Goal: Task Accomplishment & Management: Manage account settings

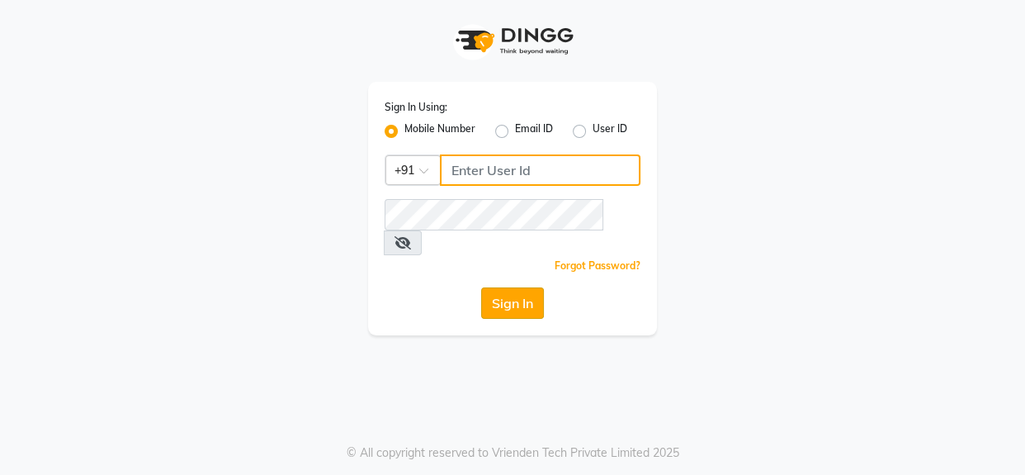
type input "9056067956"
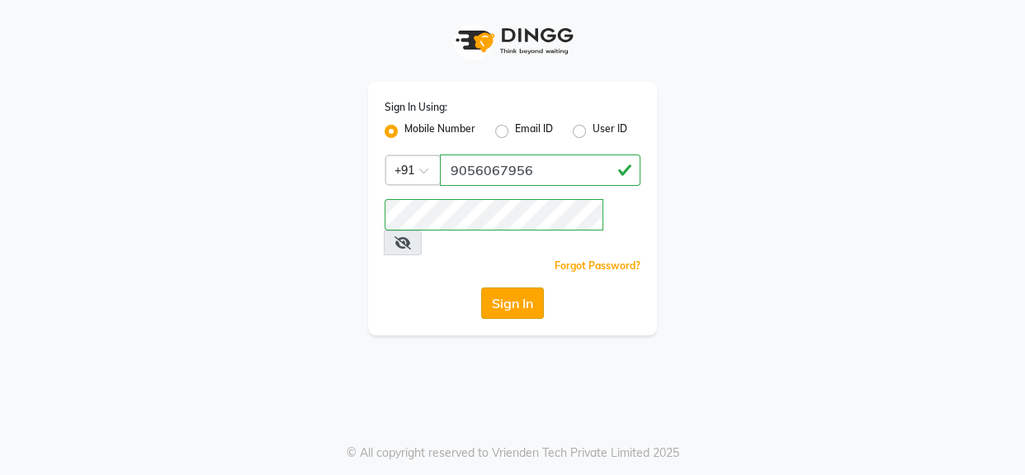
click at [500, 287] on button "Sign In" at bounding box center [512, 302] width 63 height 31
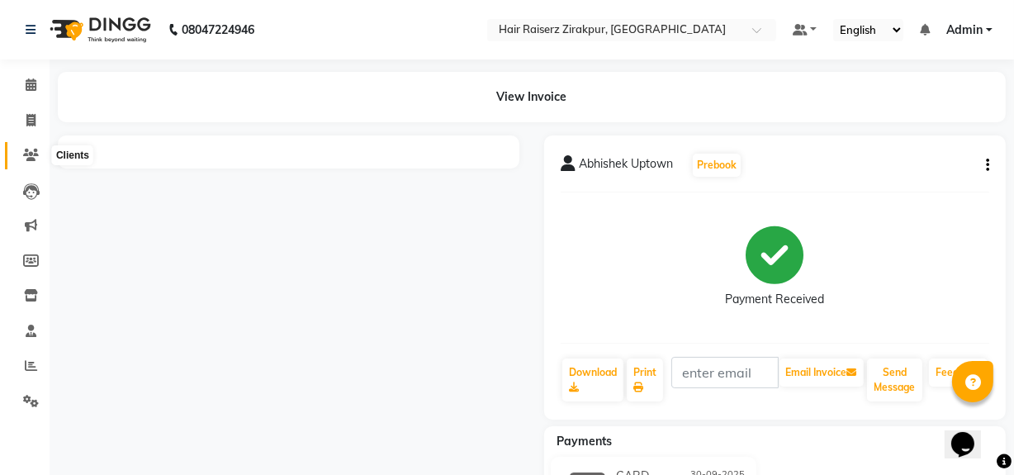
click at [26, 151] on icon at bounding box center [31, 155] width 16 height 12
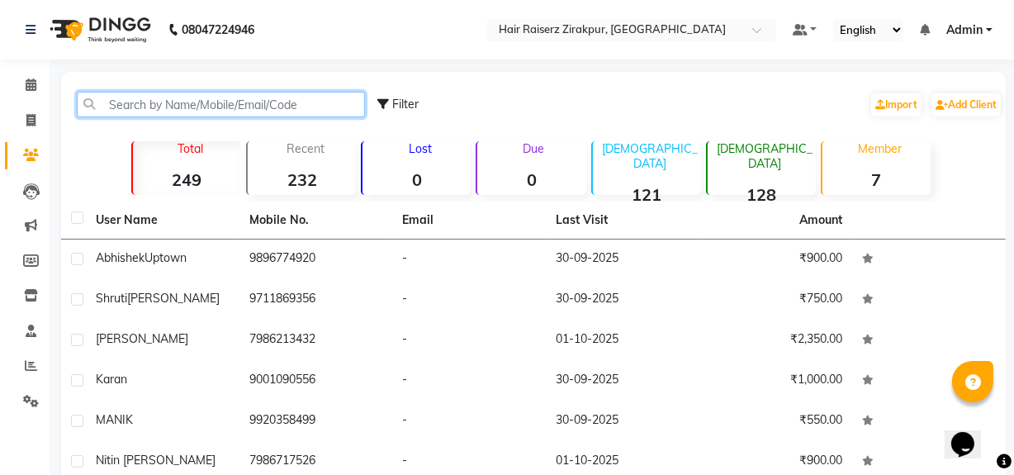
click at [136, 102] on input "text" at bounding box center [221, 105] width 288 height 26
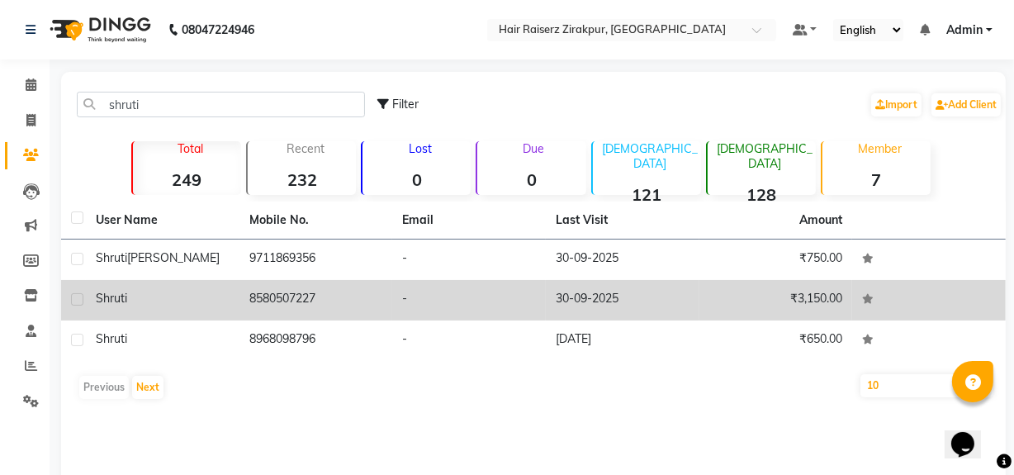
click at [281, 305] on td "8580507227" at bounding box center [316, 300] width 154 height 40
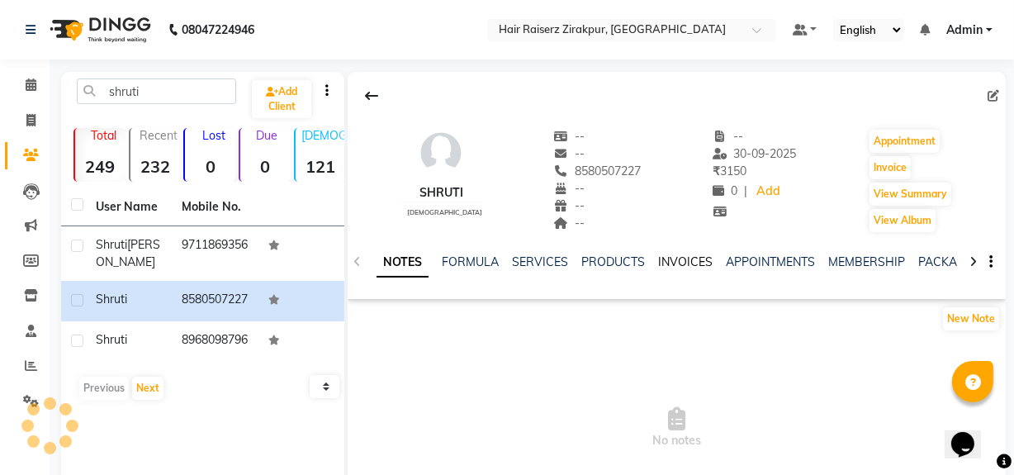
click at [679, 256] on link "INVOICES" at bounding box center [685, 261] width 54 height 15
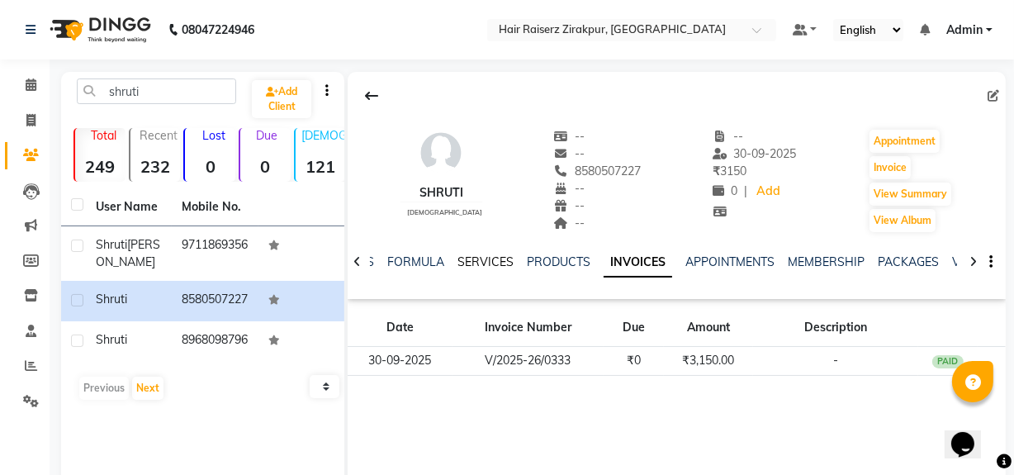
click at [498, 264] on link "SERVICES" at bounding box center [485, 261] width 56 height 15
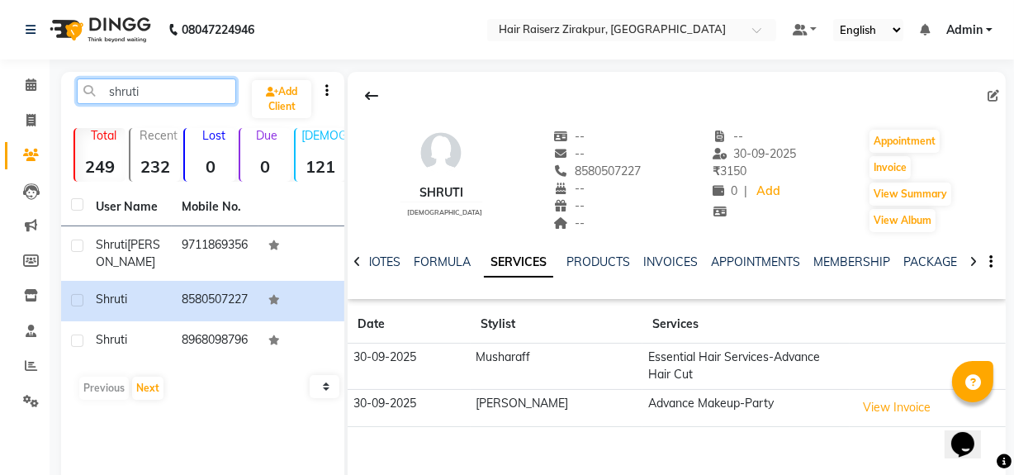
click at [189, 85] on input "shruti" at bounding box center [156, 91] width 159 height 26
type input "s"
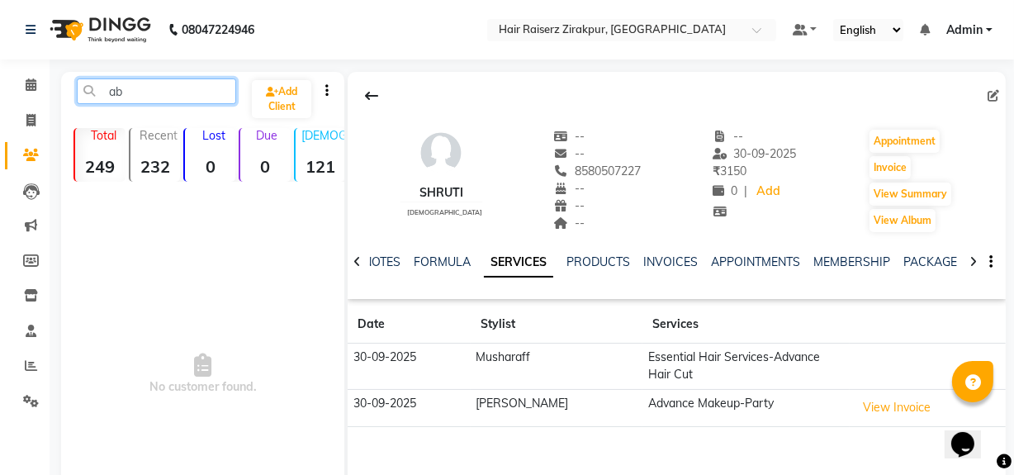
type input "a"
type input "9888065599"
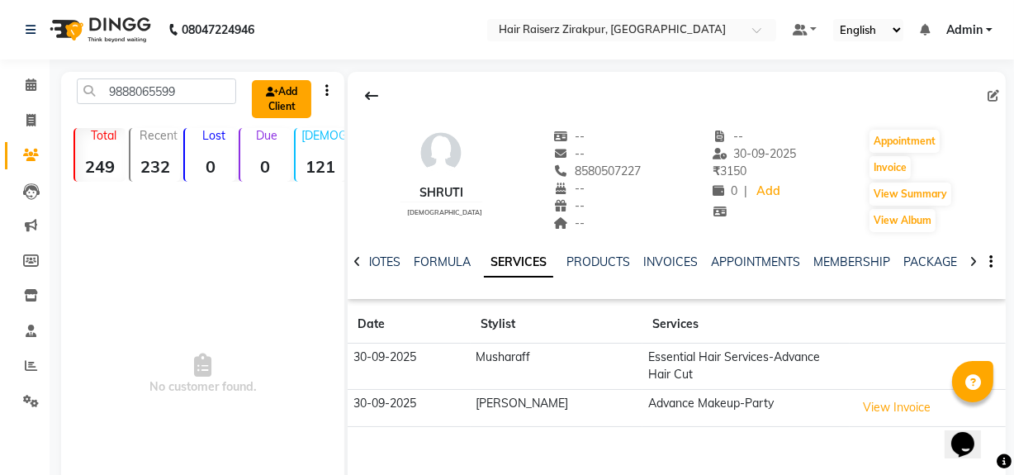
click at [277, 94] on link "Add Client" at bounding box center [281, 99] width 59 height 38
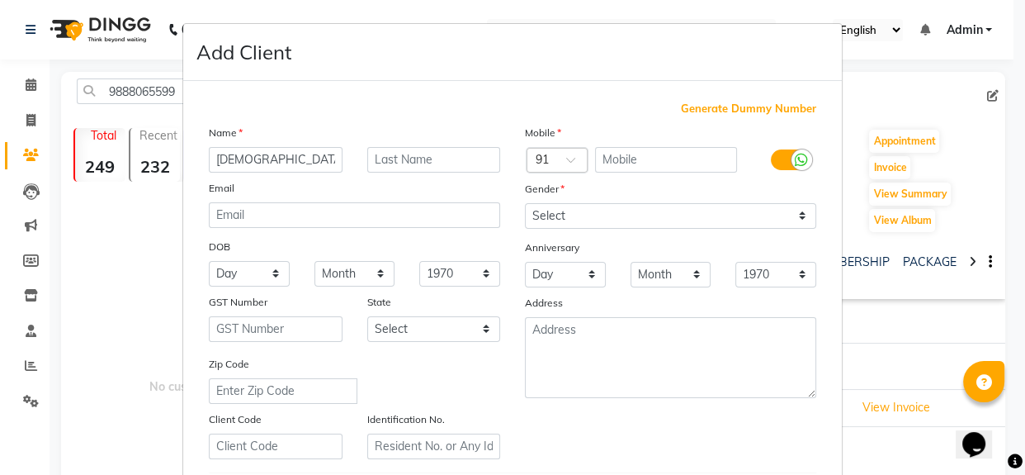
type input "abhir"
click at [212, 162] on input "abhir" at bounding box center [276, 160] width 134 height 26
type input "S"
type input "Abhir"
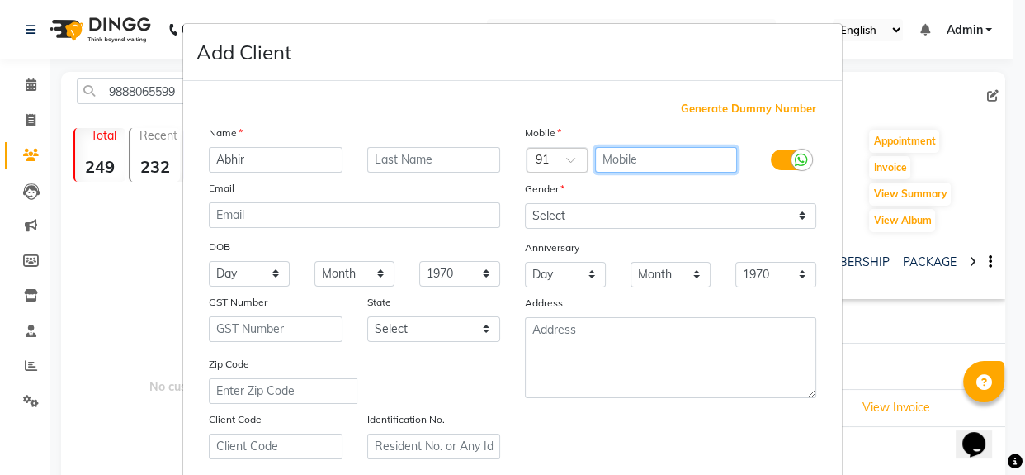
click at [612, 157] on input "text" at bounding box center [666, 160] width 143 height 26
type input "9888065599"
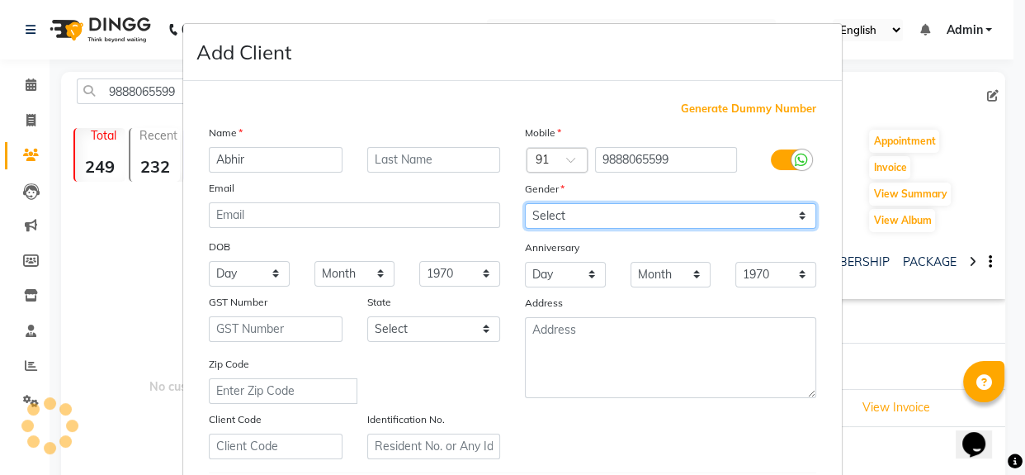
click at [799, 222] on select "Select [DEMOGRAPHIC_DATA] [DEMOGRAPHIC_DATA] Other Prefer Not To Say" at bounding box center [670, 216] width 291 height 26
select select "[DEMOGRAPHIC_DATA]"
click at [525, 203] on select "Select [DEMOGRAPHIC_DATA] [DEMOGRAPHIC_DATA] Other Prefer Not To Say" at bounding box center [670, 216] width 291 height 26
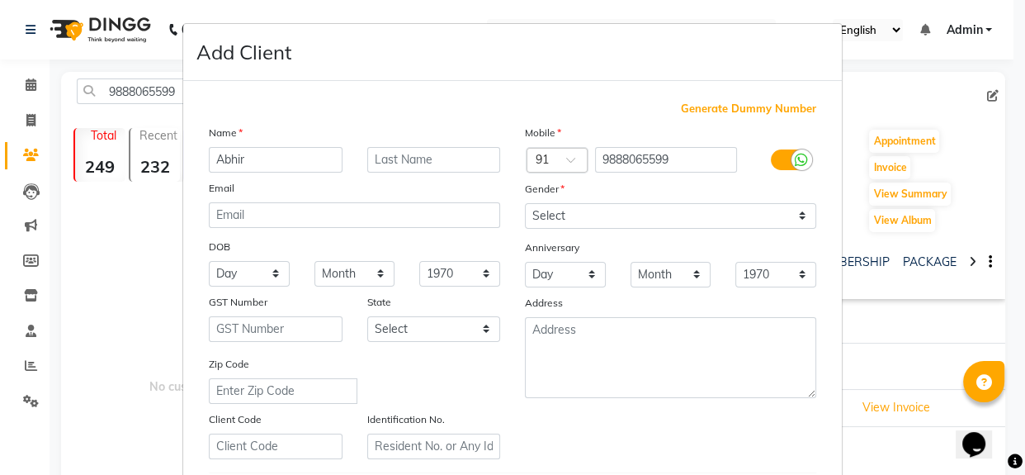
click at [887, 165] on ngb-modal-window "Add Client Generate Dummy Number Name Abhir Email DOB Day 01 02 03 04 05 06 07 …" at bounding box center [512, 237] width 1025 height 475
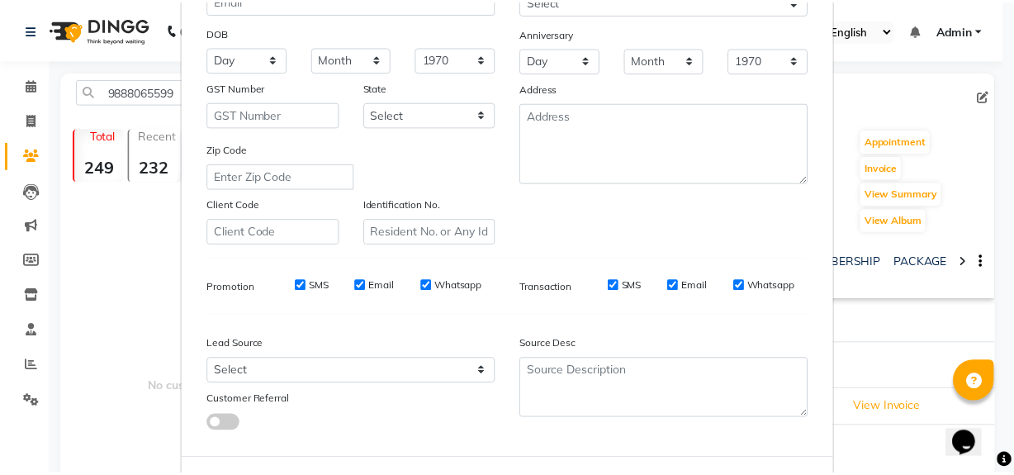
scroll to position [291, 0]
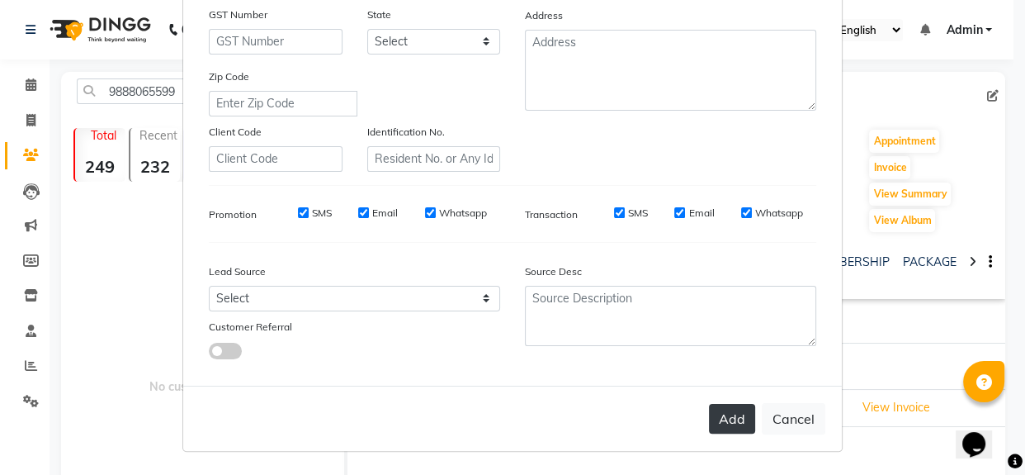
click at [731, 404] on button "Add" at bounding box center [732, 419] width 46 height 30
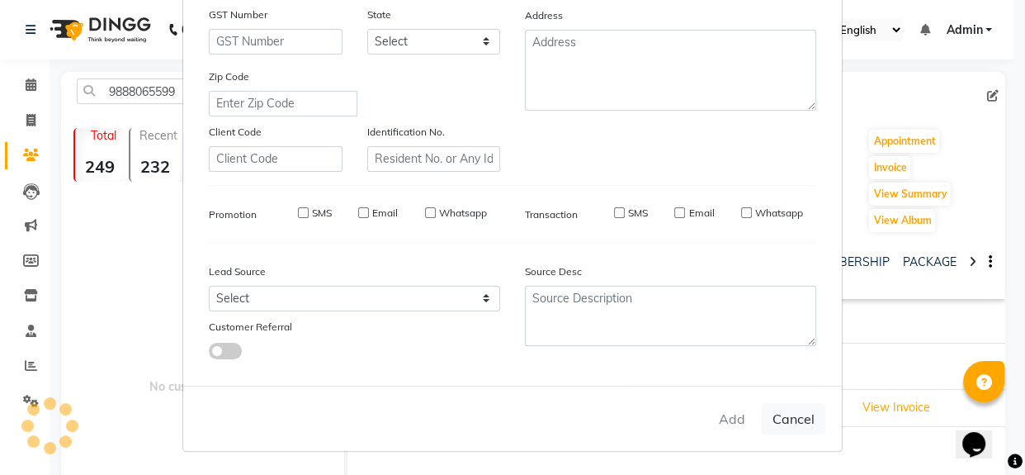
select select
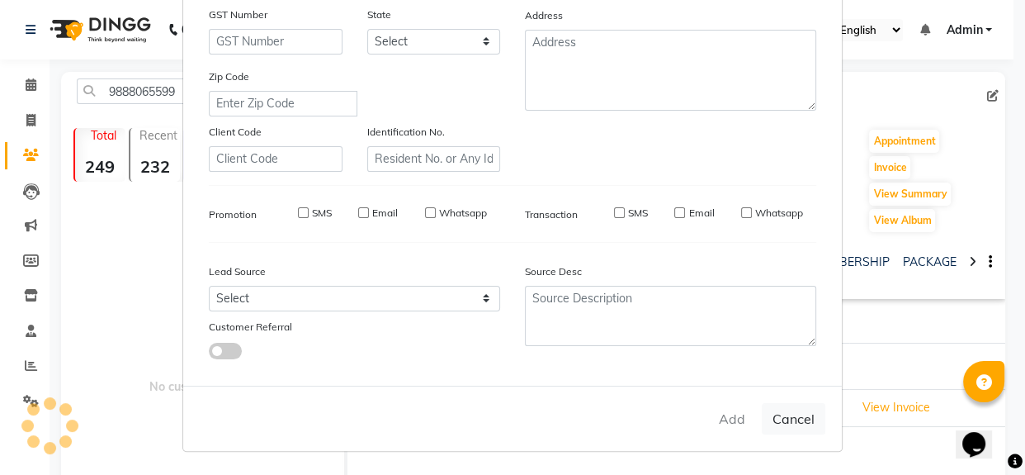
select select
checkbox input "false"
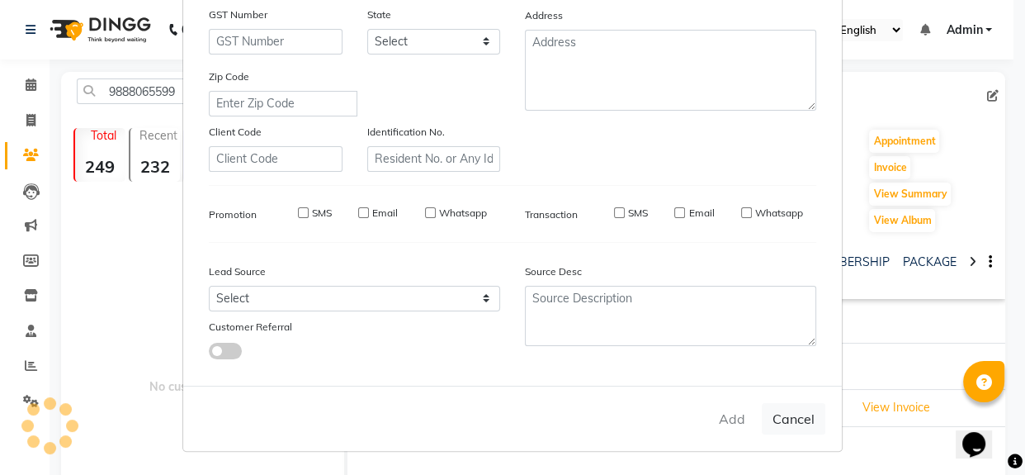
checkbox input "false"
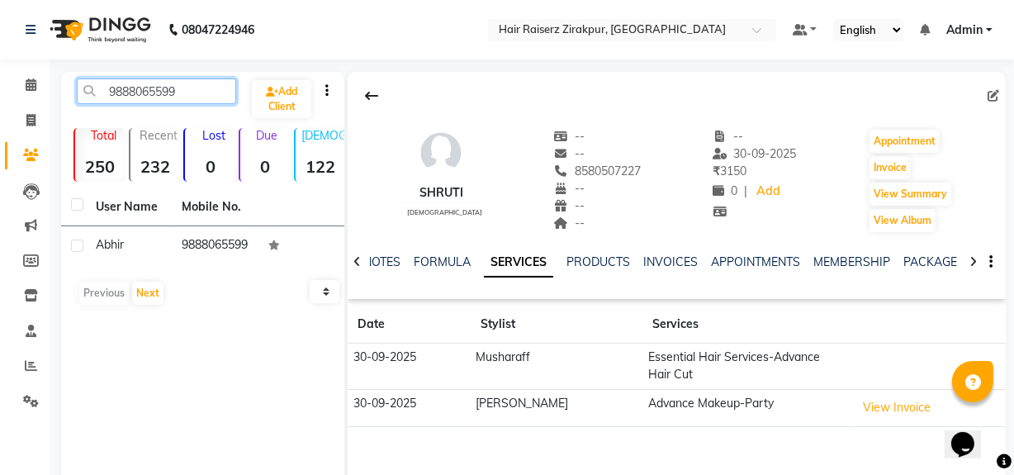
click at [199, 78] on input "9888065599" at bounding box center [156, 91] width 159 height 26
type input "9"
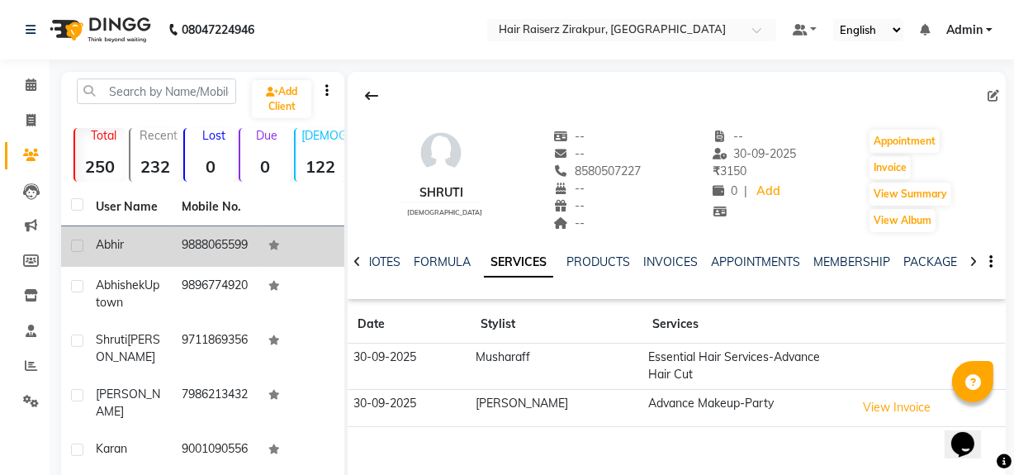
click at [167, 264] on td "Abhir" at bounding box center [129, 246] width 86 height 40
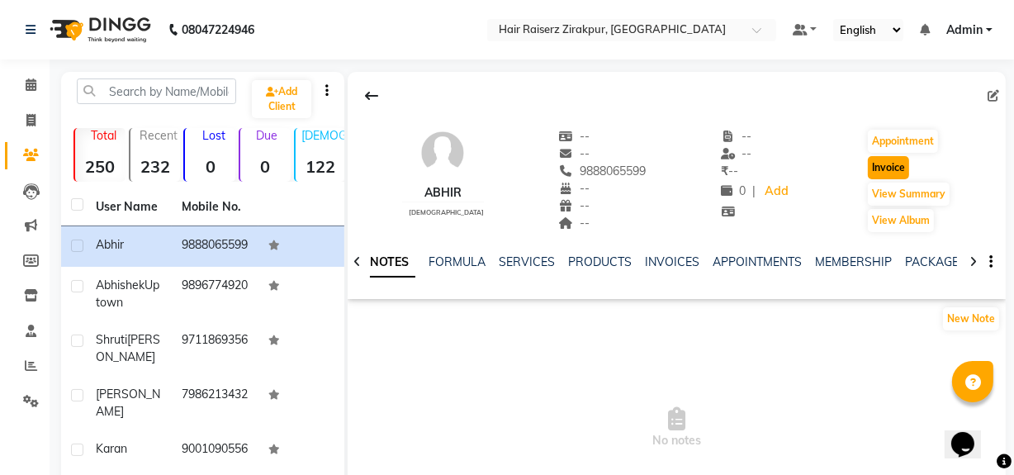
click at [900, 163] on button "Invoice" at bounding box center [888, 167] width 41 height 23
select select "service"
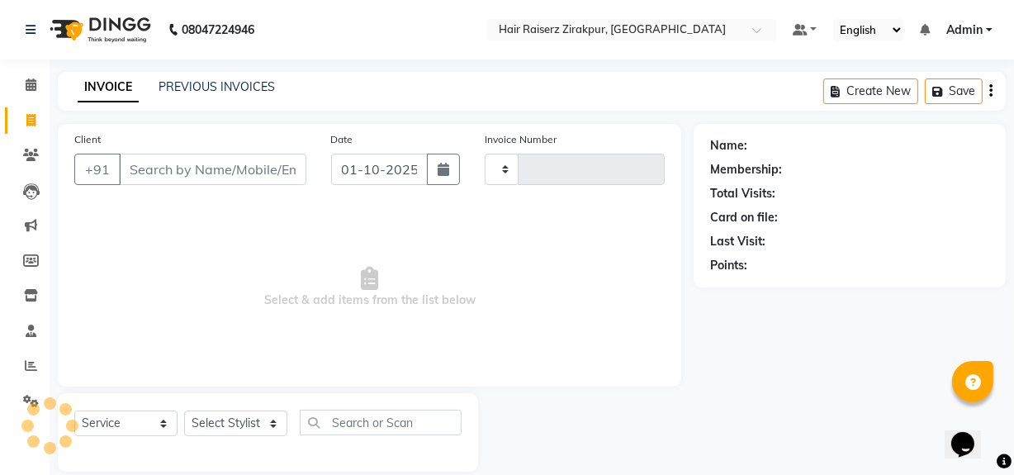
scroll to position [21, 0]
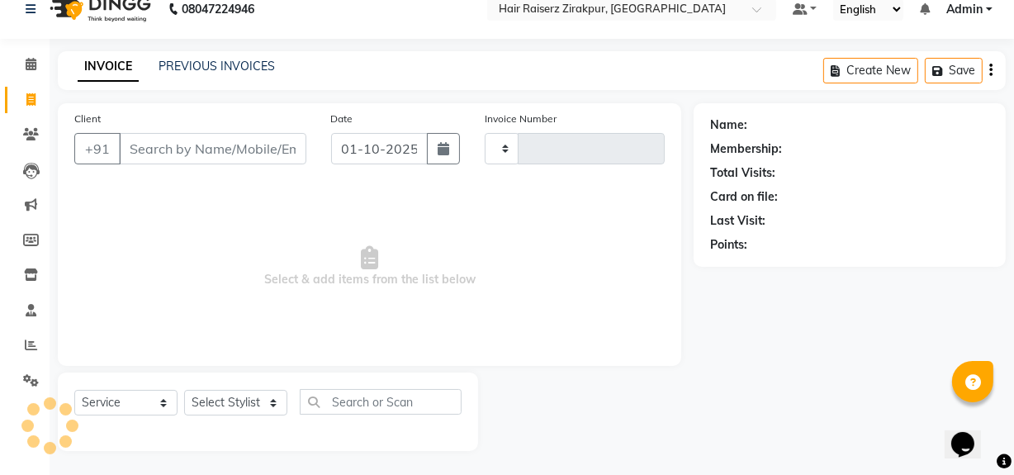
type input "0342"
select select "8680"
type input "9888065599"
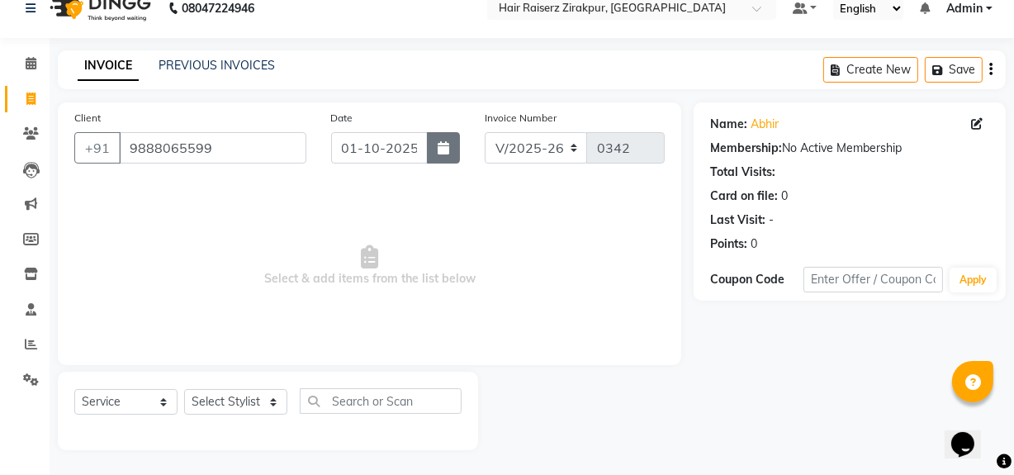
click at [443, 149] on icon "button" at bounding box center [443, 147] width 12 height 13
select select "10"
select select "2025"
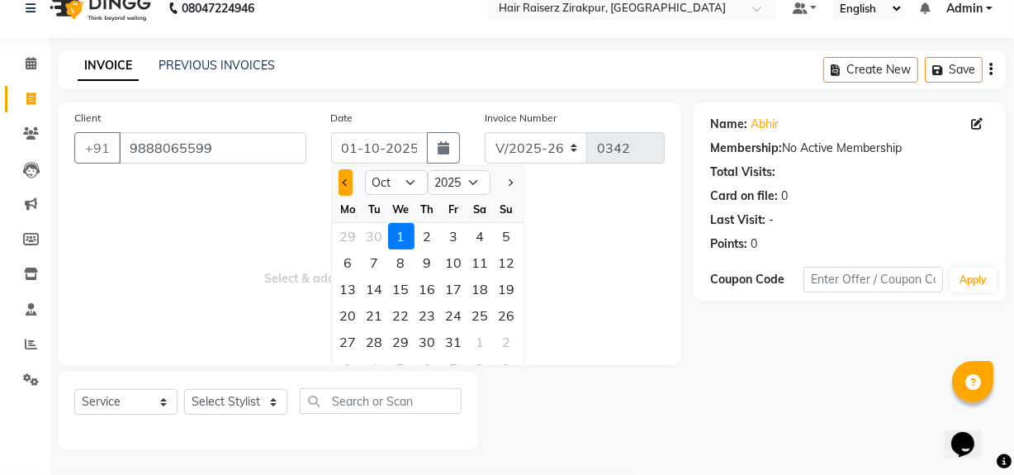
click at [339, 183] on button "Previous month" at bounding box center [345, 182] width 14 height 26
select select "9"
click at [377, 335] on div "30" at bounding box center [375, 342] width 26 height 26
type input "30-09-2025"
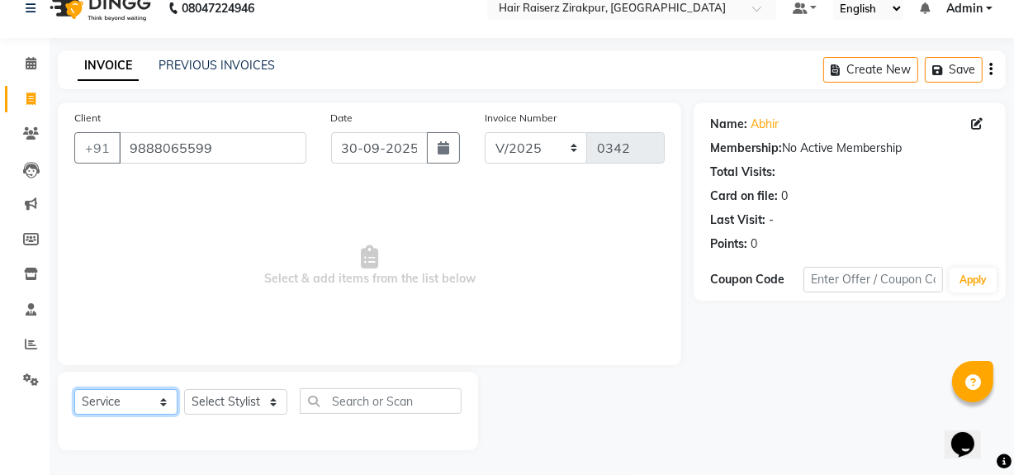
click at [163, 399] on select "Select Service Product Membership Package Voucher Prepaid Gift Card" at bounding box center [125, 402] width 103 height 26
click at [74, 389] on select "Select Service Product Membership Package Voucher Prepaid Gift Card" at bounding box center [125, 402] width 103 height 26
click at [272, 397] on select "Select Stylist [PERSON_NAME] Admin Akshay [PERSON_NAME] Deepak [PERSON_NAME] [P…" at bounding box center [235, 402] width 103 height 26
select select "88900"
click at [184, 389] on select "Select Stylist [PERSON_NAME] Admin Akshay [PERSON_NAME] Deepak [PERSON_NAME] [P…" at bounding box center [235, 402] width 103 height 26
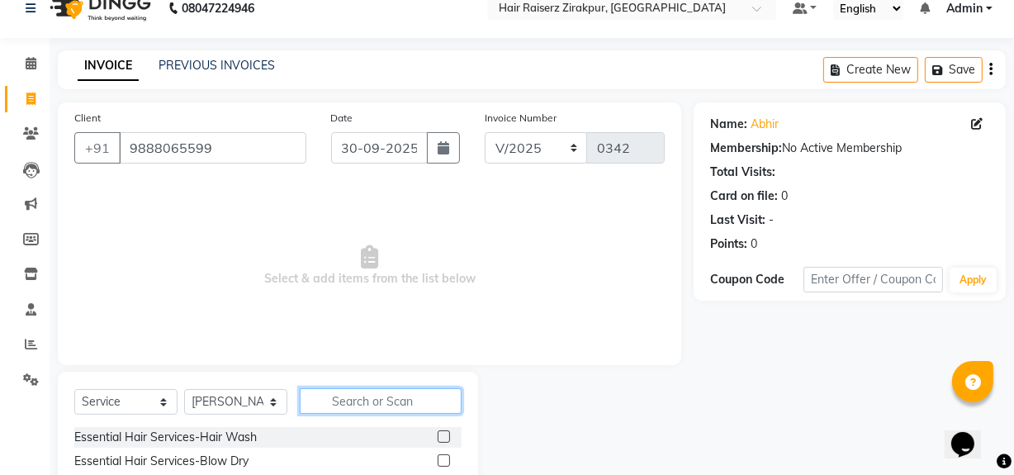
click at [356, 400] on input "text" at bounding box center [381, 401] width 162 height 26
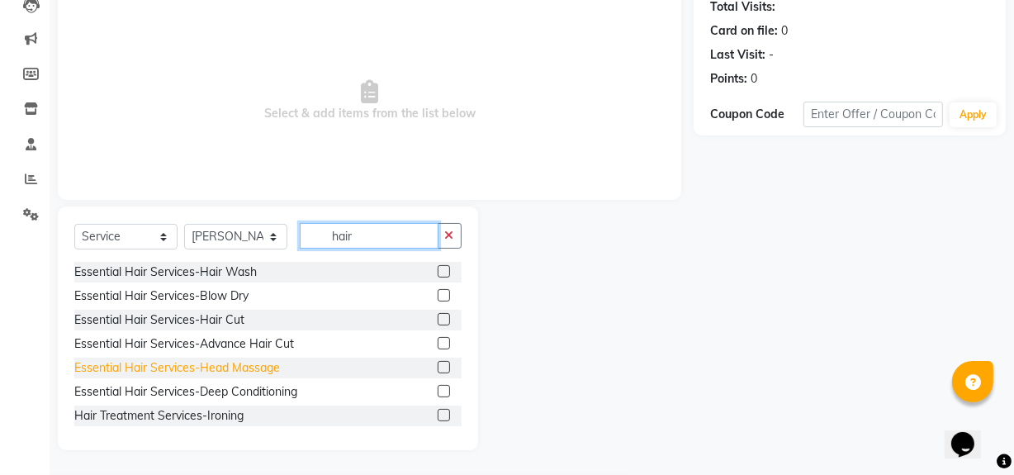
scroll to position [187, 0]
type input "hair"
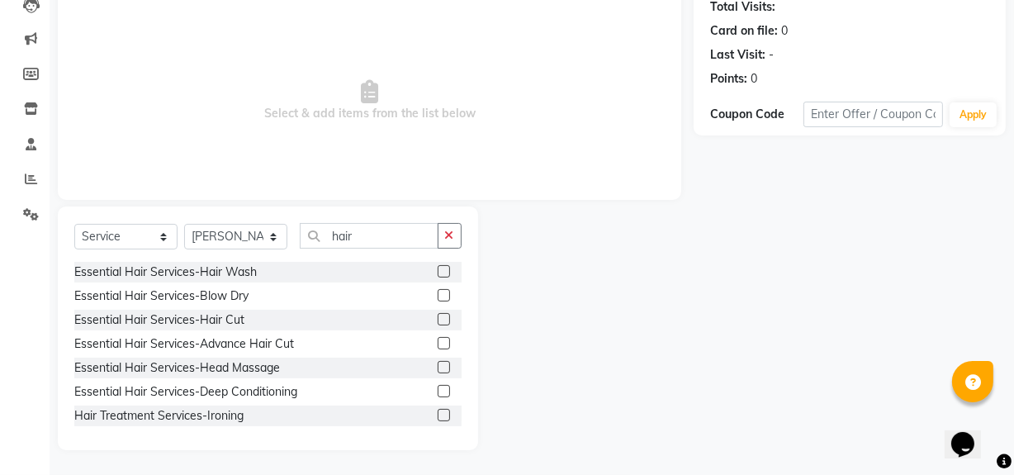
click at [437, 320] on label at bounding box center [443, 319] width 12 height 12
click at [437, 320] on input "checkbox" at bounding box center [442, 319] width 11 height 11
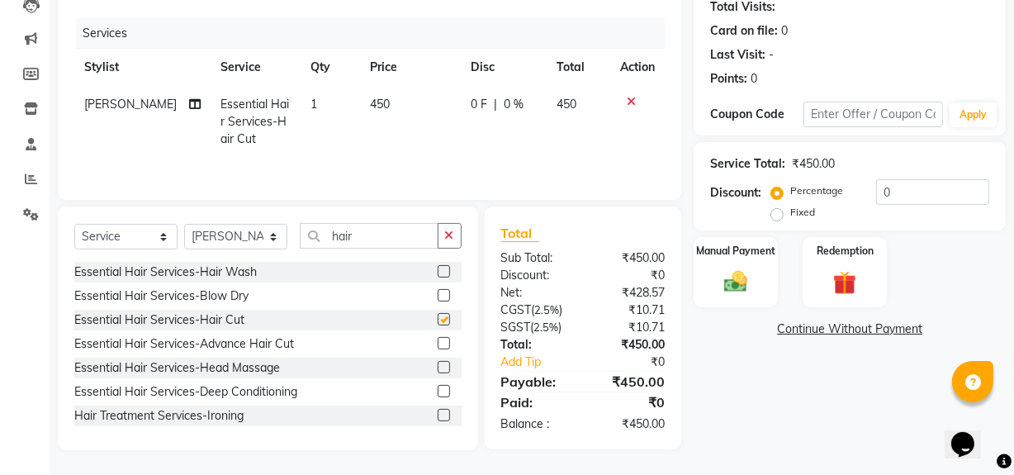
checkbox input "false"
click at [446, 240] on icon "button" at bounding box center [449, 235] width 9 height 12
click at [627, 102] on icon at bounding box center [631, 102] width 9 height 12
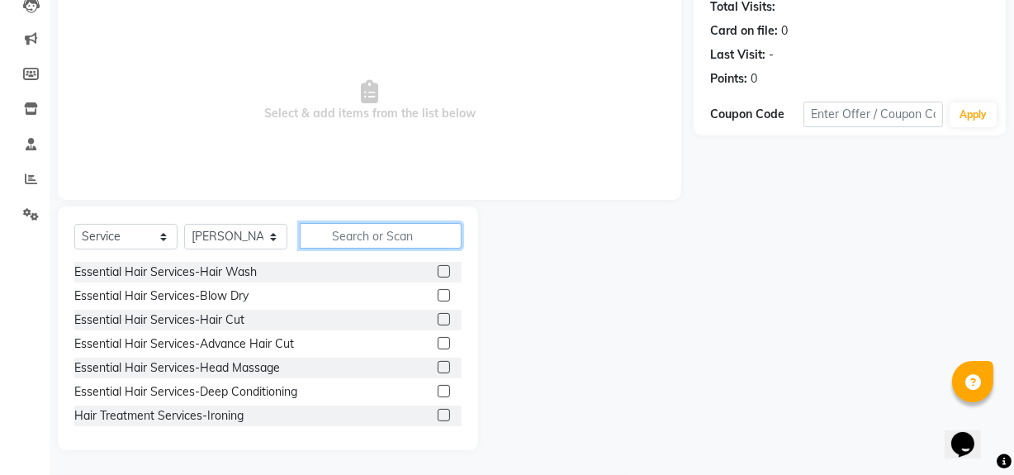
click at [375, 231] on input "text" at bounding box center [381, 236] width 162 height 26
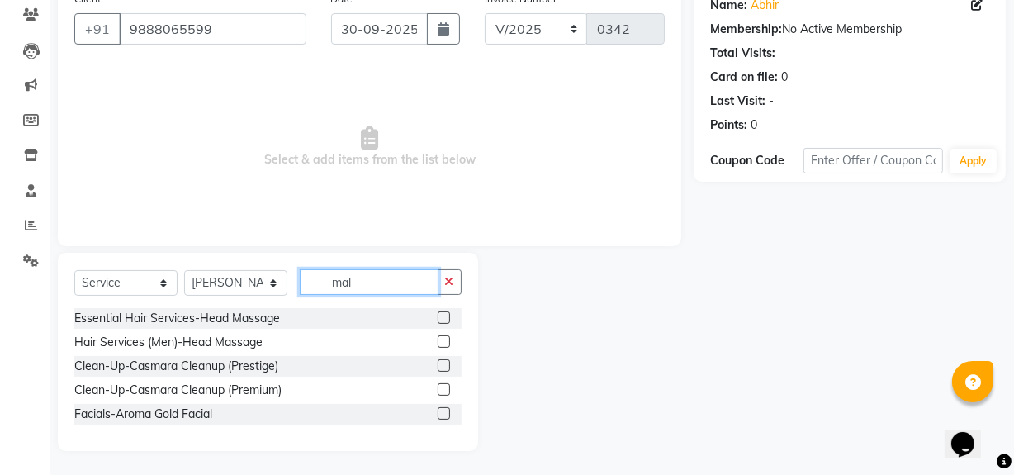
scroll to position [21, 0]
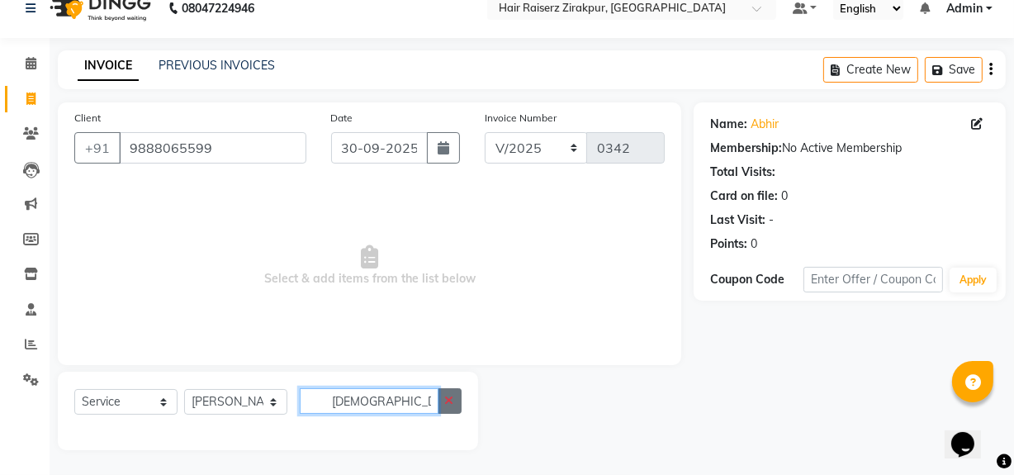
type input "[DEMOGRAPHIC_DATA] hair"
click at [439, 406] on button "button" at bounding box center [449, 401] width 24 height 26
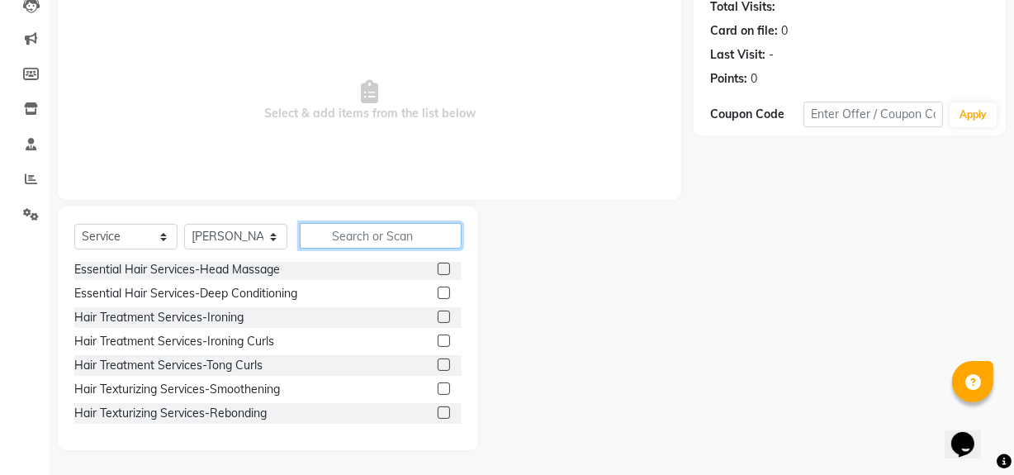
scroll to position [0, 0]
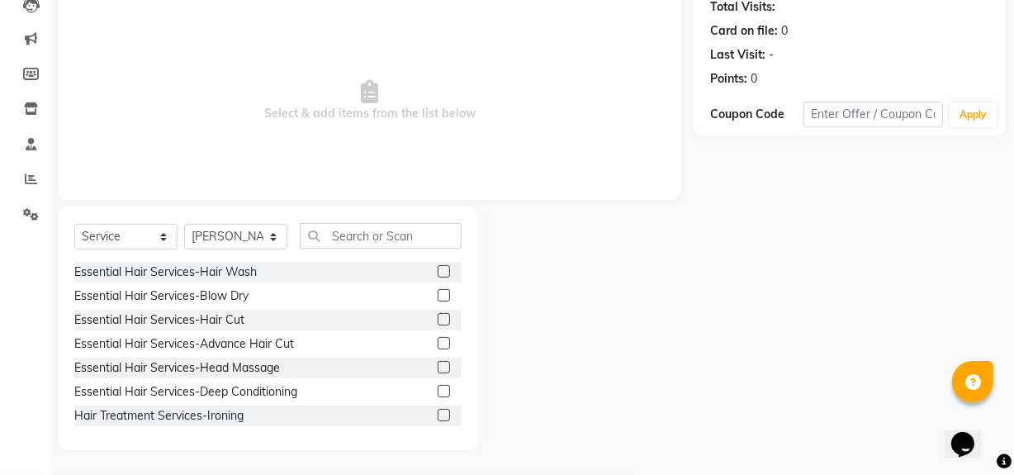
click at [437, 322] on label at bounding box center [443, 319] width 12 height 12
click at [437, 322] on input "checkbox" at bounding box center [442, 319] width 11 height 11
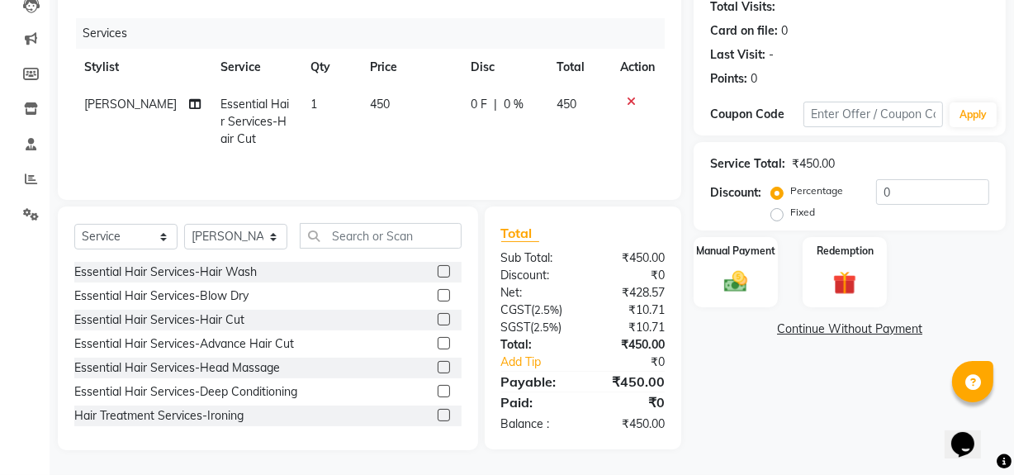
click at [631, 100] on icon at bounding box center [631, 102] width 9 height 12
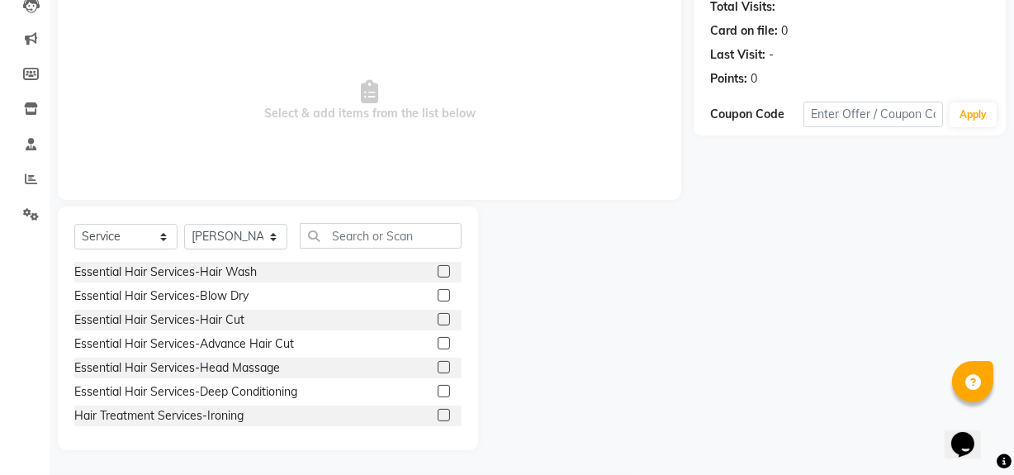
click at [437, 314] on label at bounding box center [443, 319] width 12 height 12
click at [437, 314] on input "checkbox" at bounding box center [442, 319] width 11 height 11
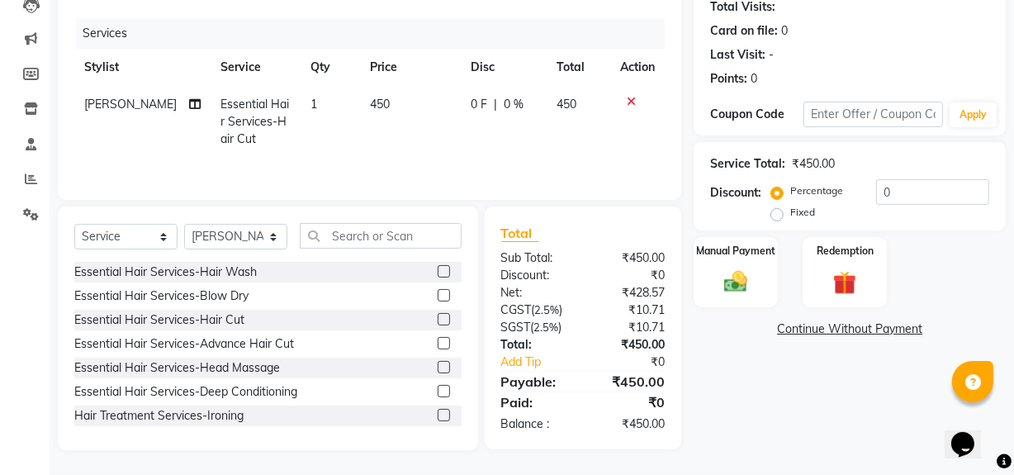
click at [437, 314] on label at bounding box center [443, 319] width 12 height 12
click at [437, 314] on input "checkbox" at bounding box center [442, 319] width 11 height 11
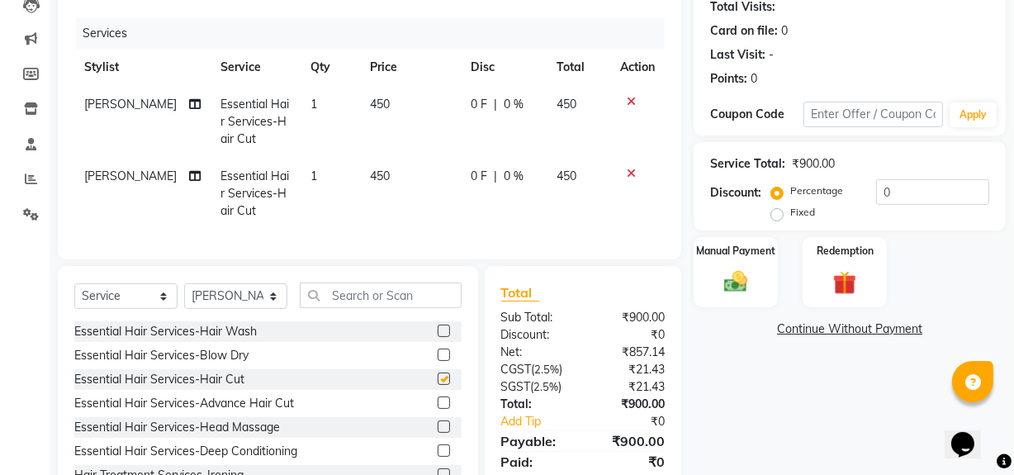
checkbox input "false"
click at [622, 97] on div at bounding box center [637, 102] width 35 height 12
click at [632, 173] on icon at bounding box center [631, 174] width 9 height 12
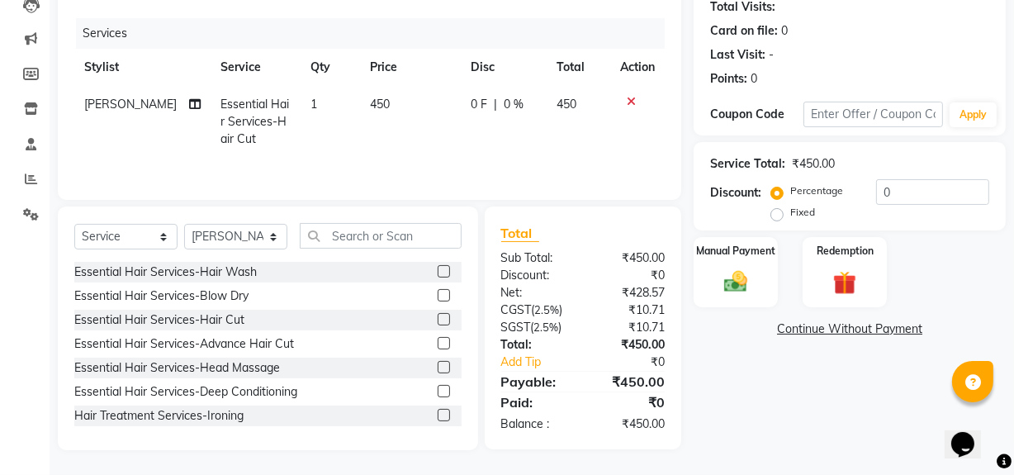
click at [633, 96] on icon at bounding box center [631, 102] width 9 height 12
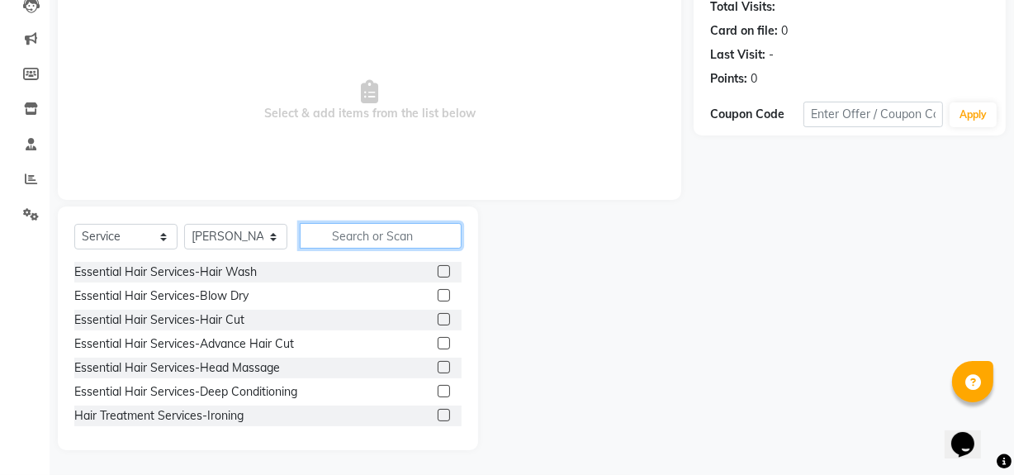
click at [347, 234] on input "text" at bounding box center [381, 236] width 162 height 26
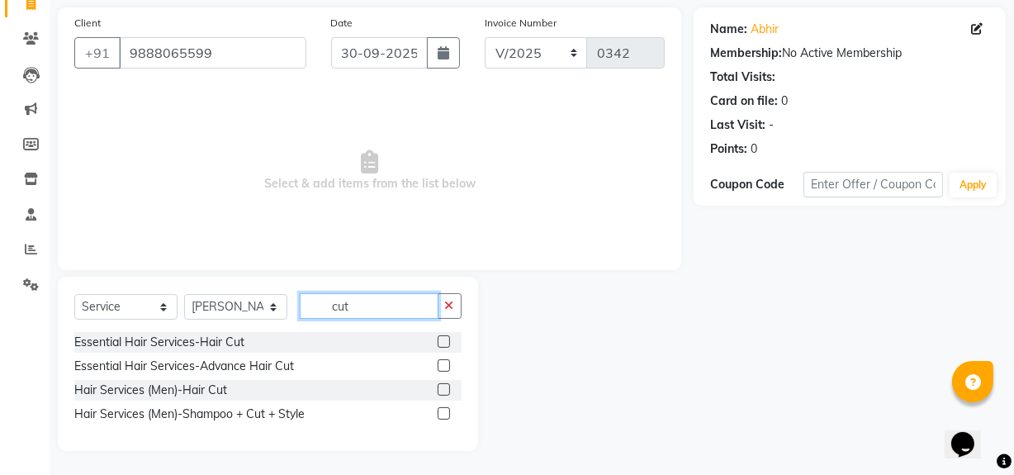
type input "cut"
click at [444, 386] on label at bounding box center [443, 389] width 12 height 12
click at [444, 386] on input "checkbox" at bounding box center [442, 390] width 11 height 11
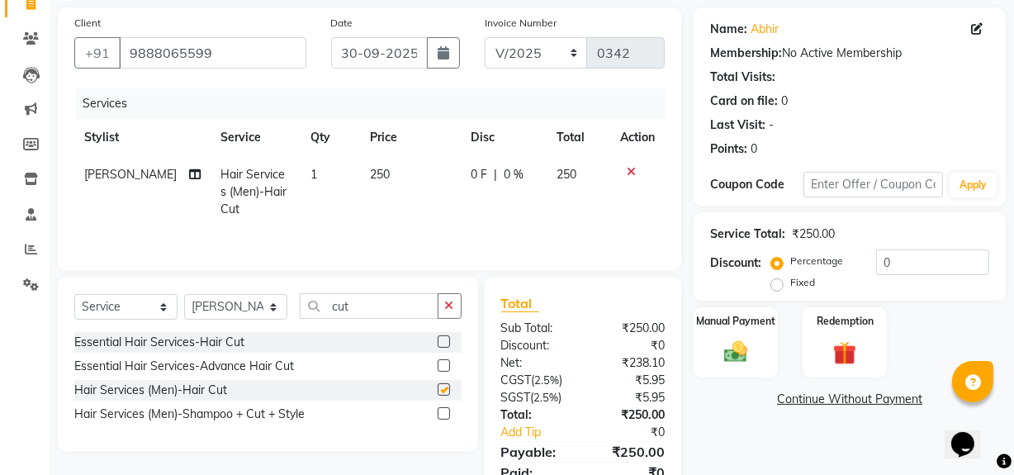
checkbox input "false"
click at [371, 304] on input "cut" at bounding box center [369, 306] width 139 height 26
type input "c"
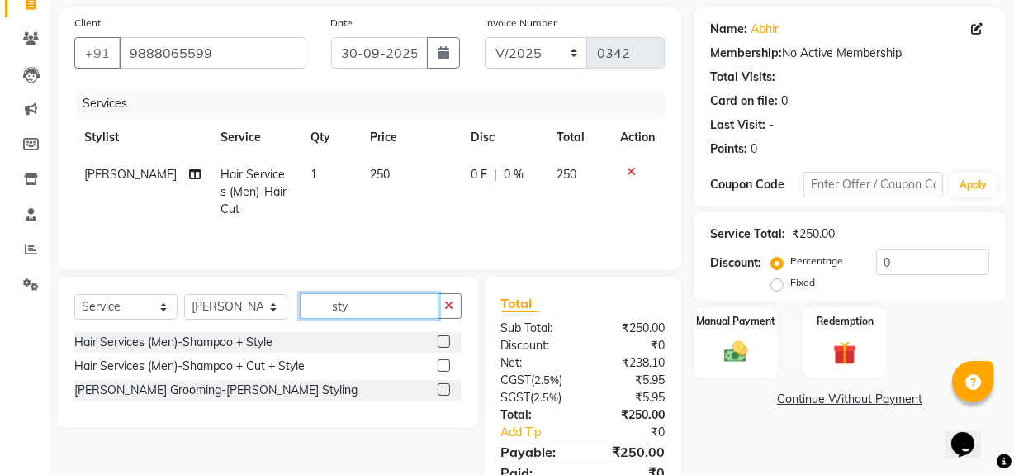
type input "sty"
click at [420, 339] on div "Hair Services (Men)-Shampoo + Style" at bounding box center [267, 342] width 387 height 21
click at [441, 335] on label at bounding box center [443, 341] width 12 height 12
click at [441, 337] on input "checkbox" at bounding box center [442, 342] width 11 height 11
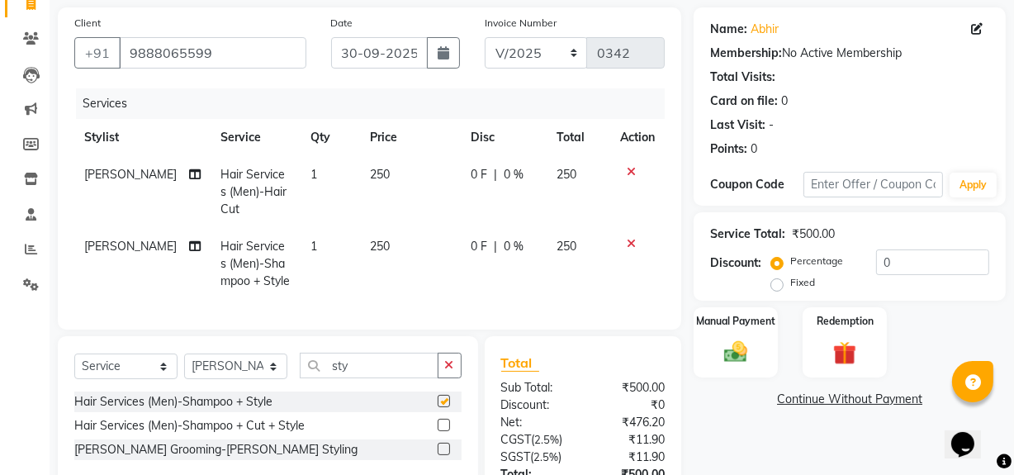
checkbox input "false"
click at [628, 239] on icon at bounding box center [631, 244] width 9 height 12
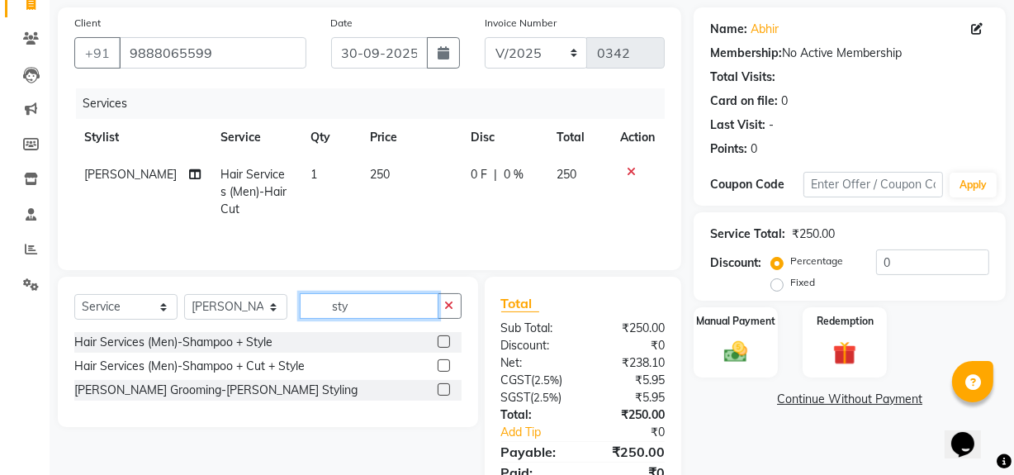
click at [406, 301] on input "sty" at bounding box center [369, 306] width 139 height 26
type input "s"
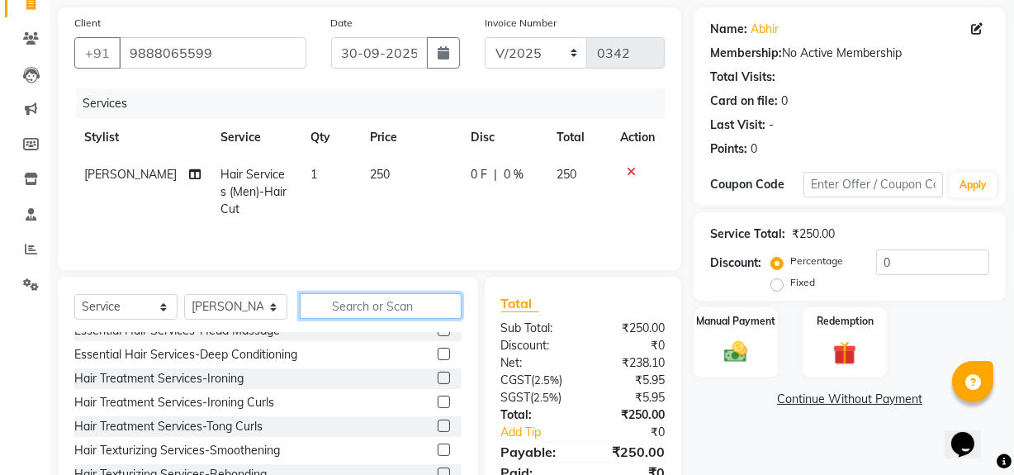
scroll to position [0, 0]
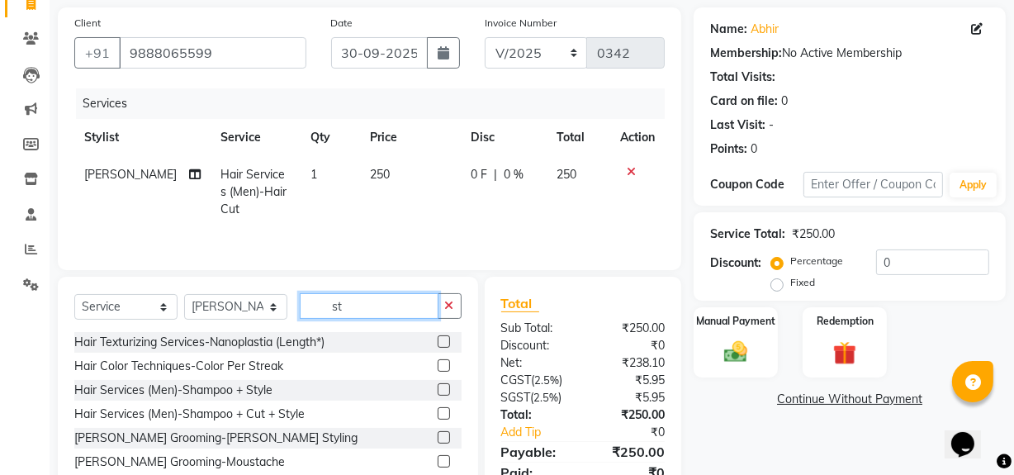
type input "sty"
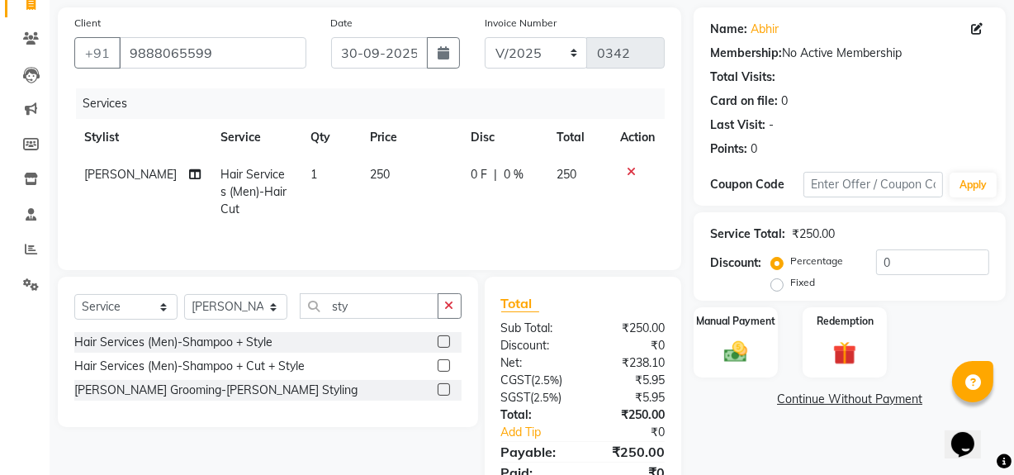
click at [441, 390] on label at bounding box center [443, 389] width 12 height 12
click at [441, 390] on input "checkbox" at bounding box center [442, 390] width 11 height 11
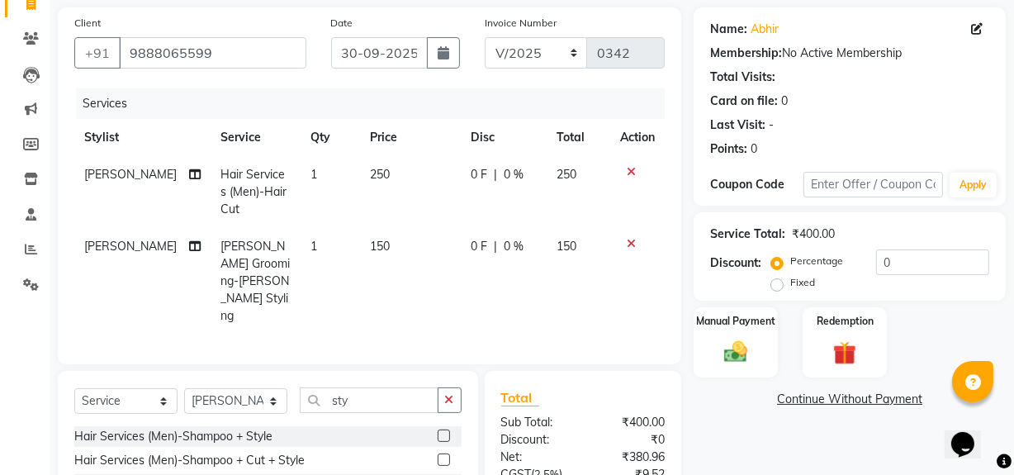
checkbox input "false"
click at [272, 388] on select "Select Stylist [PERSON_NAME] Admin Akshay [PERSON_NAME] Deepak [PERSON_NAME] [P…" at bounding box center [235, 401] width 103 height 26
select select "88994"
click at [184, 388] on select "Select Stylist [PERSON_NAME] Admin Akshay [PERSON_NAME] Deepak [PERSON_NAME] [P…" at bounding box center [235, 401] width 103 height 26
click at [371, 387] on input "sty" at bounding box center [369, 400] width 139 height 26
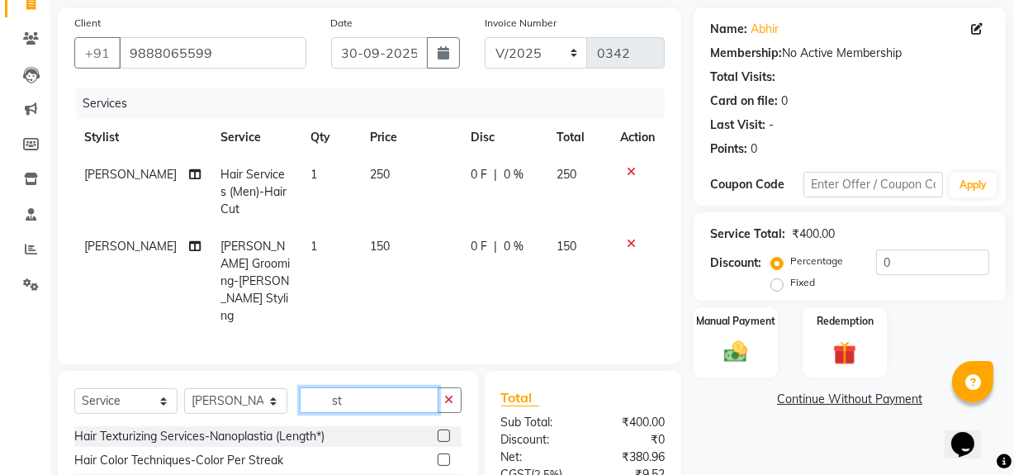
type input "s"
type input "o3"
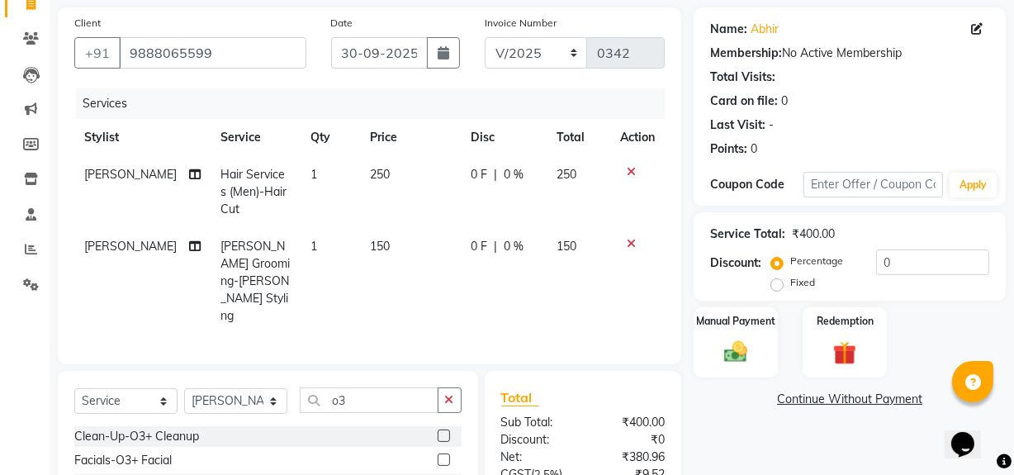
click at [446, 453] on label at bounding box center [443, 459] width 12 height 12
click at [446, 455] on input "checkbox" at bounding box center [442, 460] width 11 height 11
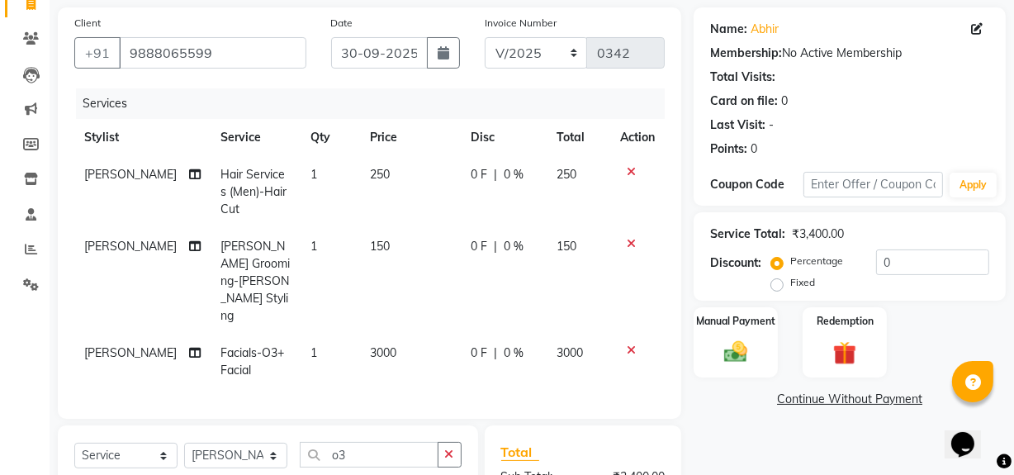
checkbox input "false"
click at [370, 345] on span "3000" at bounding box center [383, 352] width 26 height 15
select select "88994"
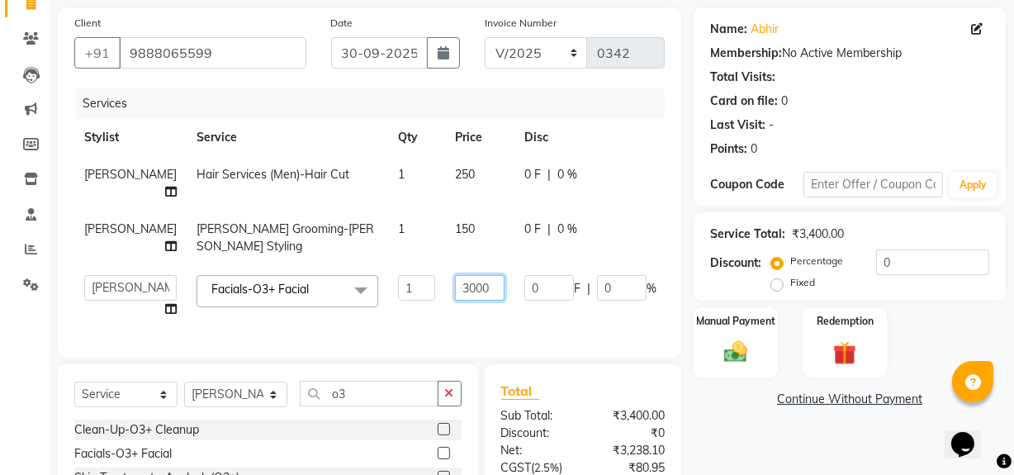
click at [455, 300] on input "3000" at bounding box center [480, 288] width 50 height 26
type input "1500"
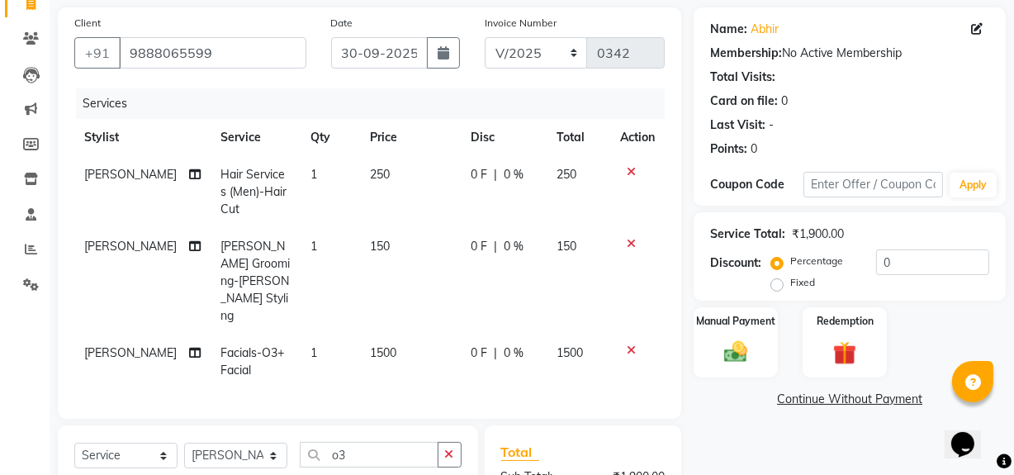
click at [790, 286] on label "Fixed" at bounding box center [802, 282] width 25 height 15
click at [777, 286] on input "Fixed" at bounding box center [780, 283] width 12 height 12
radio input "true"
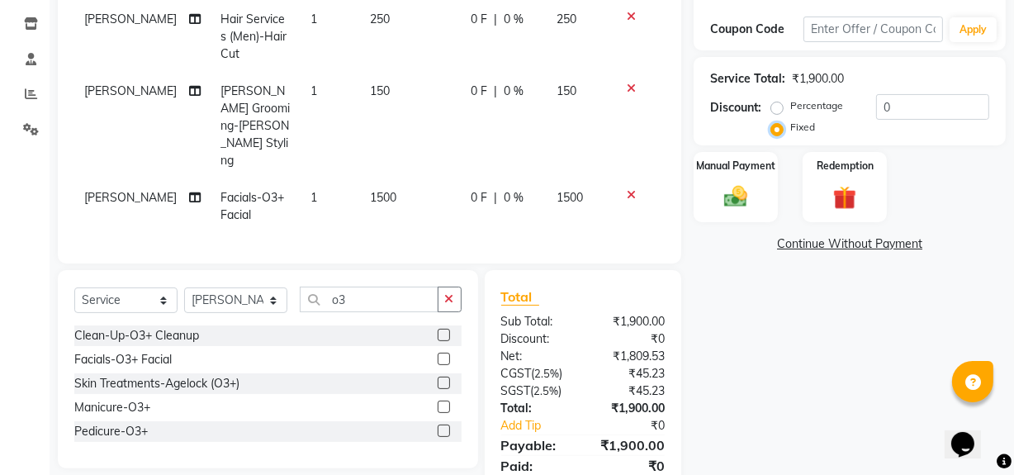
scroll to position [288, 0]
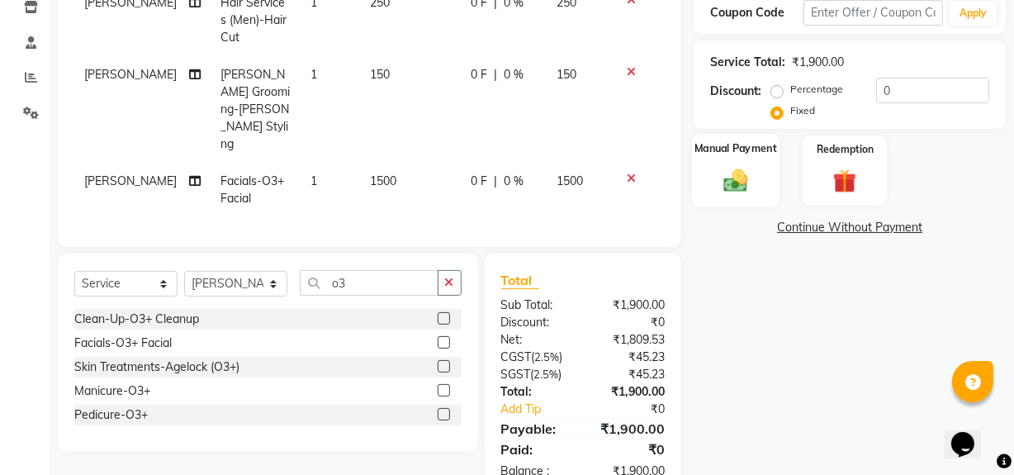
click at [758, 168] on div "Manual Payment" at bounding box center [735, 170] width 87 height 73
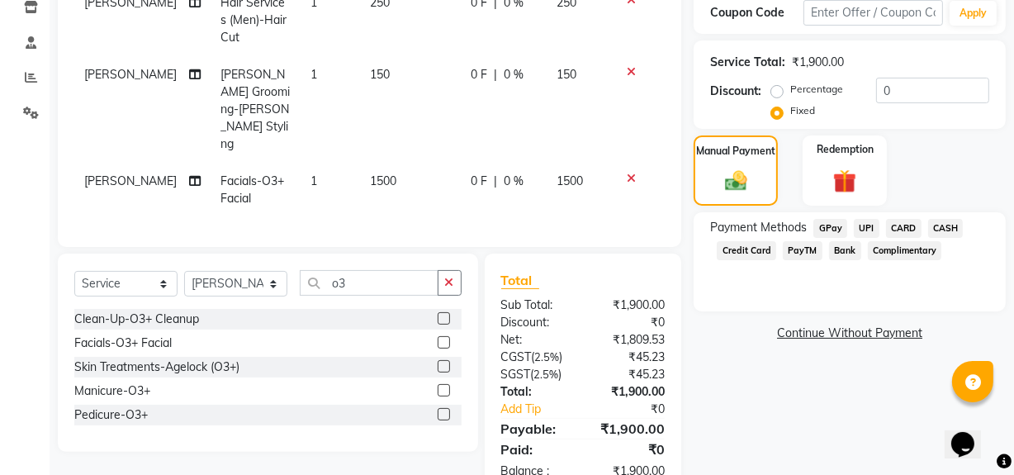
click at [938, 227] on span "CASH" at bounding box center [945, 228] width 35 height 19
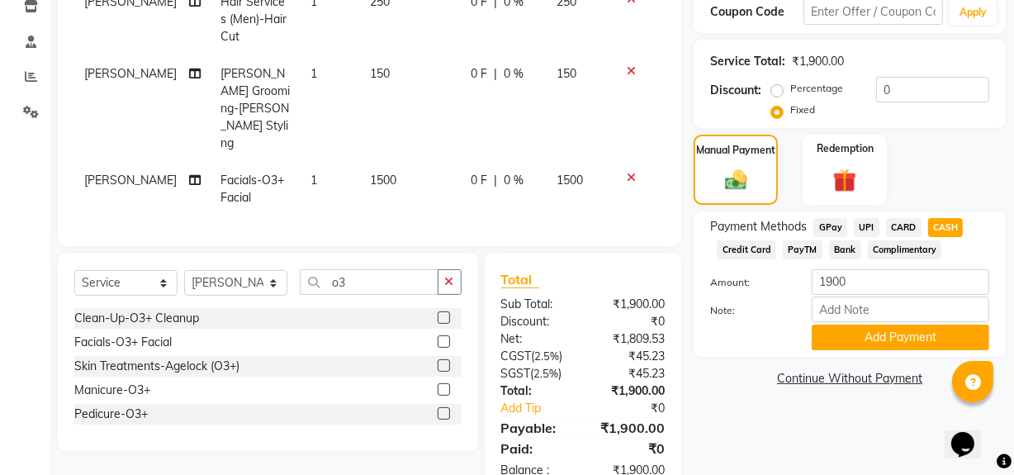
scroll to position [291, 0]
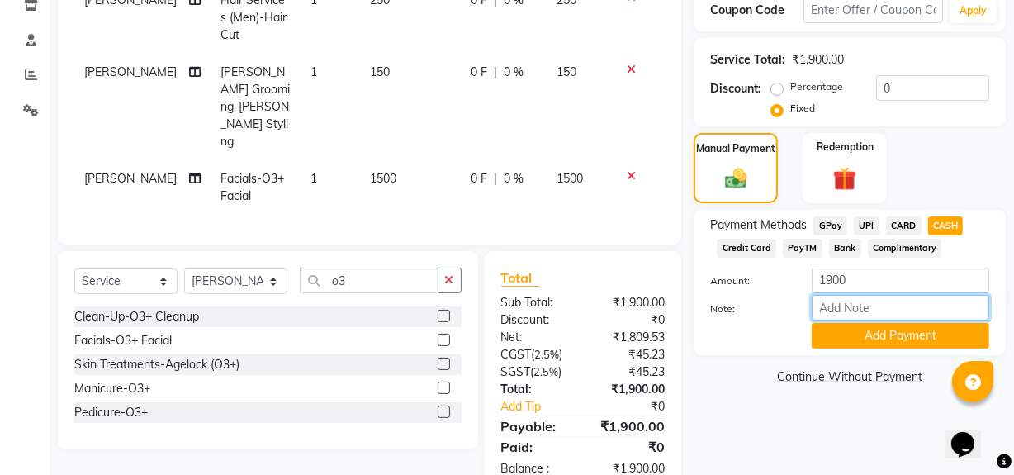
click at [833, 310] on input "Note:" at bounding box center [899, 308] width 177 height 26
click at [941, 224] on span "CASH" at bounding box center [945, 225] width 35 height 19
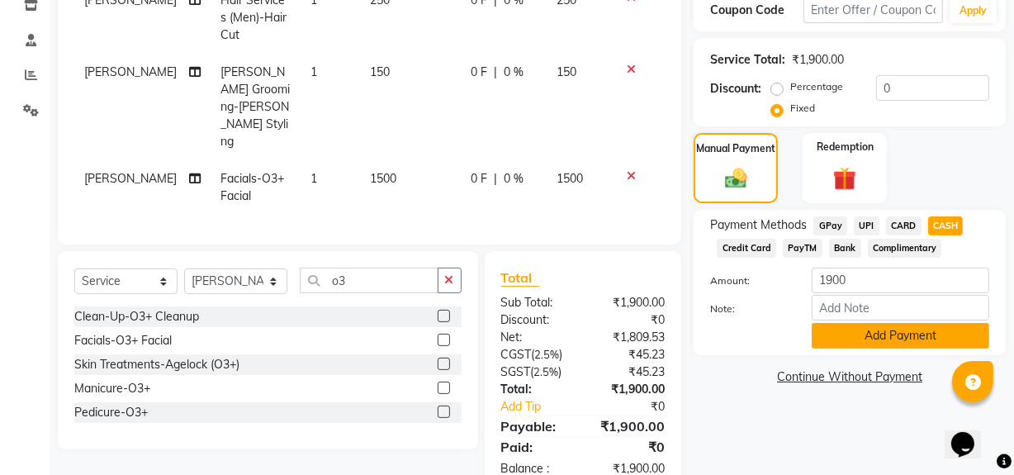
click at [857, 342] on button "Add Payment" at bounding box center [899, 336] width 177 height 26
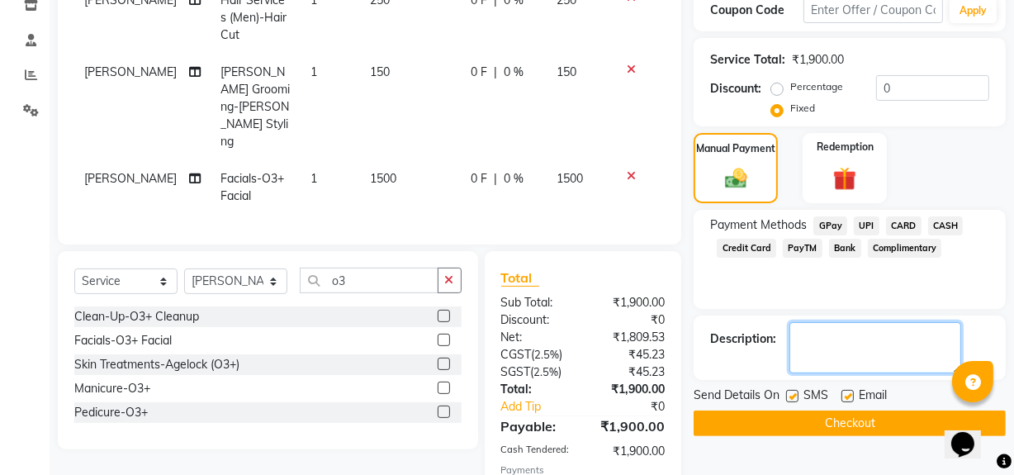
click at [841, 359] on textarea at bounding box center [875, 347] width 172 height 51
type textarea "150 for hairstyling"
click at [860, 423] on button "Checkout" at bounding box center [849, 423] width 312 height 26
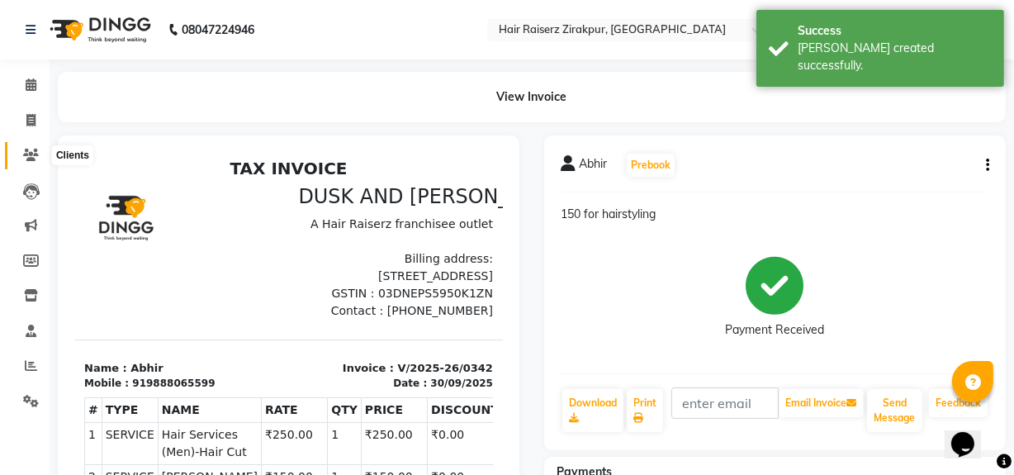
click at [23, 156] on icon at bounding box center [31, 155] width 16 height 12
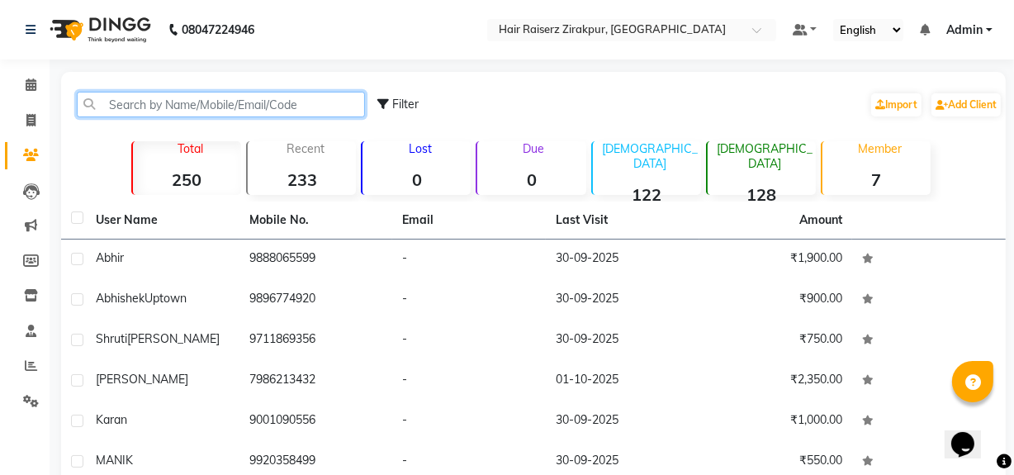
click at [163, 105] on input "text" at bounding box center [221, 105] width 288 height 26
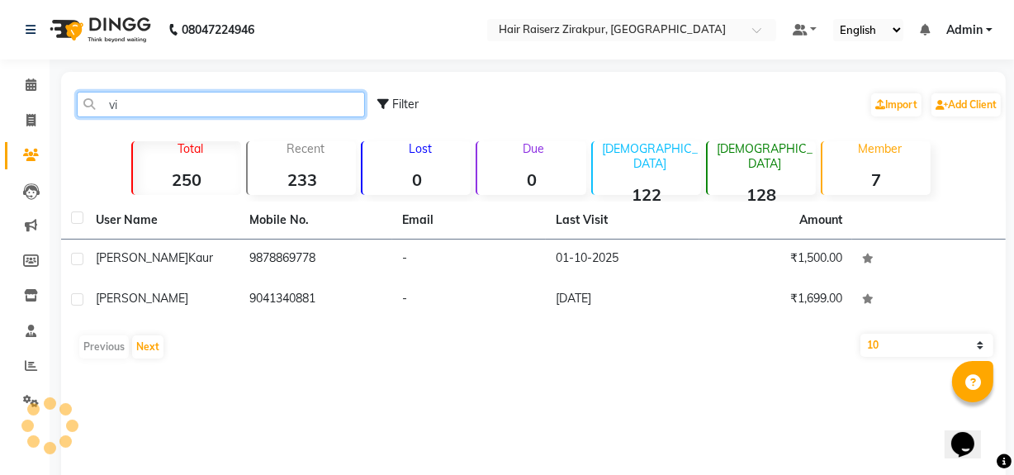
type input "v"
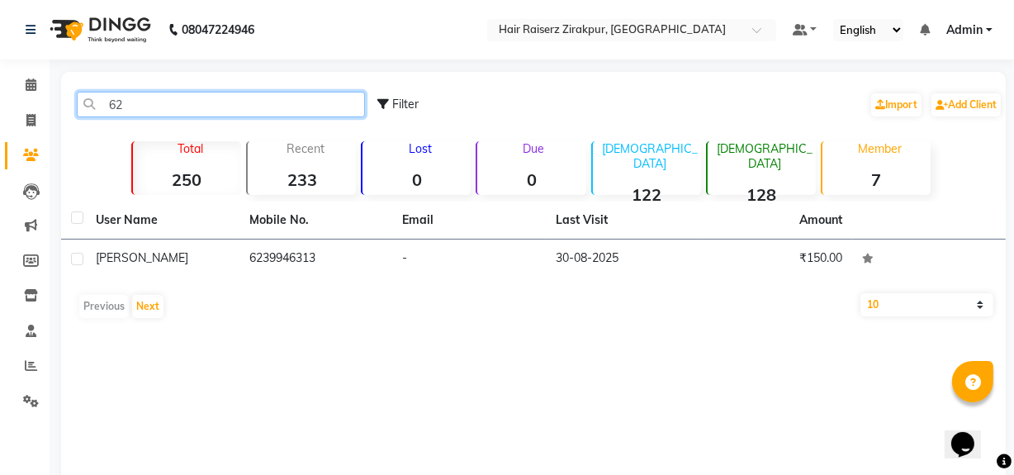
type input "6"
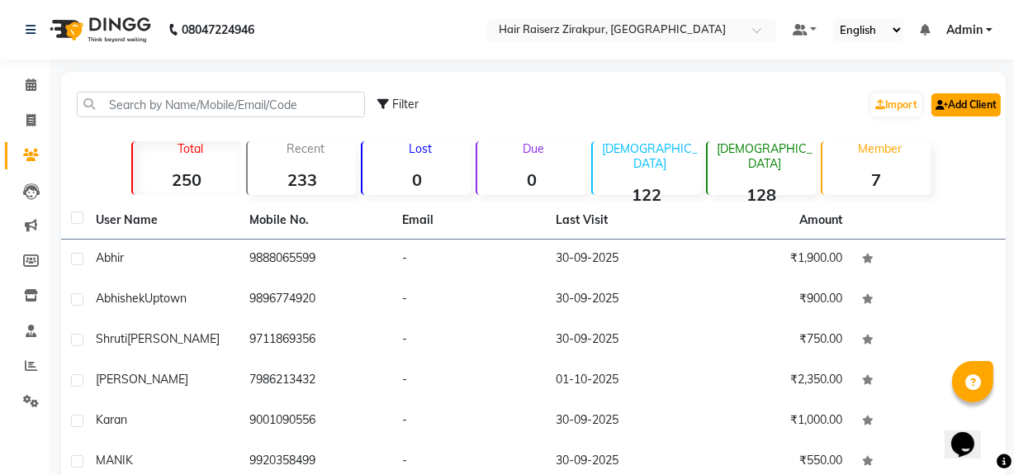
click at [939, 102] on icon at bounding box center [941, 105] width 12 height 10
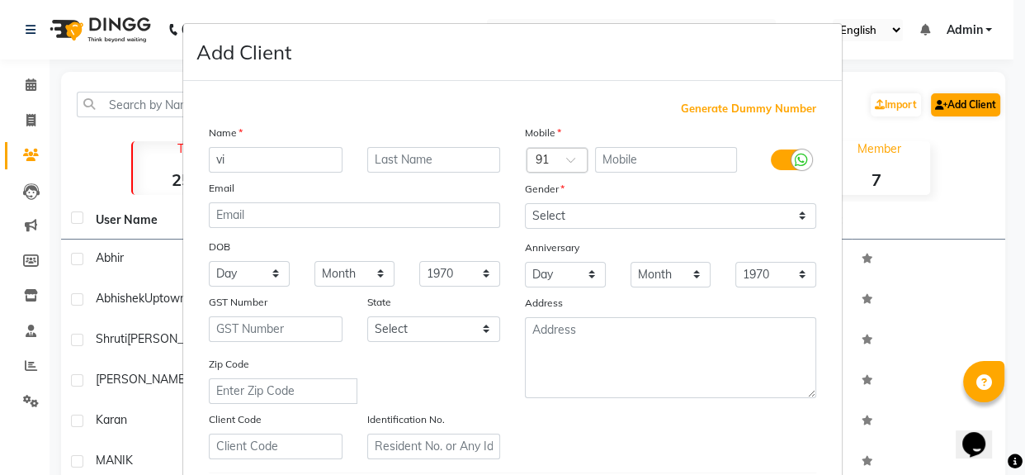
type input "v"
type input "V"
type input "[PERSON_NAME]"
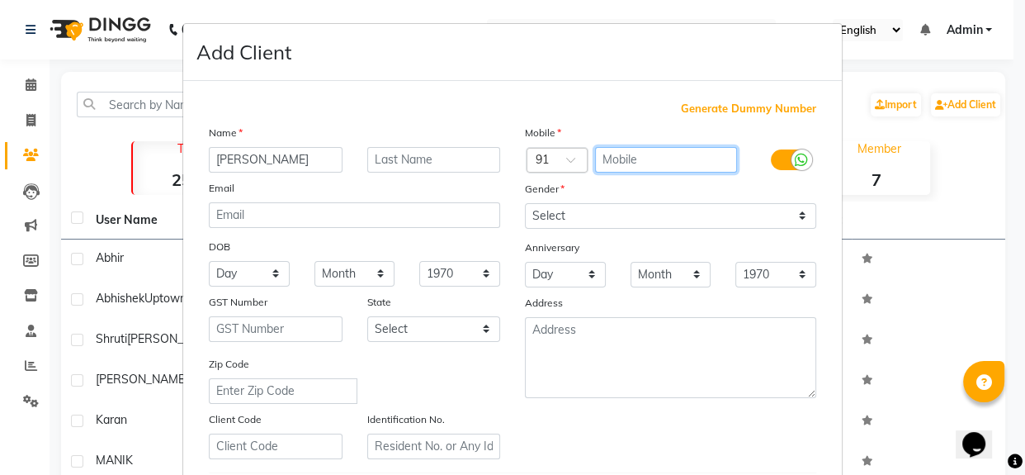
click at [694, 147] on input "text" at bounding box center [666, 160] width 143 height 26
type input "6239953146"
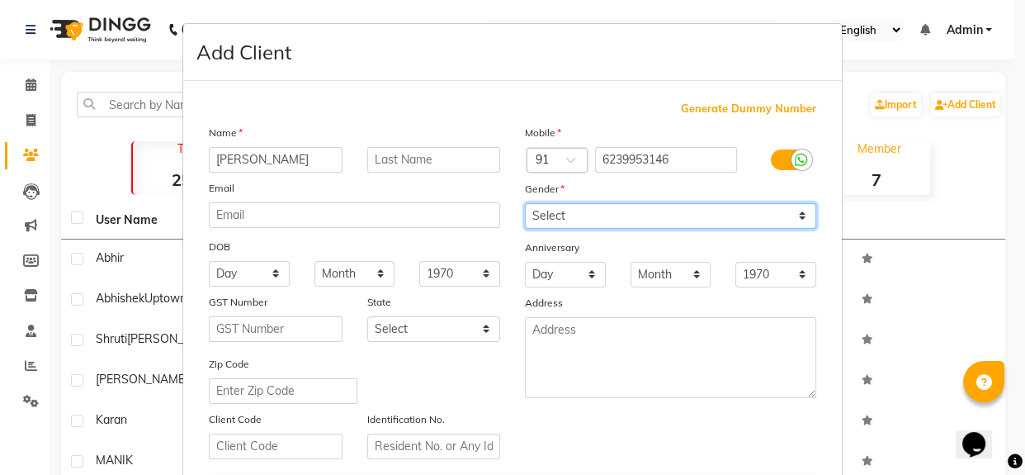
click at [629, 215] on select "Select [DEMOGRAPHIC_DATA] [DEMOGRAPHIC_DATA] Other Prefer Not To Say" at bounding box center [670, 216] width 291 height 26
select select "[DEMOGRAPHIC_DATA]"
click at [525, 203] on select "Select [DEMOGRAPHIC_DATA] [DEMOGRAPHIC_DATA] Other Prefer Not To Say" at bounding box center [670, 216] width 291 height 26
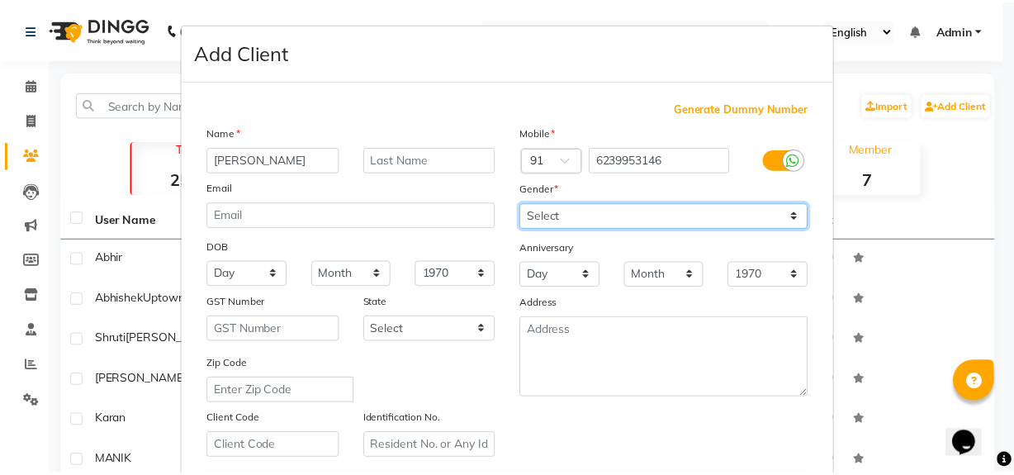
scroll to position [291, 0]
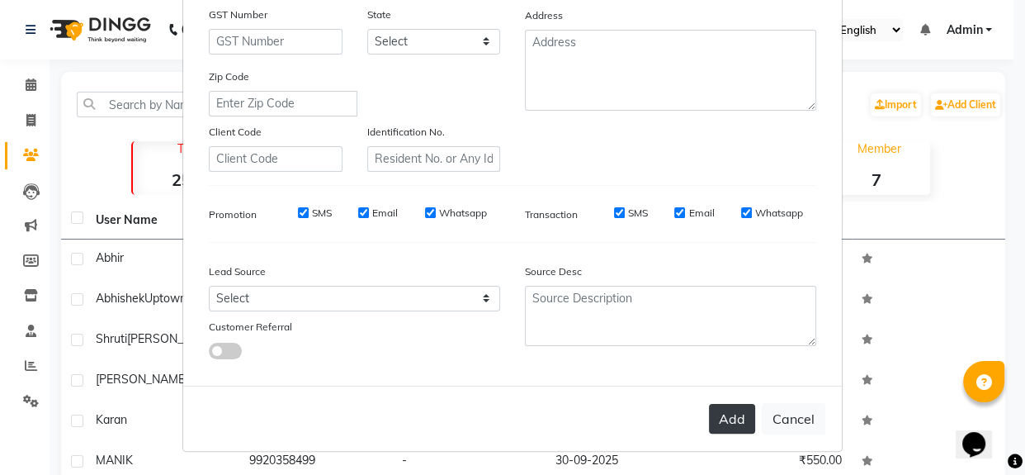
click at [722, 414] on button "Add" at bounding box center [732, 419] width 46 height 30
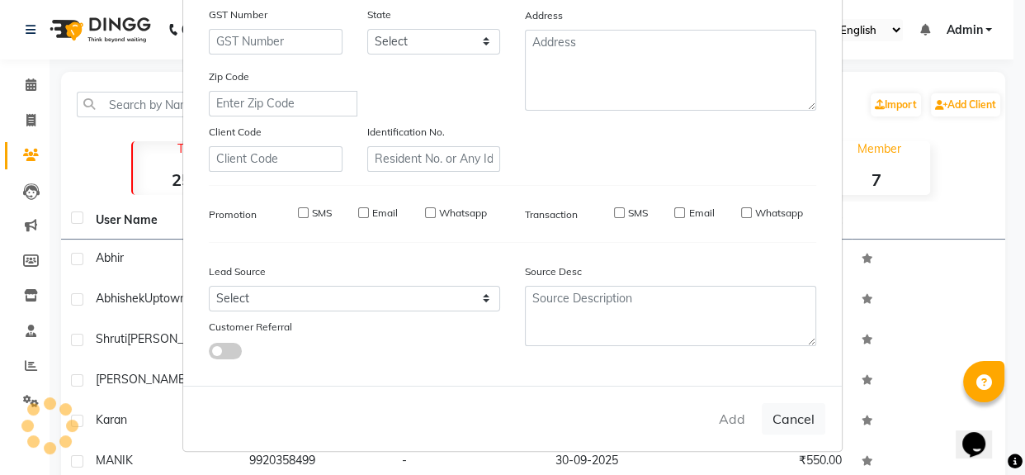
select select
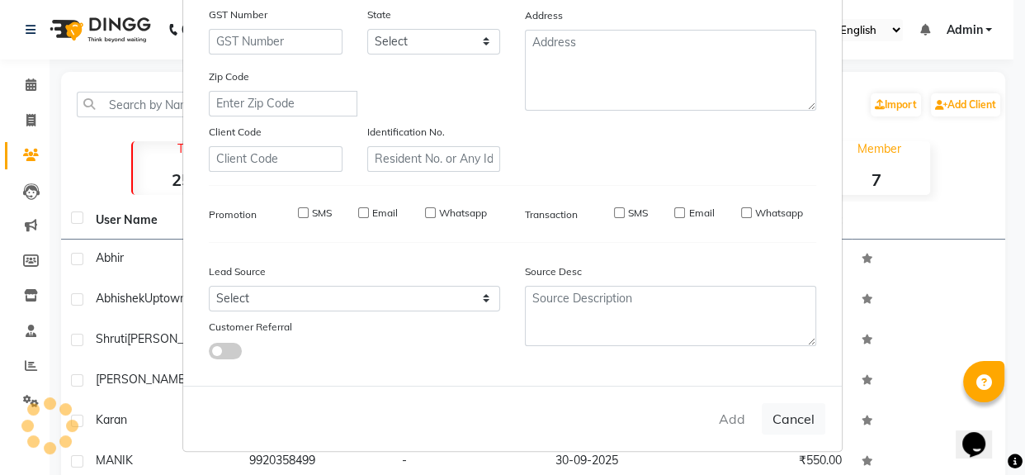
select select
checkbox input "false"
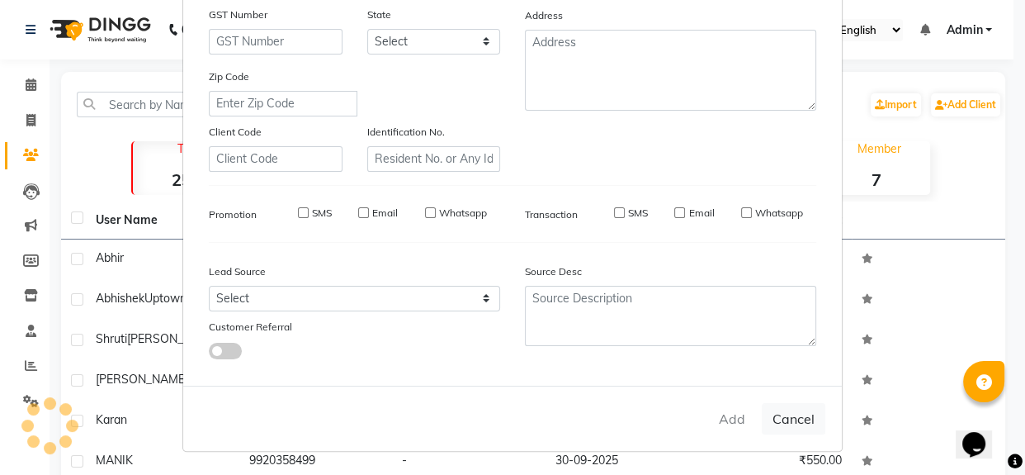
checkbox input "false"
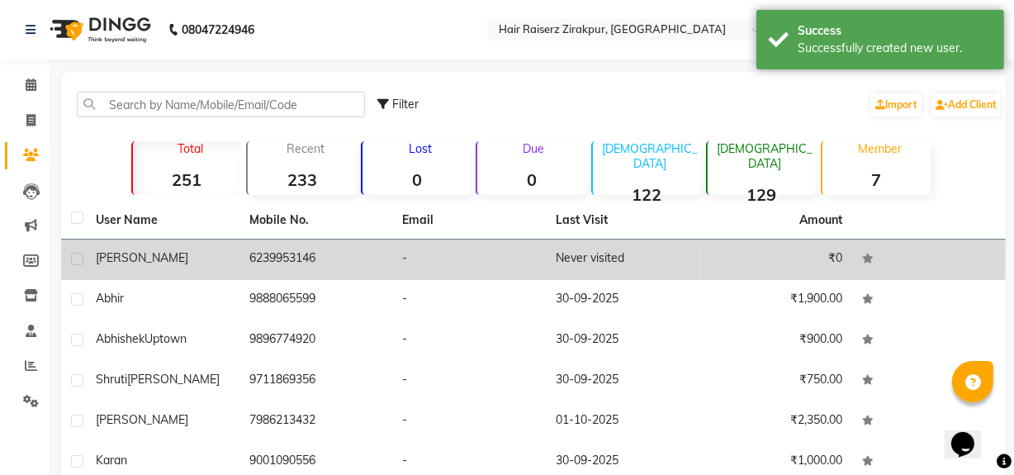
click at [559, 260] on td "Never visited" at bounding box center [623, 259] width 154 height 40
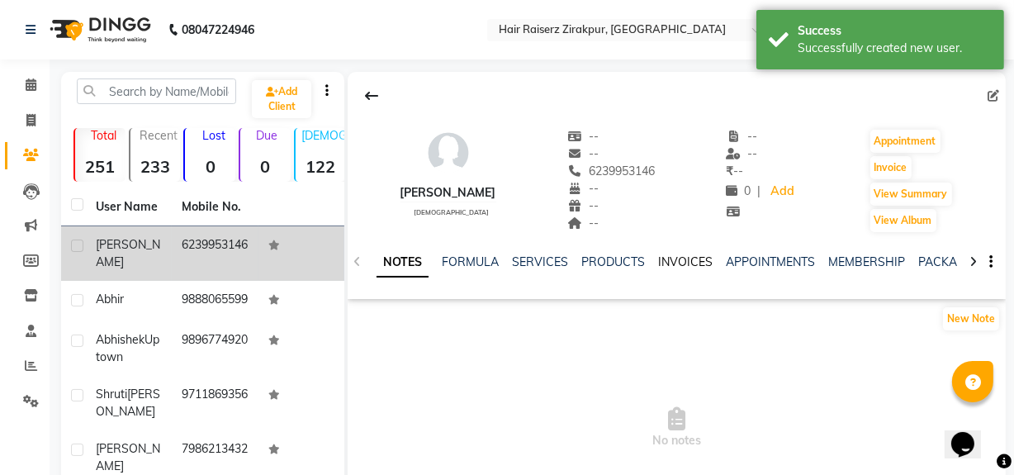
click at [688, 255] on link "INVOICES" at bounding box center [685, 261] width 54 height 15
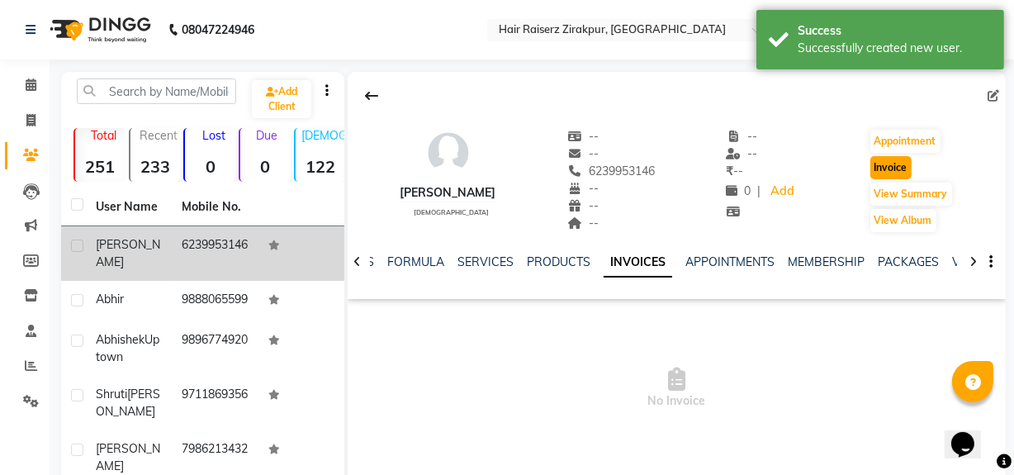
click at [888, 170] on button "Invoice" at bounding box center [890, 167] width 41 height 23
select select "8680"
select select "service"
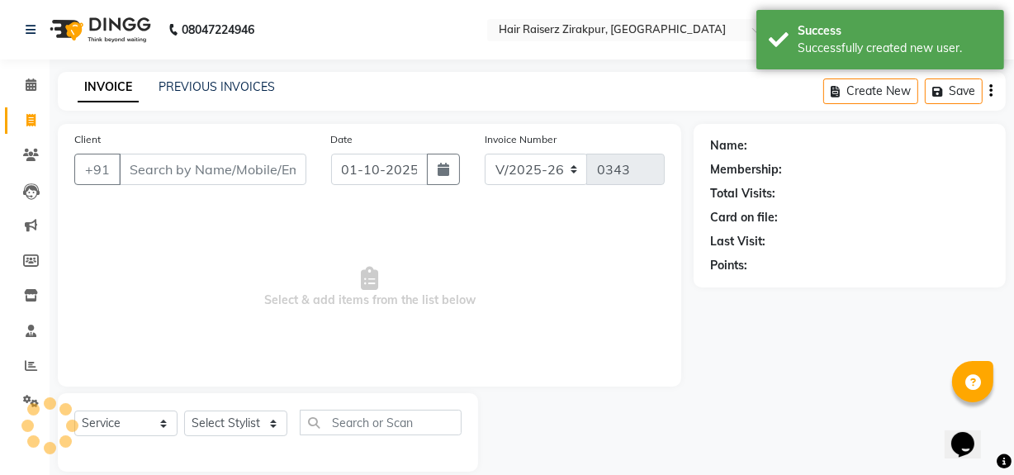
scroll to position [21, 0]
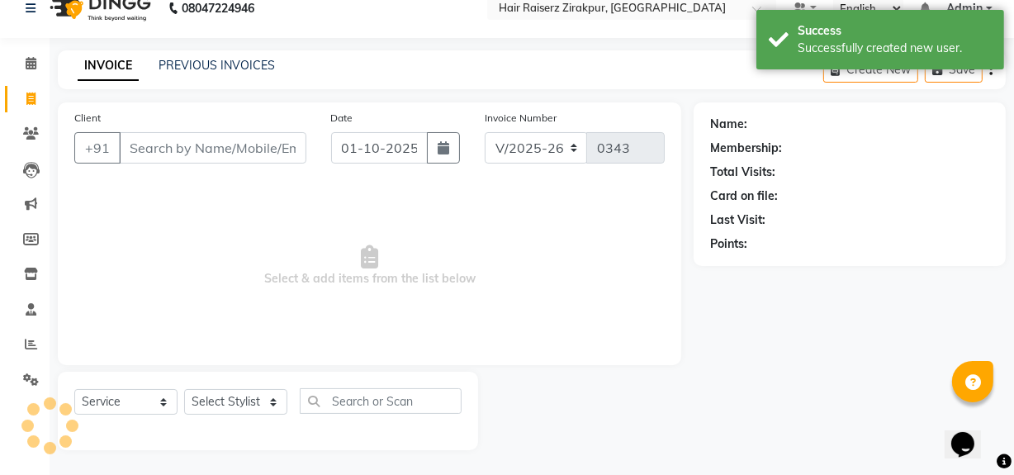
type input "6239953146"
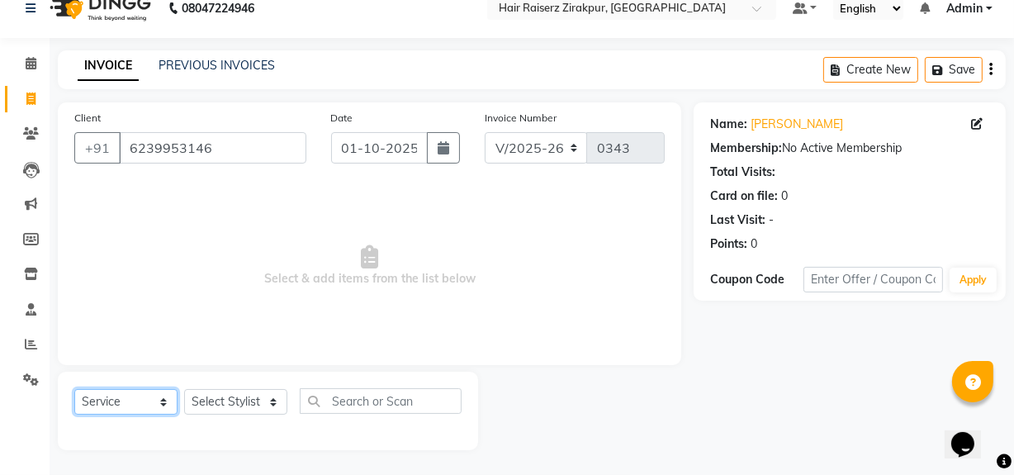
click at [159, 398] on select "Select Service Product Membership Package Voucher Prepaid Gift Card" at bounding box center [125, 402] width 103 height 26
click at [74, 389] on select "Select Service Product Membership Package Voucher Prepaid Gift Card" at bounding box center [125, 402] width 103 height 26
click at [268, 395] on select "Select Stylist [PERSON_NAME] Admin Akshay [PERSON_NAME] Deepak [PERSON_NAME] [P…" at bounding box center [235, 402] width 103 height 26
select select "88904"
click at [184, 389] on select "Select Stylist [PERSON_NAME] Admin Akshay [PERSON_NAME] Deepak [PERSON_NAME] [P…" at bounding box center [235, 402] width 103 height 26
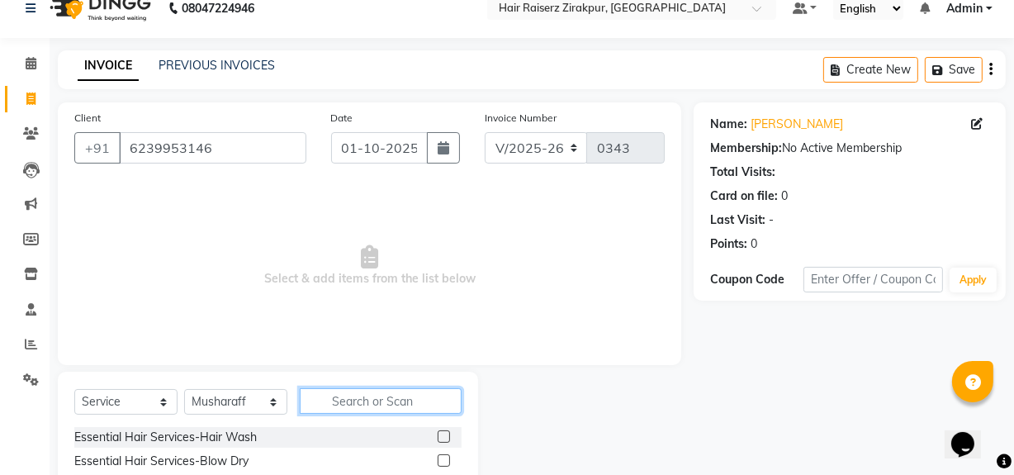
click at [343, 396] on input "text" at bounding box center [381, 401] width 162 height 26
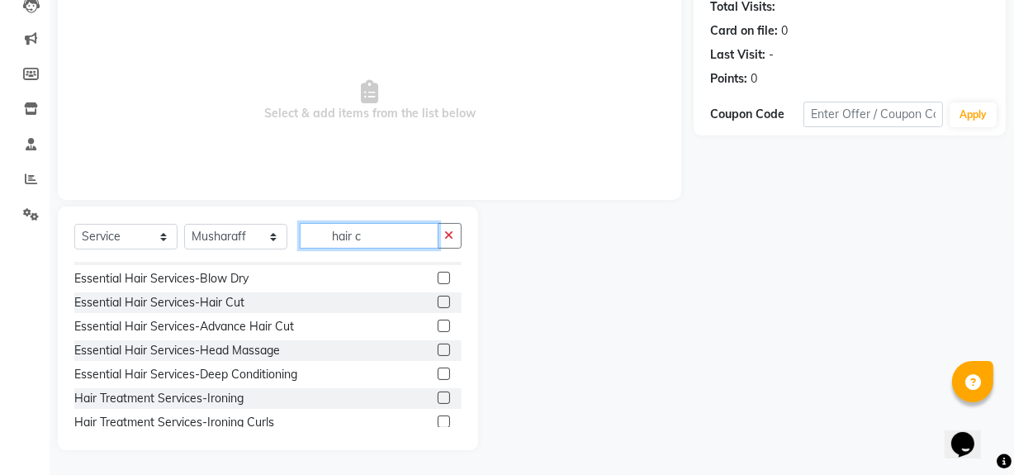
scroll to position [0, 0]
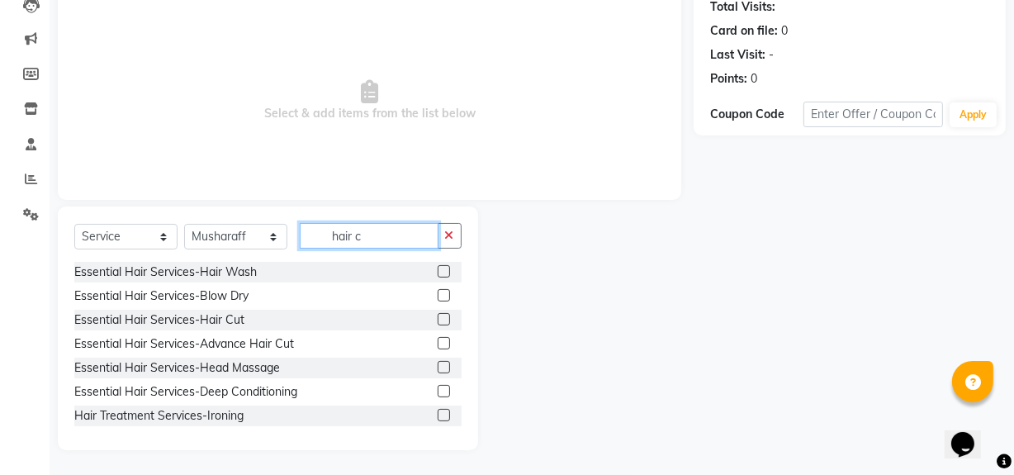
type input "hair c"
click at [437, 316] on label at bounding box center [443, 319] width 12 height 12
click at [437, 316] on input "checkbox" at bounding box center [442, 319] width 11 height 11
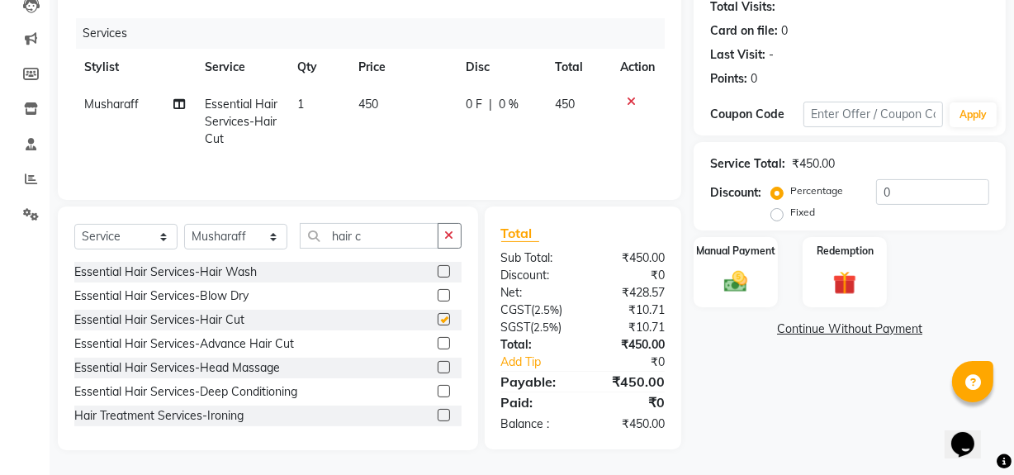
checkbox input "false"
click at [627, 99] on icon at bounding box center [631, 102] width 9 height 12
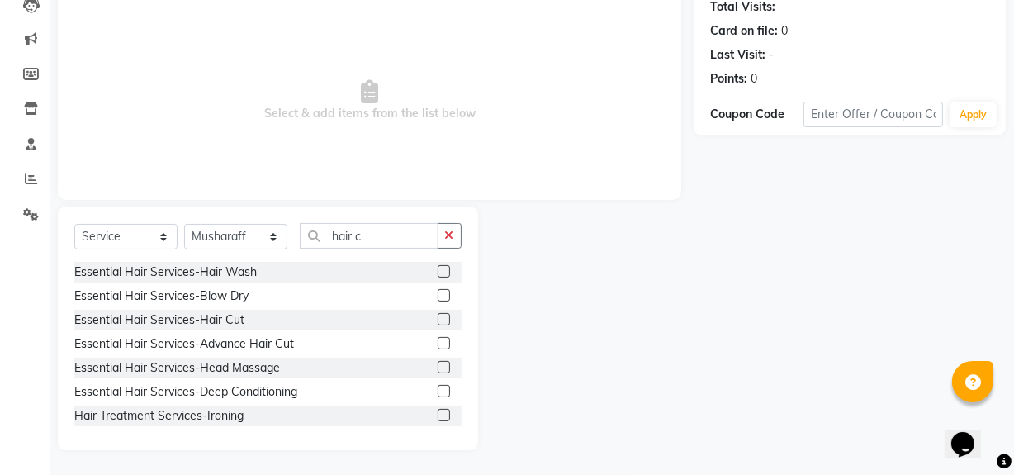
click at [437, 338] on label at bounding box center [443, 343] width 12 height 12
click at [437, 338] on input "checkbox" at bounding box center [442, 343] width 11 height 11
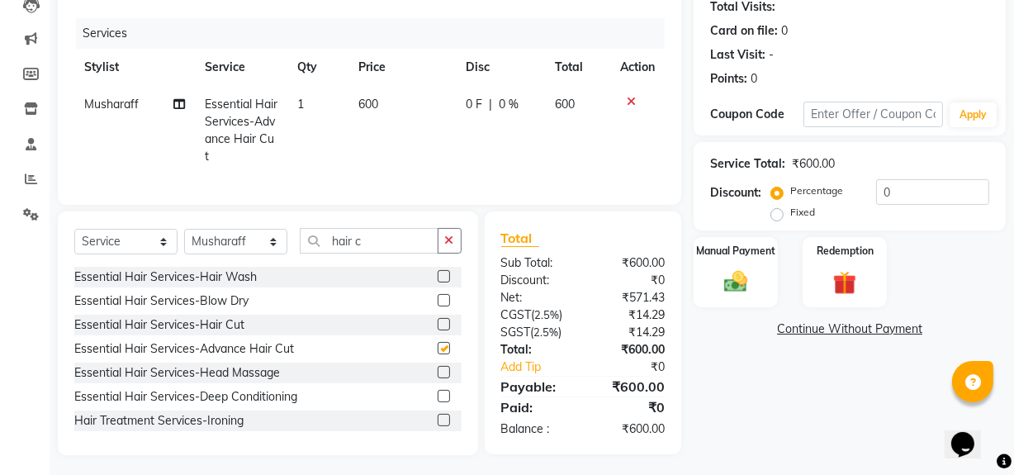
checkbox input "false"
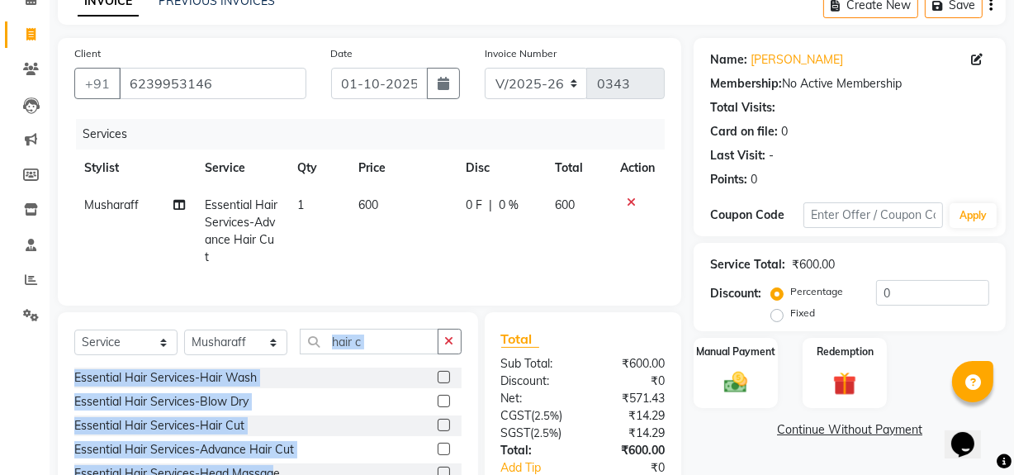
drag, startPoint x: 272, startPoint y: 436, endPoint x: 309, endPoint y: 363, distance: 81.2
click at [309, 363] on div "Select Service Product Membership Package Voucher Prepaid Gift Card Select Styl…" at bounding box center [268, 434] width 420 height 244
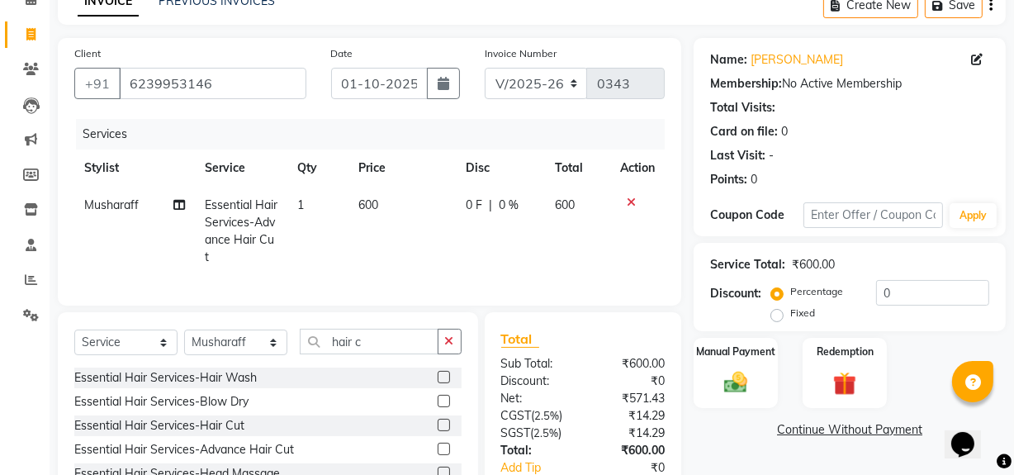
click at [349, 285] on div "Services Stylist Service Qty Price Disc Total Action Musharaff Essential Hair S…" at bounding box center [369, 204] width 590 height 170
click at [565, 200] on span "600" at bounding box center [565, 204] width 20 height 15
select select "88904"
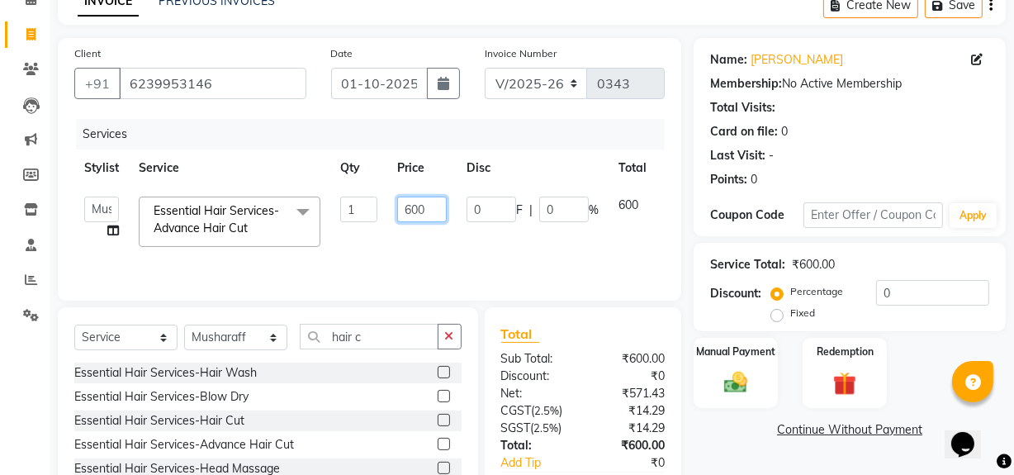
click at [433, 213] on input "600" at bounding box center [422, 209] width 50 height 26
type input "650"
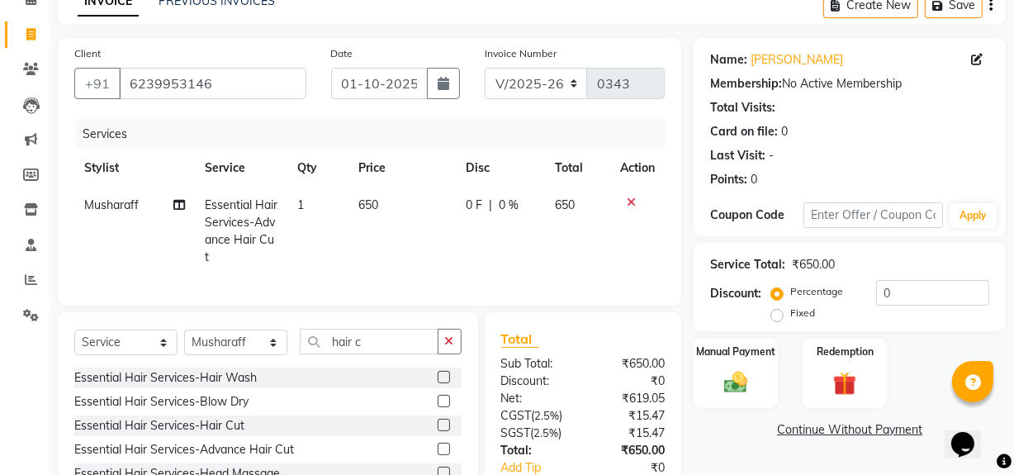
click at [785, 314] on div "Fixed" at bounding box center [794, 313] width 40 height 20
drag, startPoint x: 785, startPoint y: 314, endPoint x: 776, endPoint y: 314, distance: 9.1
click at [776, 314] on div "Fixed" at bounding box center [794, 313] width 40 height 20
click at [790, 314] on label "Fixed" at bounding box center [802, 312] width 25 height 15
click at [776, 314] on input "Fixed" at bounding box center [780, 313] width 12 height 12
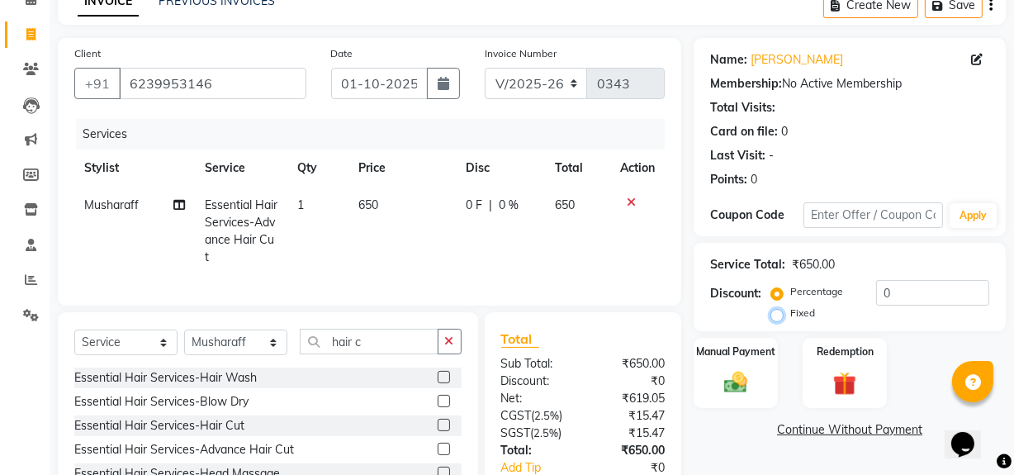
radio input "true"
click at [768, 349] on label "Manual Payment" at bounding box center [735, 351] width 83 height 16
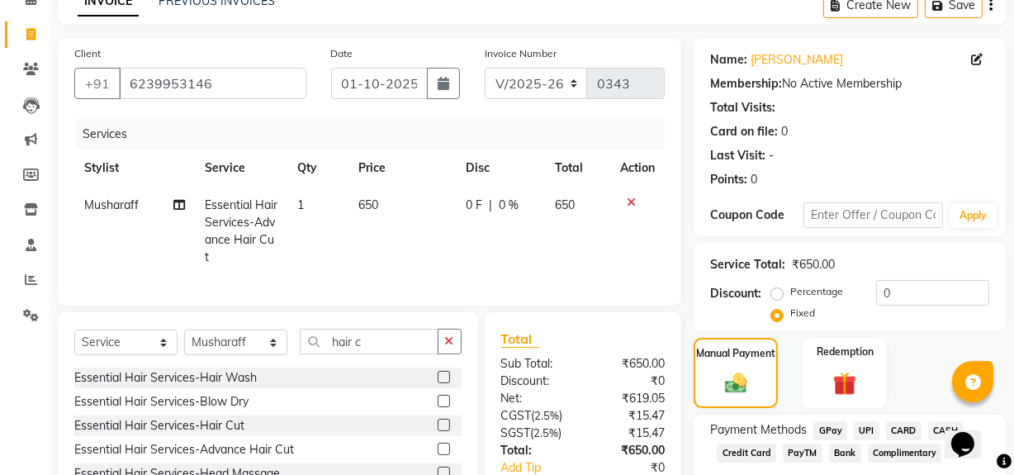
click at [932, 427] on span "CASH" at bounding box center [945, 430] width 35 height 19
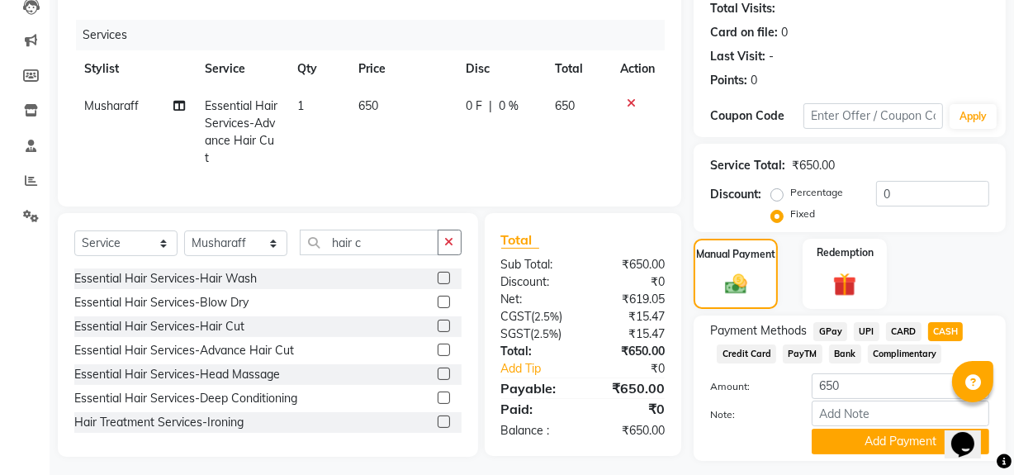
scroll to position [229, 0]
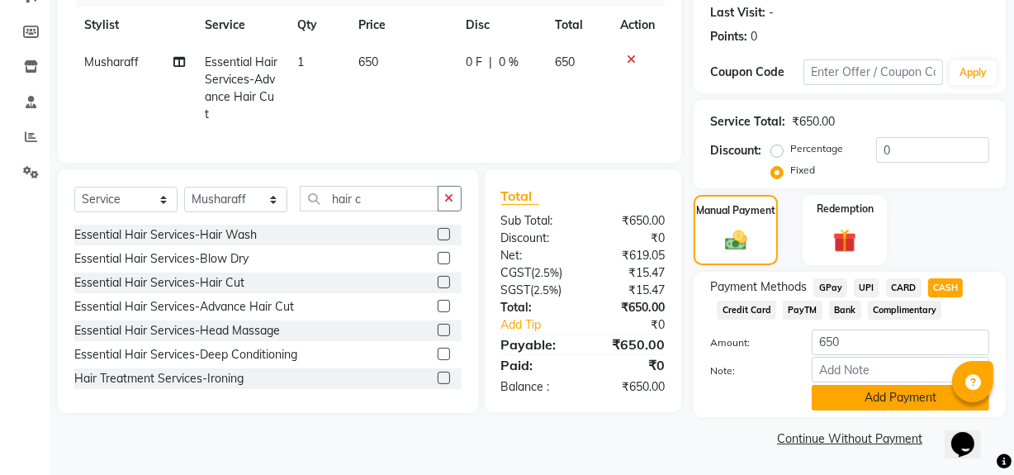
click at [867, 397] on button "Add Payment" at bounding box center [899, 398] width 177 height 26
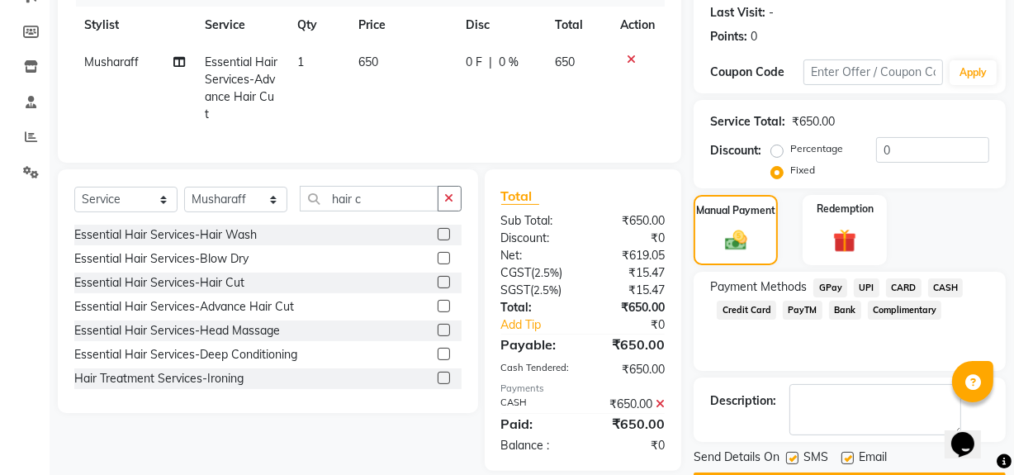
scroll to position [275, 0]
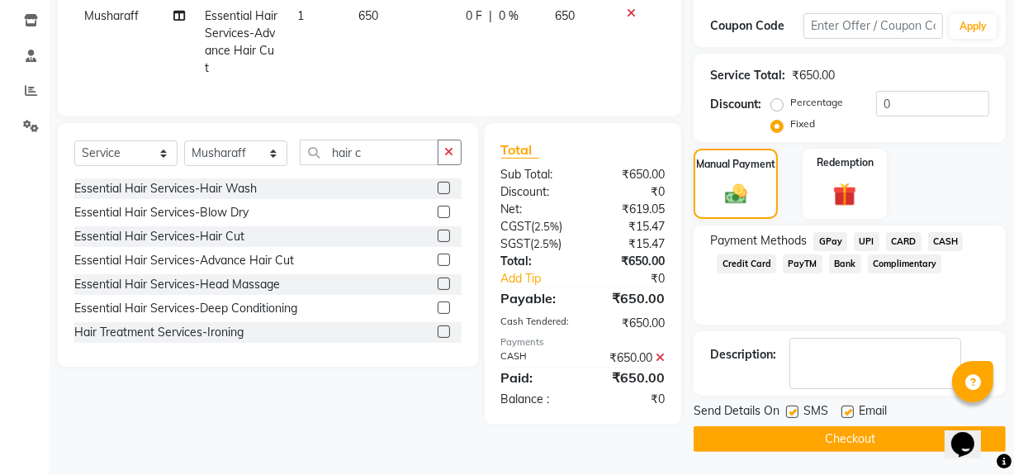
click at [831, 440] on button "Checkout" at bounding box center [849, 439] width 312 height 26
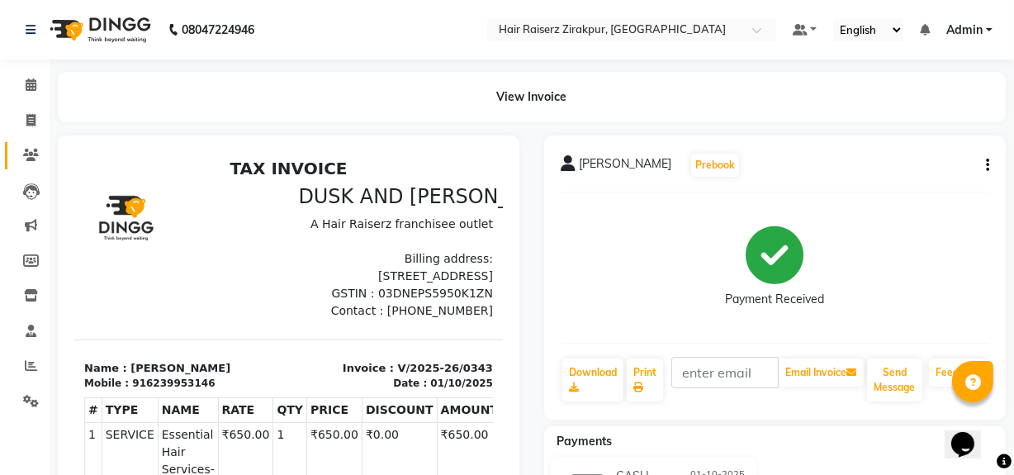
click at [26, 147] on span at bounding box center [31, 155] width 29 height 19
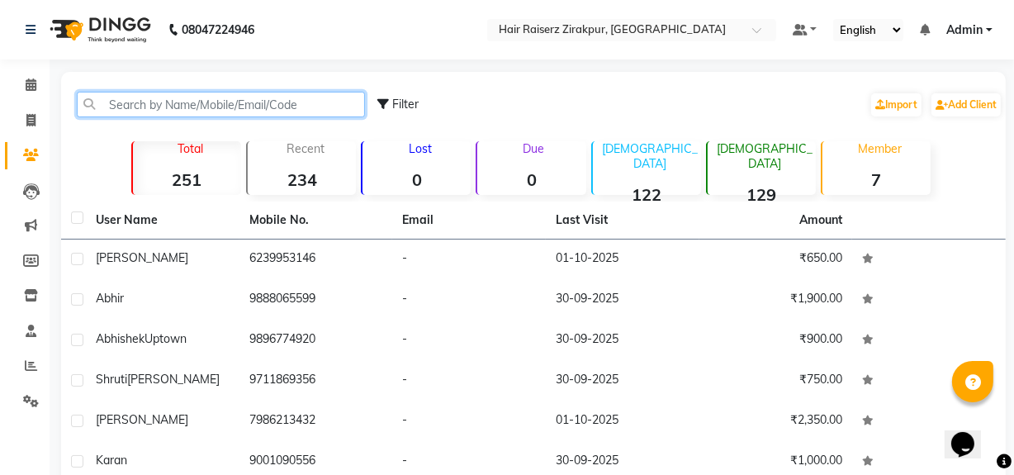
click at [161, 102] on input "text" at bounding box center [221, 105] width 288 height 26
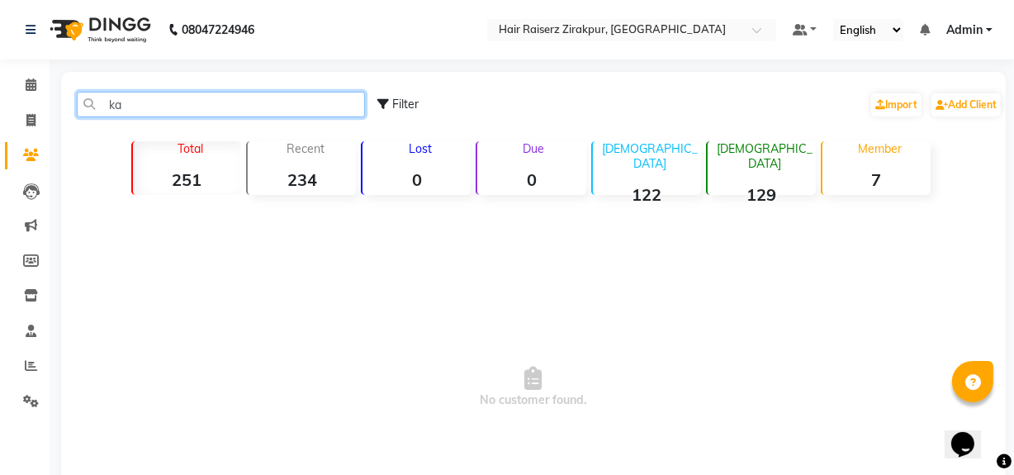
type input "k"
type input "9"
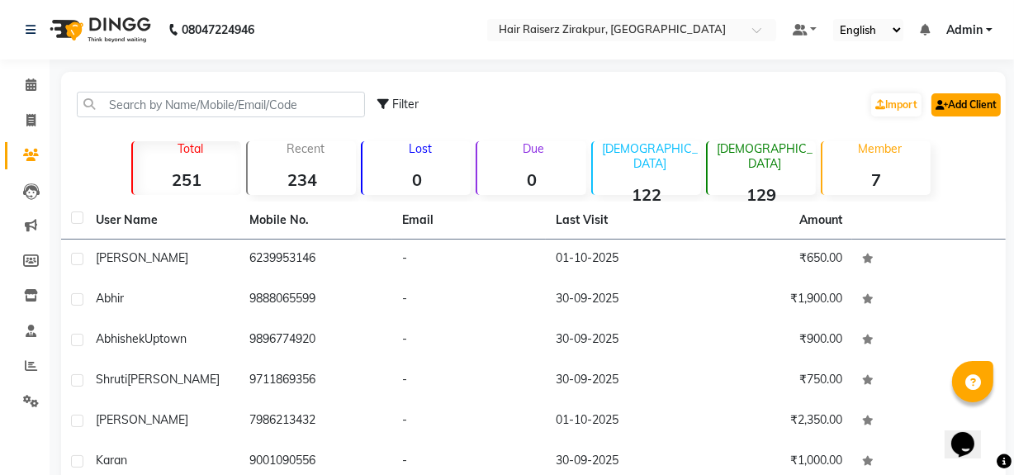
click at [963, 110] on link "Add Client" at bounding box center [965, 104] width 69 height 23
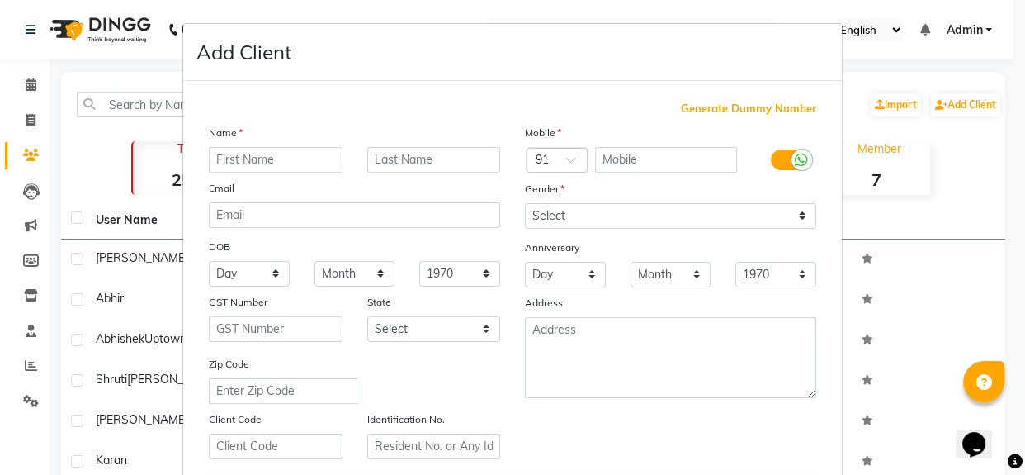
click at [327, 158] on input "text" at bounding box center [276, 160] width 134 height 26
type input "kavita"
click at [622, 172] on input "text" at bounding box center [666, 160] width 143 height 26
type input "9899799617"
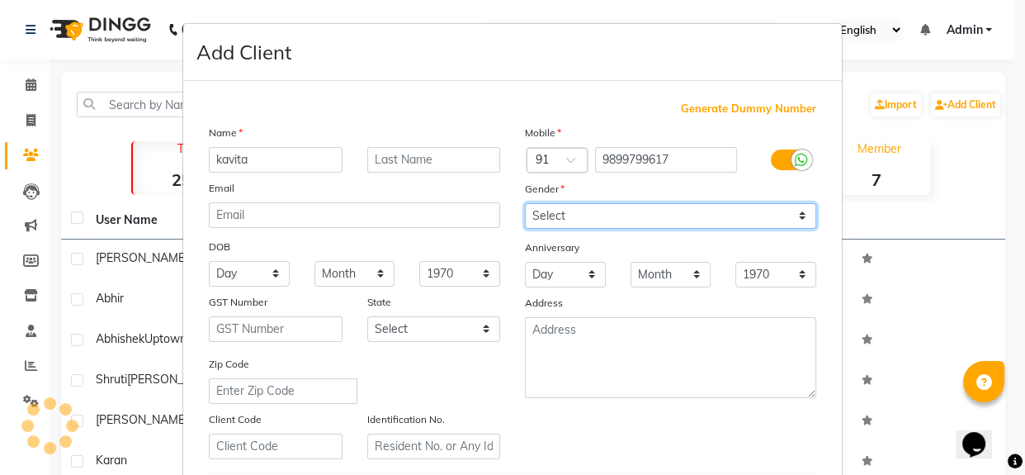
click at [798, 216] on select "Select [DEMOGRAPHIC_DATA] [DEMOGRAPHIC_DATA] Other Prefer Not To Say" at bounding box center [670, 216] width 291 height 26
select select "[DEMOGRAPHIC_DATA]"
click at [525, 203] on select "Select [DEMOGRAPHIC_DATA] [DEMOGRAPHIC_DATA] Other Prefer Not To Say" at bounding box center [670, 216] width 291 height 26
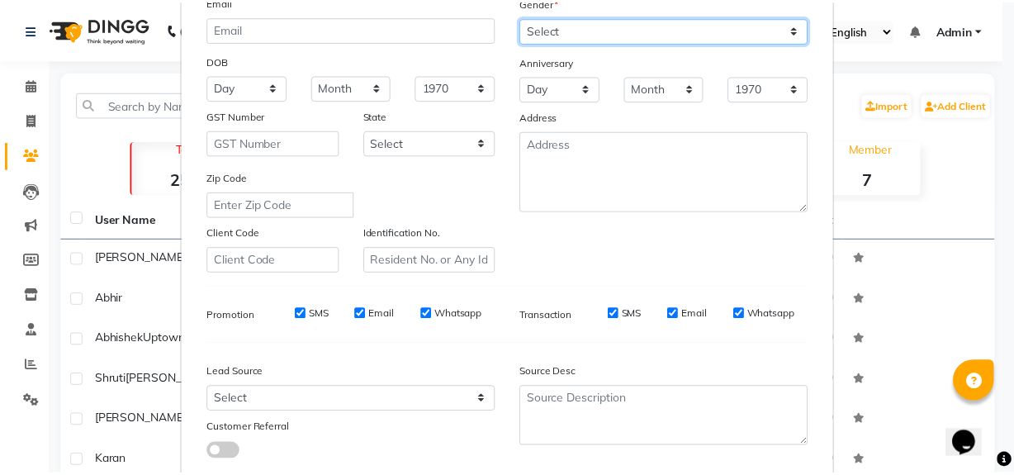
scroll to position [291, 0]
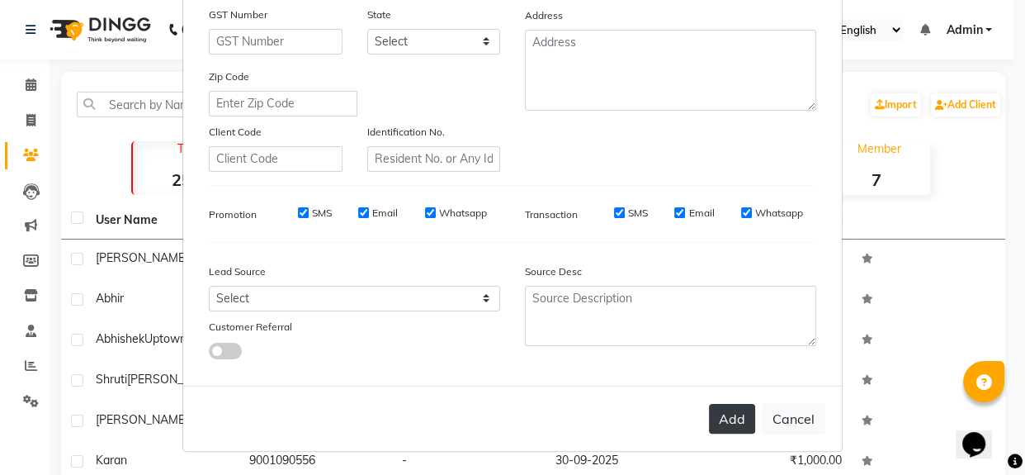
click at [726, 414] on button "Add" at bounding box center [732, 419] width 46 height 30
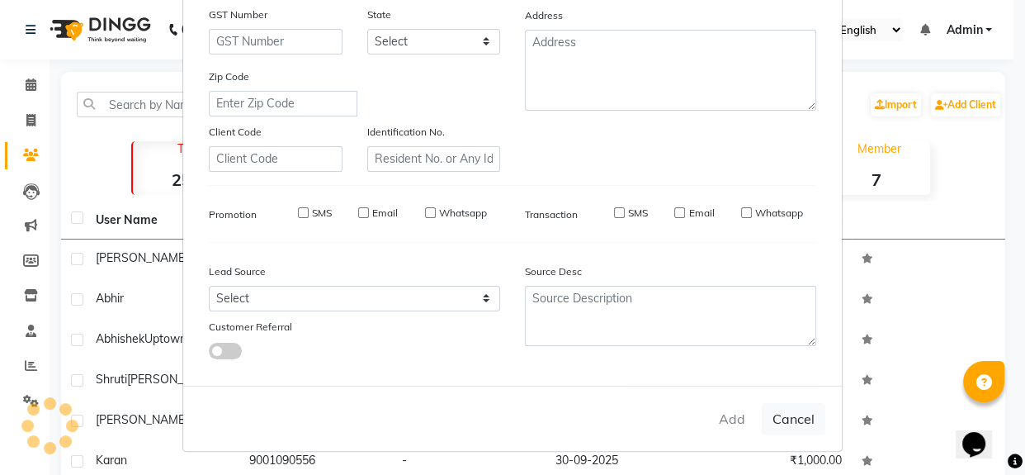
select select
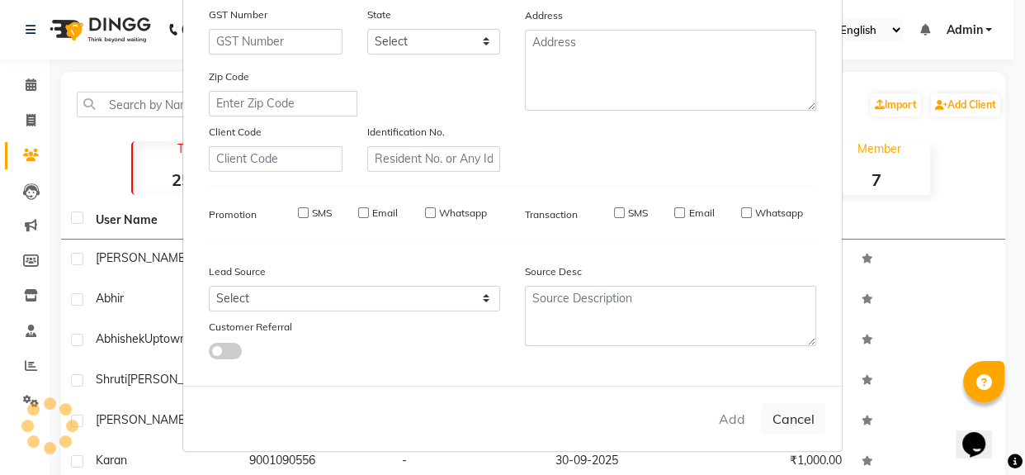
select select
checkbox input "false"
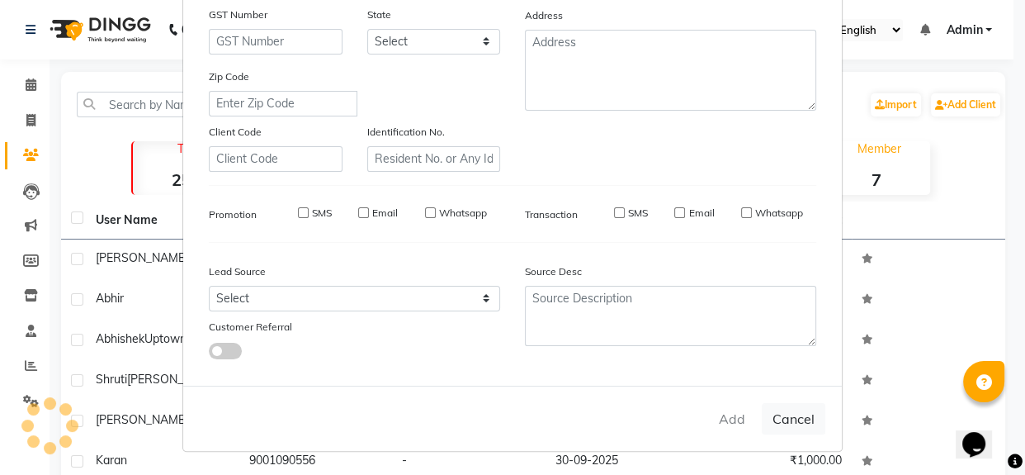
checkbox input "false"
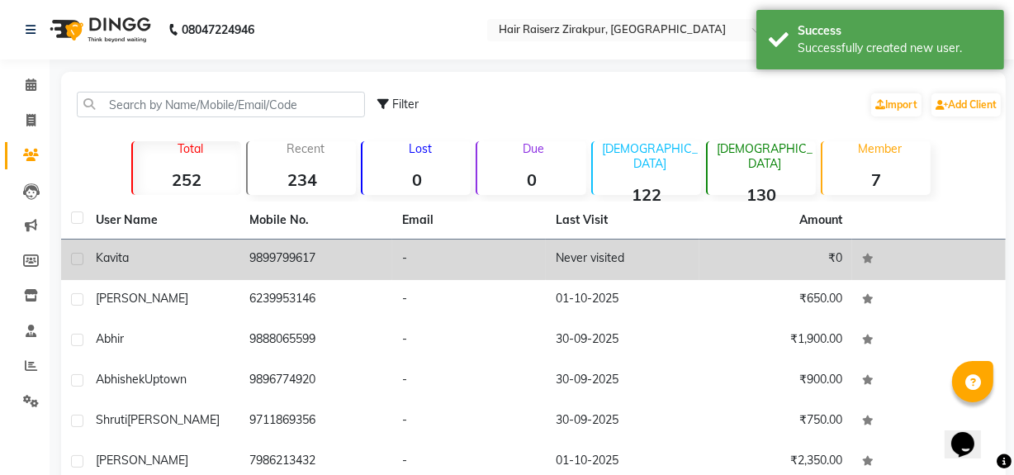
click at [338, 249] on td "9899799617" at bounding box center [316, 259] width 154 height 40
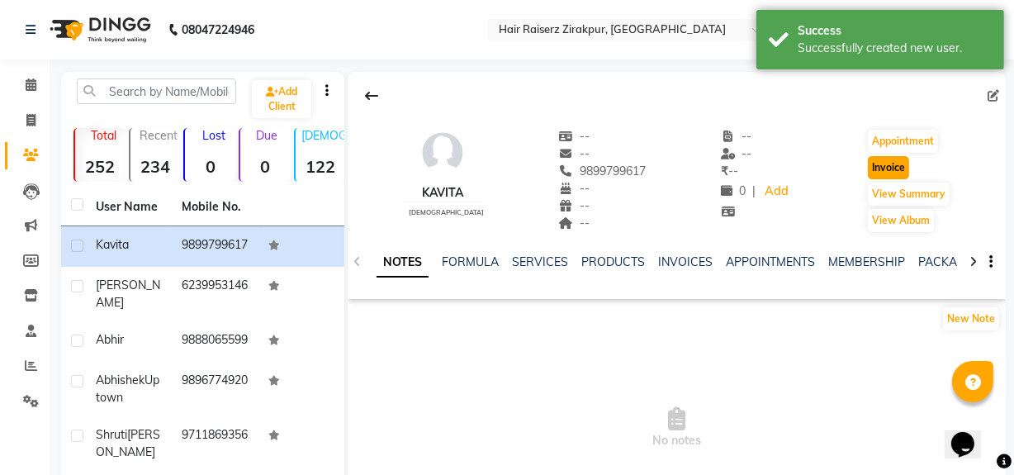
click at [893, 171] on button "Invoice" at bounding box center [888, 167] width 41 height 23
select select "service"
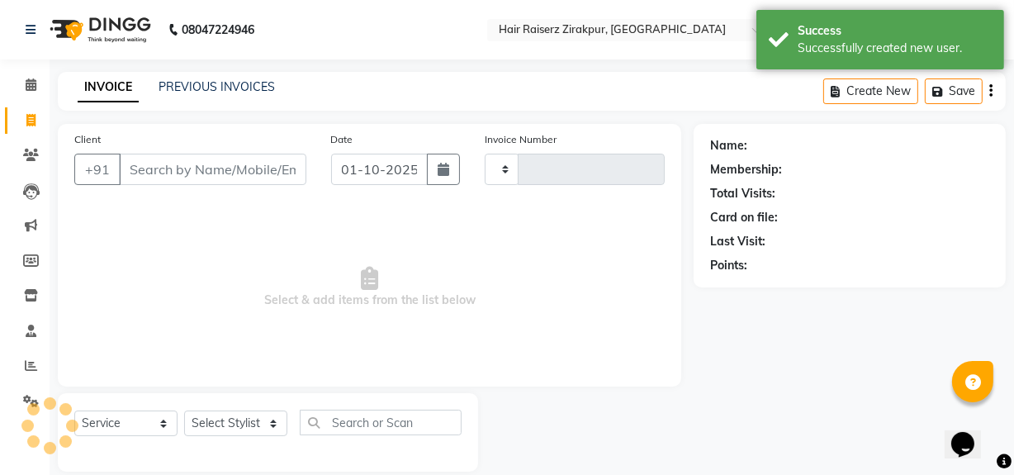
scroll to position [21, 0]
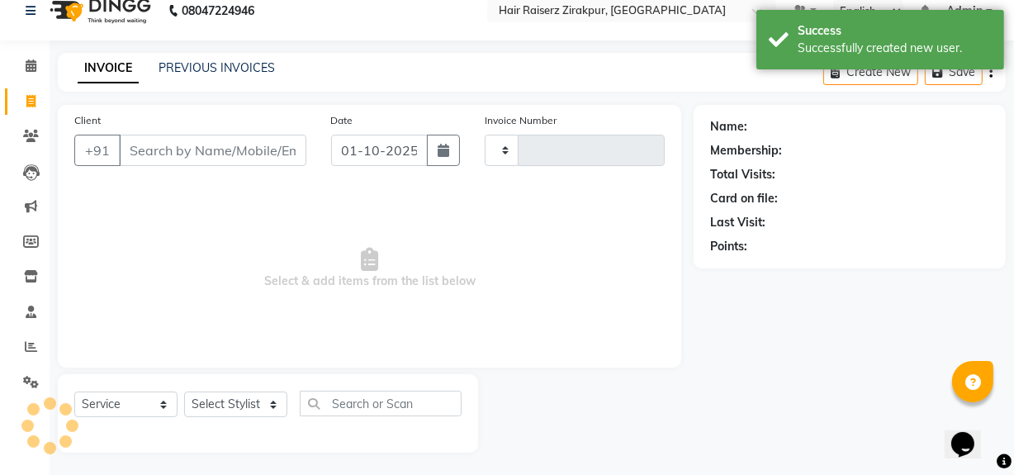
type input "0344"
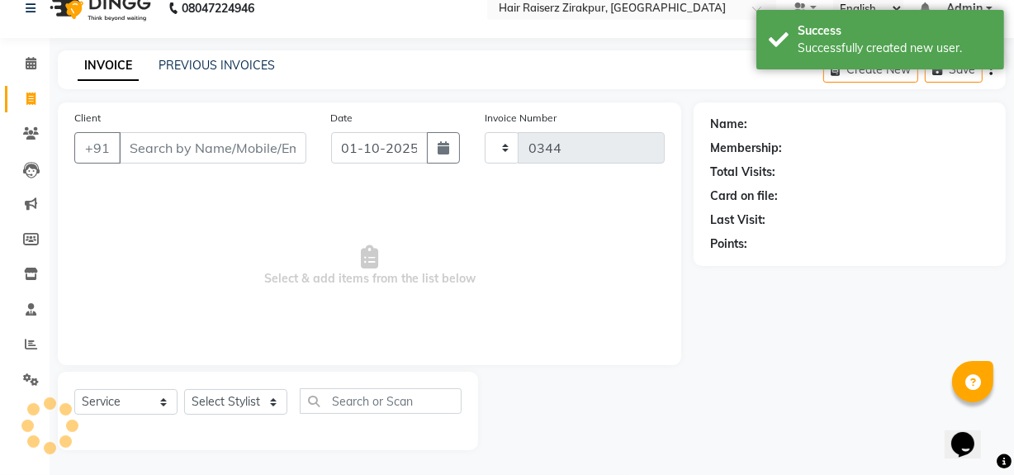
select select "8680"
type input "9899799617"
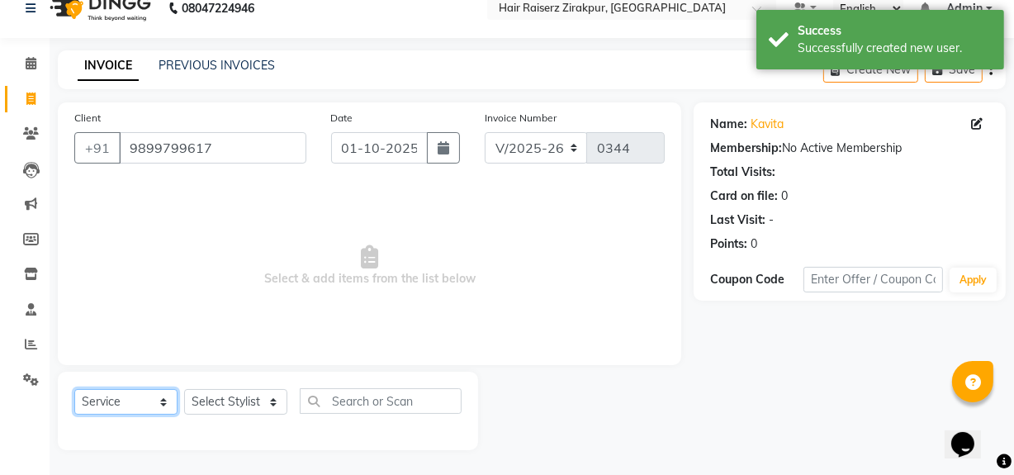
click at [168, 395] on select "Select Service Product Membership Package Voucher Prepaid Gift Card" at bounding box center [125, 402] width 103 height 26
click at [74, 389] on select "Select Service Product Membership Package Voucher Prepaid Gift Card" at bounding box center [125, 402] width 103 height 26
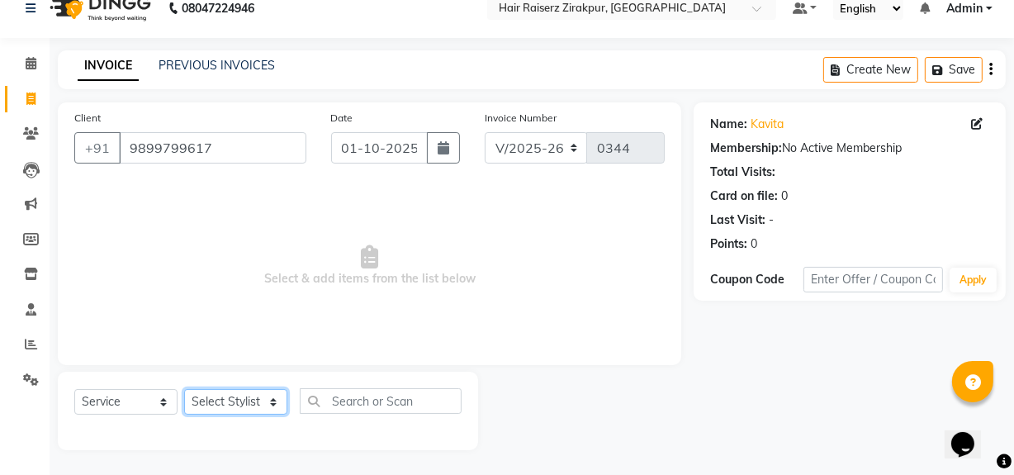
click at [271, 406] on select "Select Stylist [PERSON_NAME] Admin Akshay [PERSON_NAME] Deepak [PERSON_NAME] [P…" at bounding box center [235, 402] width 103 height 26
select select "88896"
click at [184, 389] on select "Select Stylist [PERSON_NAME] Admin Akshay [PERSON_NAME] Deepak [PERSON_NAME] [P…" at bounding box center [235, 402] width 103 height 26
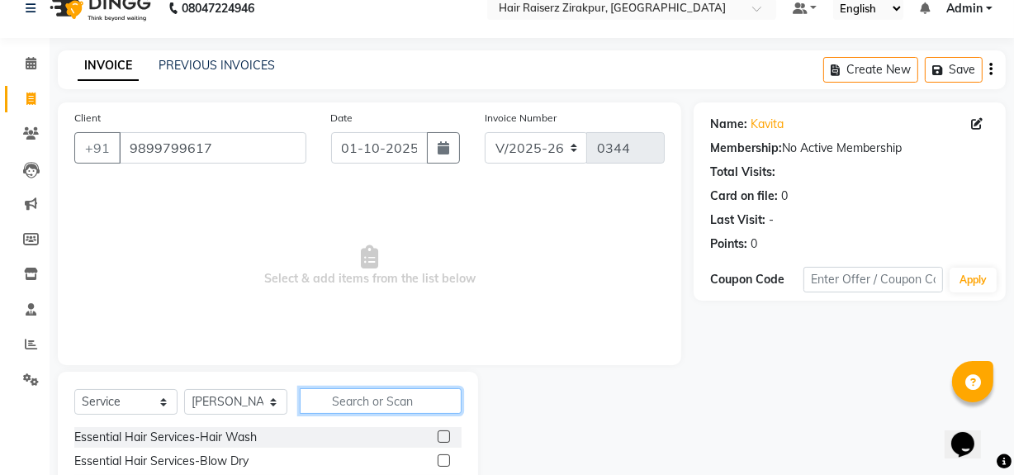
click at [346, 402] on input "text" at bounding box center [381, 401] width 162 height 26
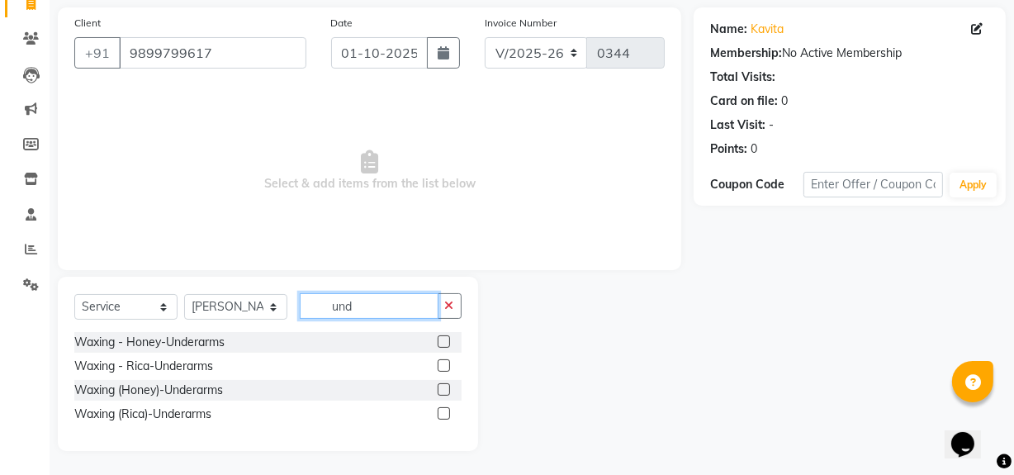
type input "und"
click at [442, 367] on label at bounding box center [443, 365] width 12 height 12
click at [442, 367] on input "checkbox" at bounding box center [442, 366] width 11 height 11
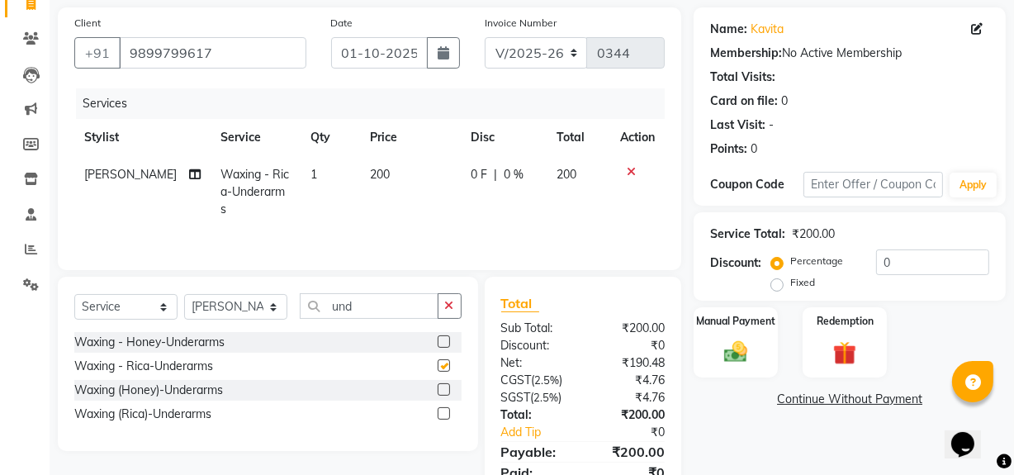
checkbox input "false"
click at [410, 300] on input "und" at bounding box center [369, 306] width 139 height 26
type input "u"
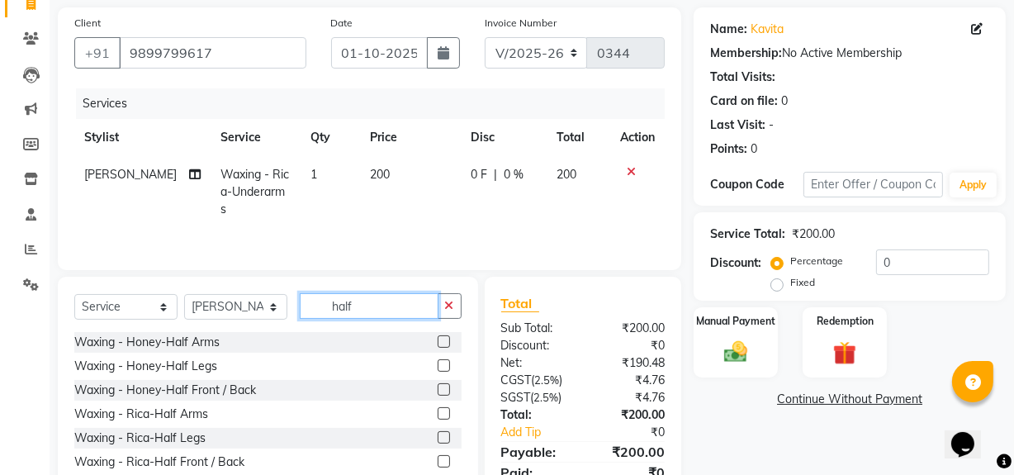
type input "half"
click at [437, 437] on label at bounding box center [443, 437] width 12 height 12
click at [437, 437] on input "checkbox" at bounding box center [442, 438] width 11 height 11
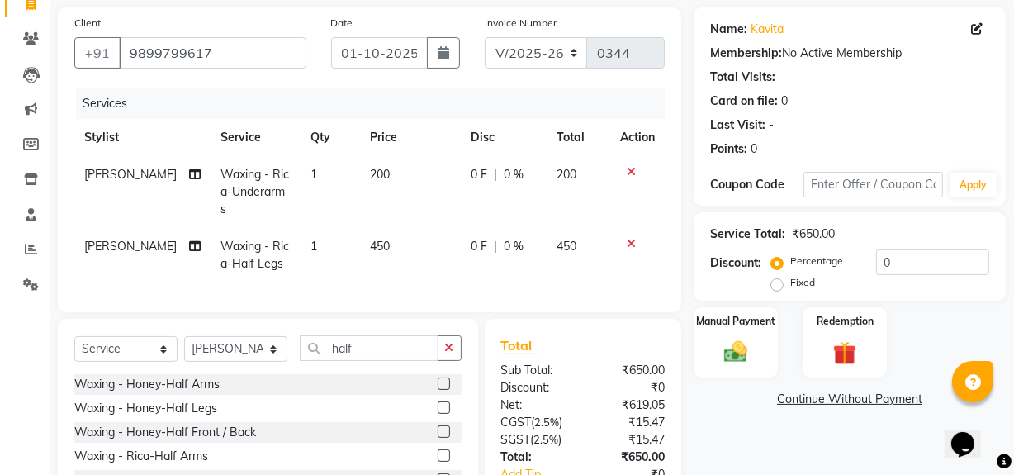
checkbox input "false"
click at [790, 277] on label "Fixed" at bounding box center [802, 282] width 25 height 15
click at [778, 277] on input "Fixed" at bounding box center [780, 283] width 12 height 12
radio input "true"
drag, startPoint x: 778, startPoint y: 258, endPoint x: 918, endPoint y: 259, distance: 139.5
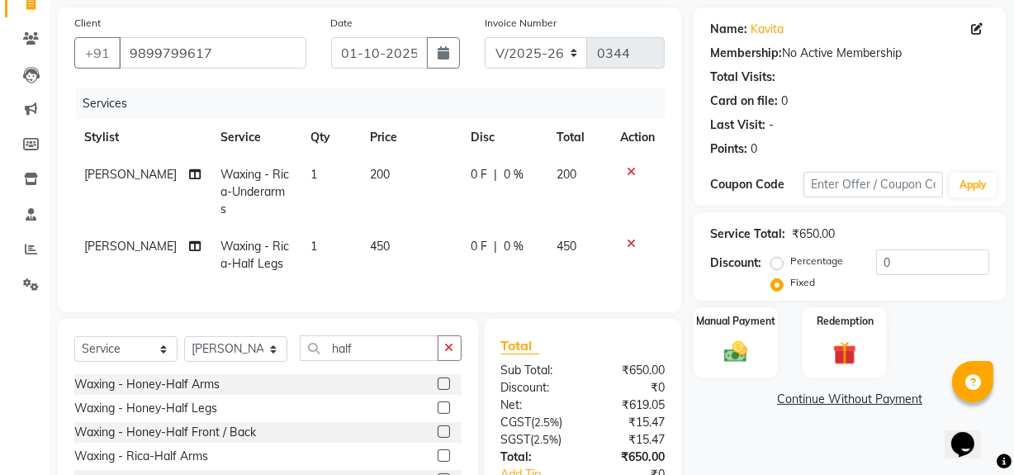
click at [918, 259] on div "Percentage Fixed 0" at bounding box center [881, 271] width 215 height 45
click at [918, 259] on input "0" at bounding box center [932, 262] width 113 height 26
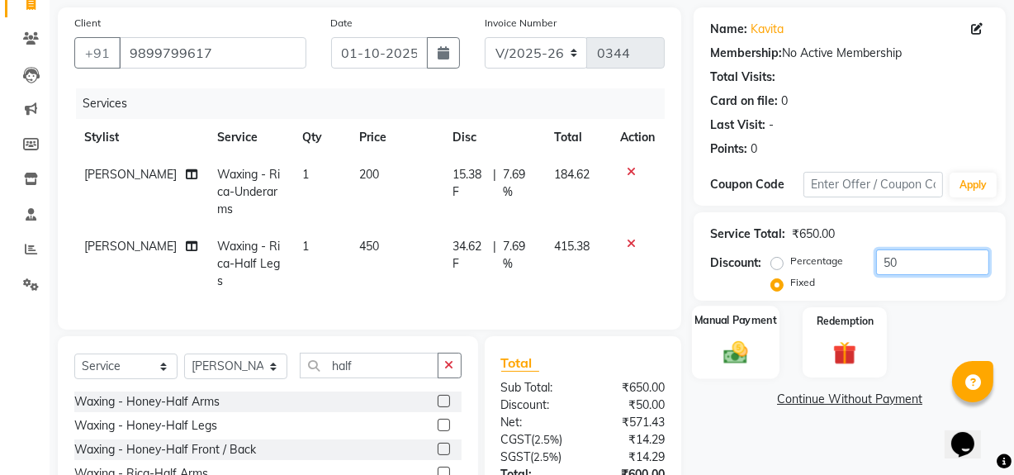
type input "50"
click at [737, 348] on img at bounding box center [736, 352] width 40 height 28
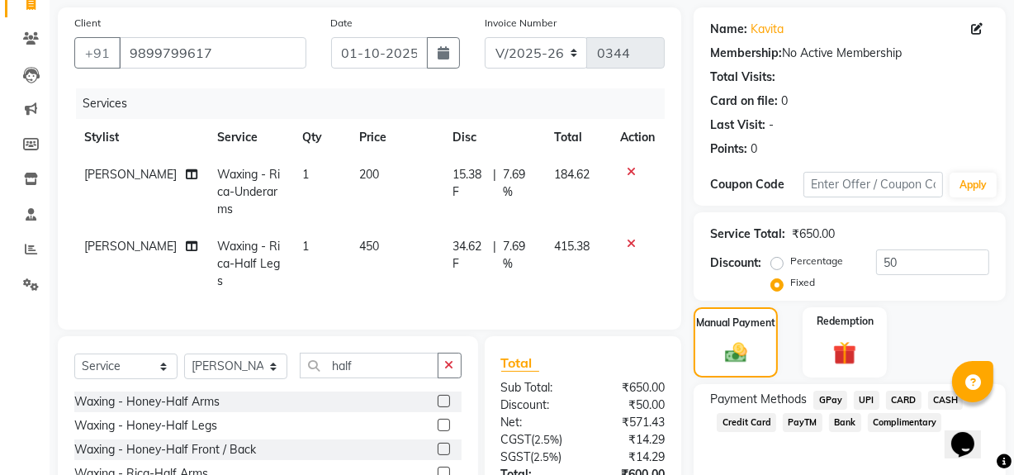
scroll to position [239, 0]
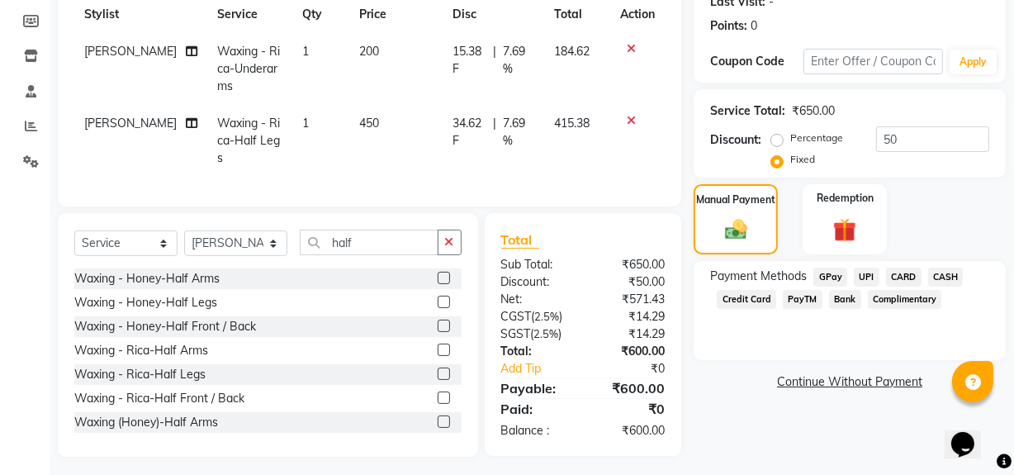
click at [864, 265] on div "Payment Methods GPay UPI CARD CASH Credit Card PayTM Bank Complimentary" at bounding box center [849, 310] width 312 height 99
click at [865, 278] on span "UPI" at bounding box center [867, 276] width 26 height 19
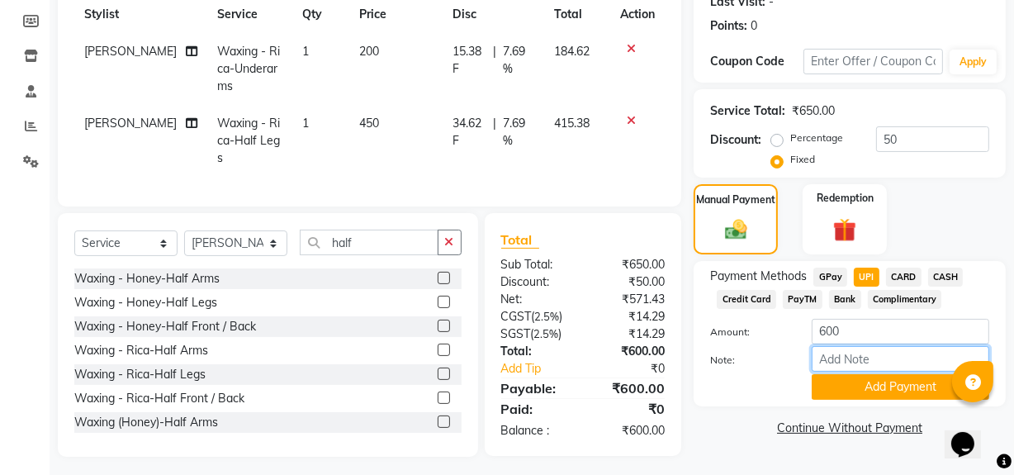
click at [864, 356] on input "Note:" at bounding box center [899, 359] width 177 height 26
click at [864, 356] on input "50" at bounding box center [899, 359] width 177 height 26
type input "5"
click at [912, 387] on button "Add Payment" at bounding box center [899, 387] width 177 height 26
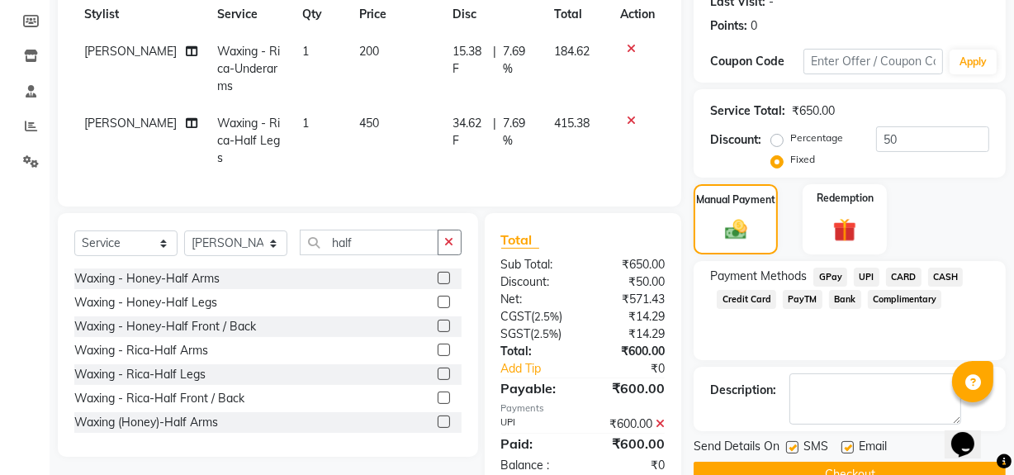
scroll to position [275, 0]
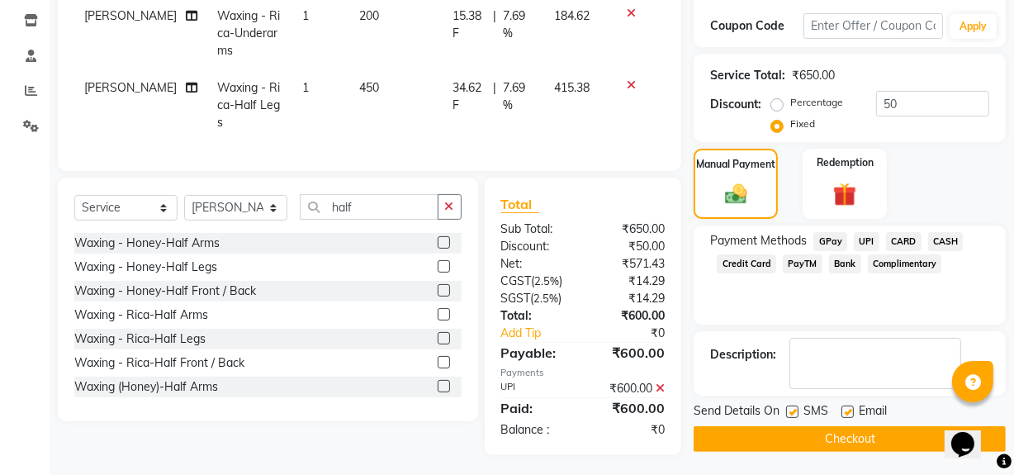
click at [880, 430] on button "Checkout" at bounding box center [849, 439] width 312 height 26
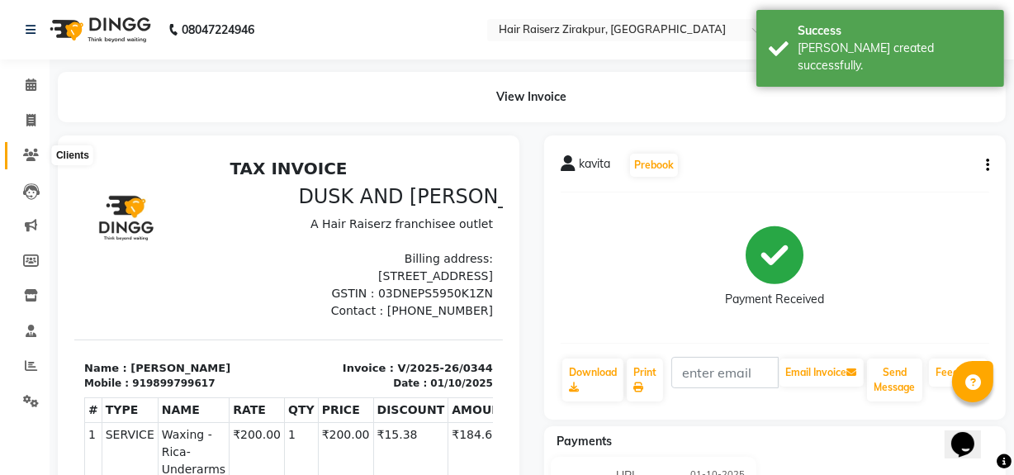
click at [28, 158] on icon at bounding box center [31, 155] width 16 height 12
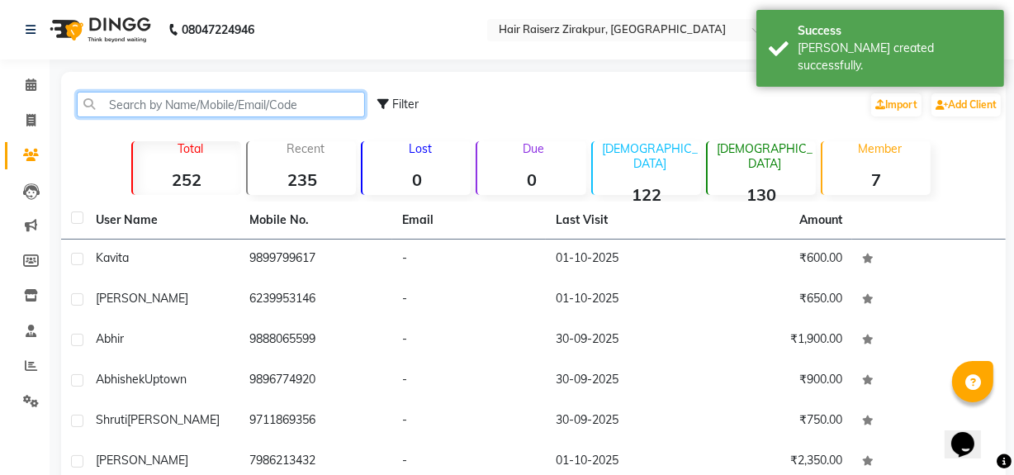
click at [182, 108] on input "text" at bounding box center [221, 105] width 288 height 26
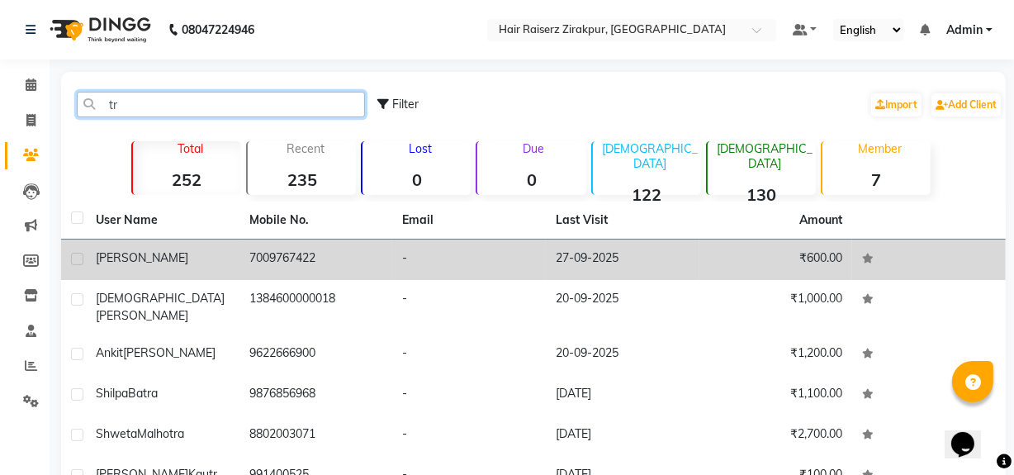
type input "tr"
click at [331, 257] on td "7009767422" at bounding box center [316, 259] width 154 height 40
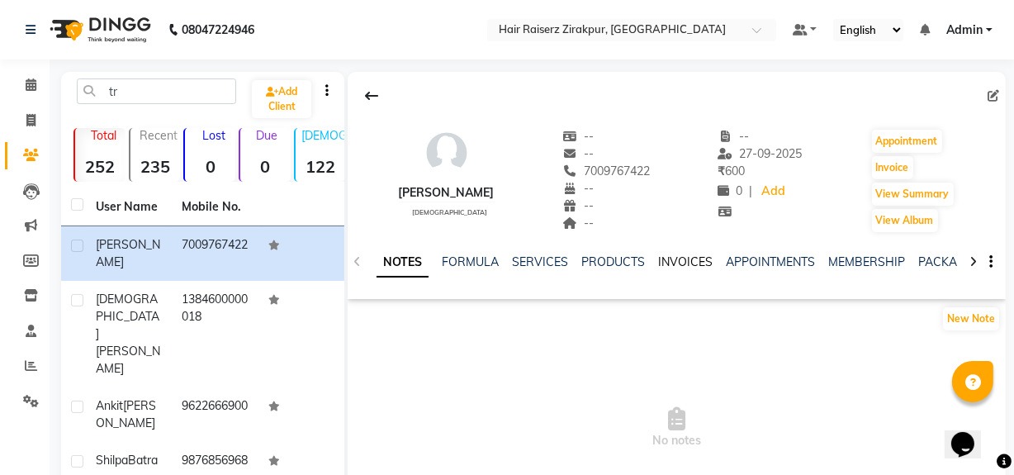
click at [676, 264] on link "INVOICES" at bounding box center [685, 261] width 54 height 15
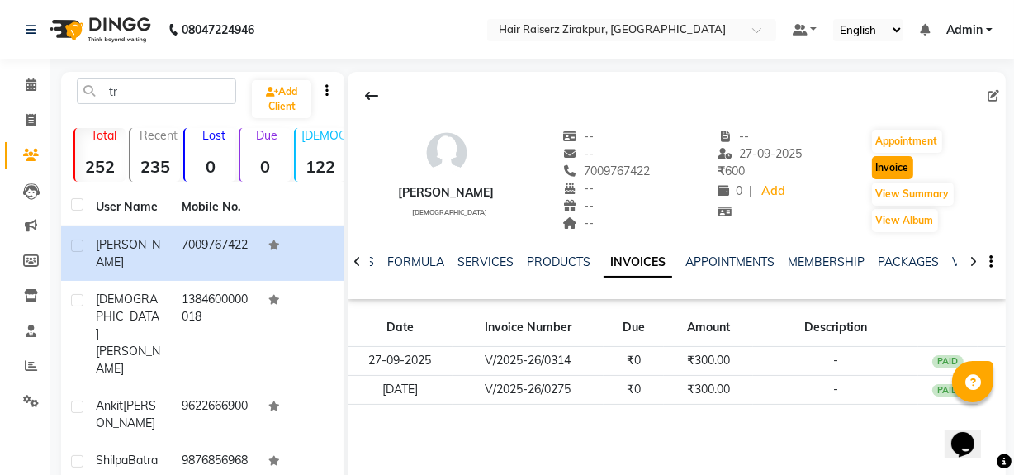
click at [896, 166] on button "Invoice" at bounding box center [892, 167] width 41 height 23
select select "service"
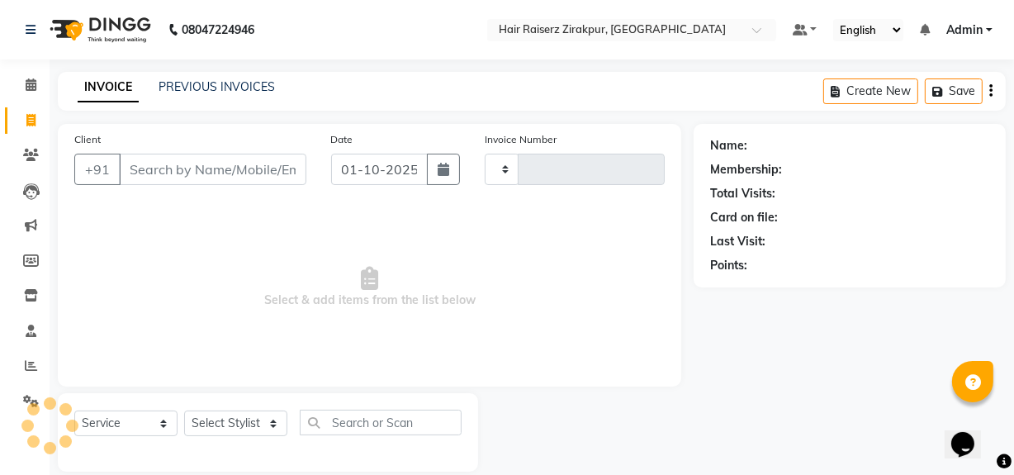
scroll to position [21, 0]
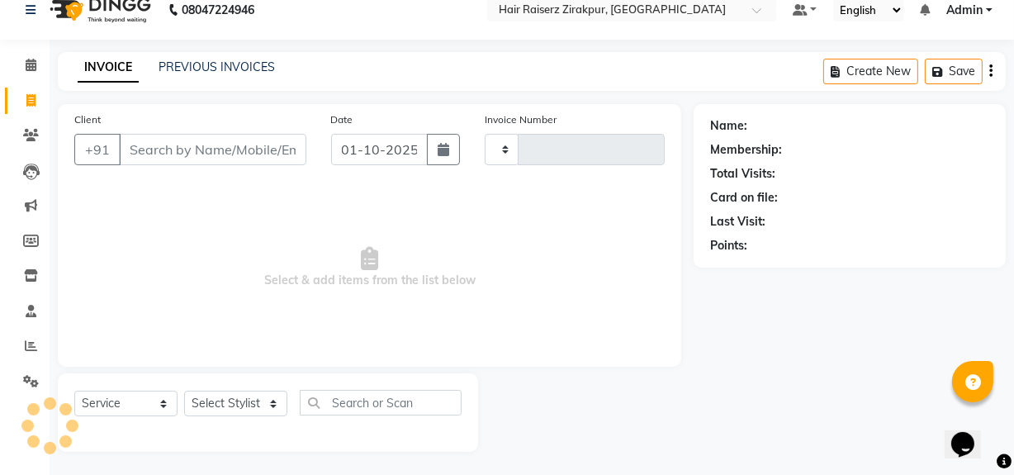
type input "0345"
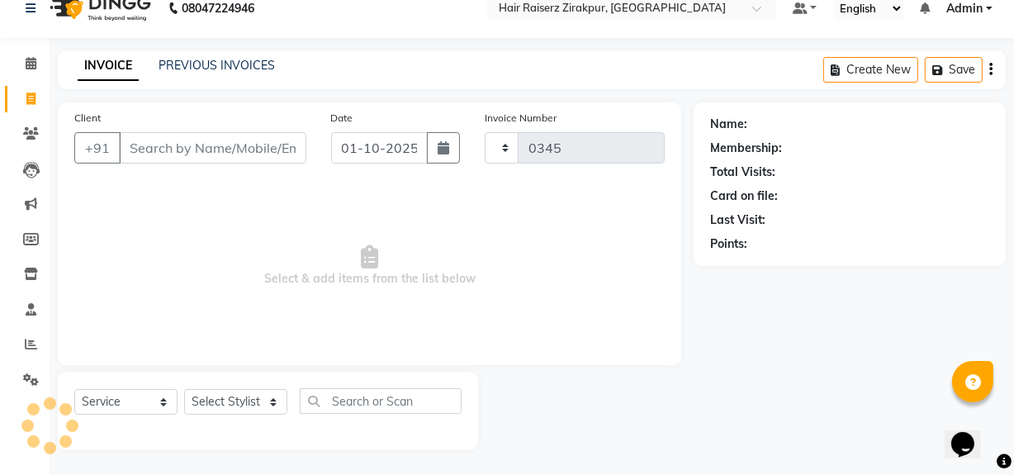
select select "8680"
type input "7009767422"
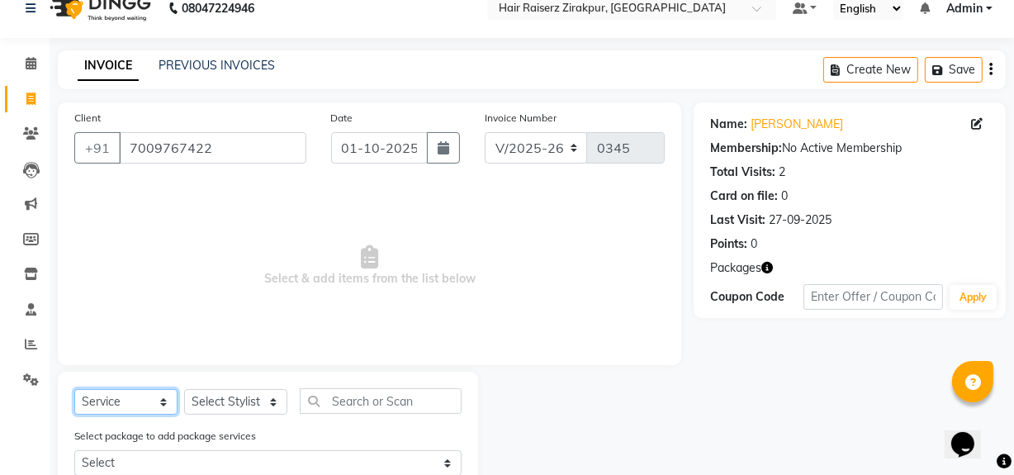
click at [160, 400] on select "Select Service Product Membership Package Voucher Prepaid Gift Card" at bounding box center [125, 402] width 103 height 26
click at [74, 389] on select "Select Service Product Membership Package Voucher Prepaid Gift Card" at bounding box center [125, 402] width 103 height 26
click at [133, 261] on span "Select & add items from the list below" at bounding box center [369, 265] width 590 height 165
click at [272, 403] on select "Select Stylist [PERSON_NAME] Admin Akshay [PERSON_NAME] Deepak [PERSON_NAME] [P…" at bounding box center [235, 402] width 103 height 26
select select "91080"
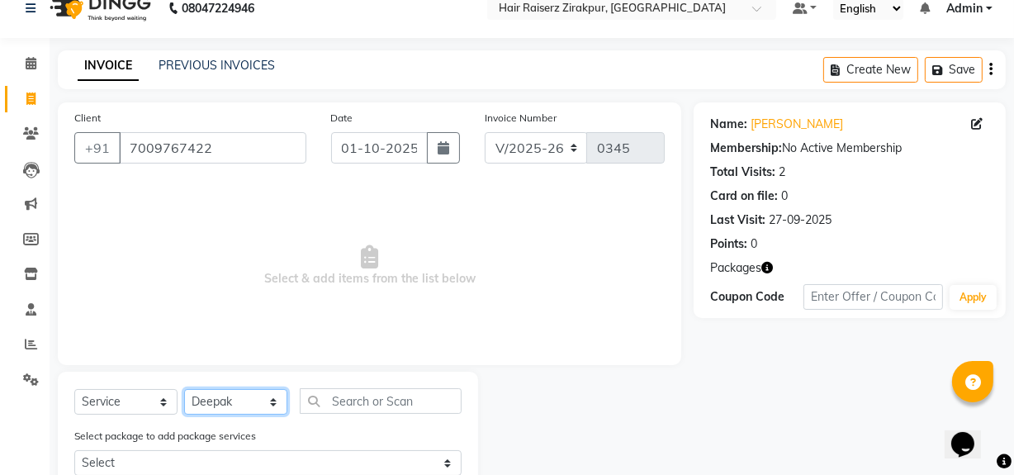
click at [184, 389] on select "Select Stylist [PERSON_NAME] Admin Akshay [PERSON_NAME] Deepak [PERSON_NAME] [P…" at bounding box center [235, 402] width 103 height 26
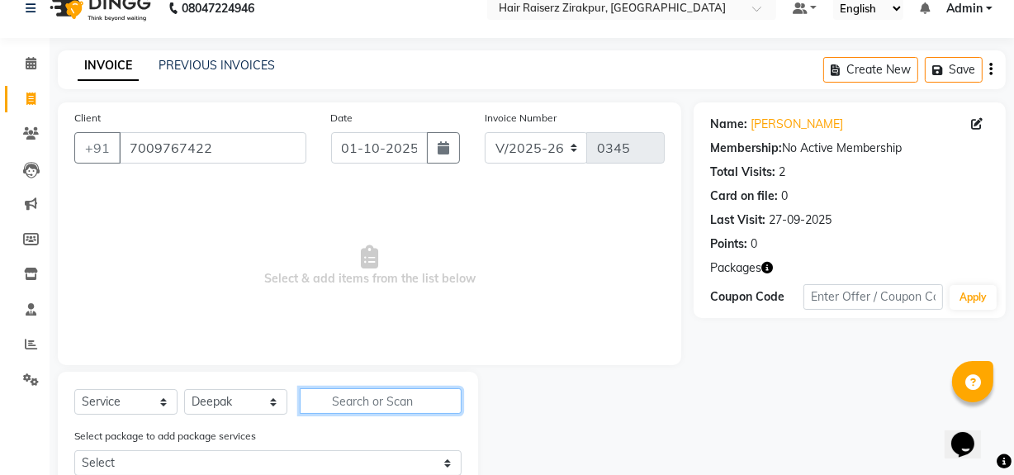
click at [402, 395] on input "text" at bounding box center [381, 401] width 162 height 26
click at [381, 412] on input "basic" at bounding box center [369, 401] width 139 height 26
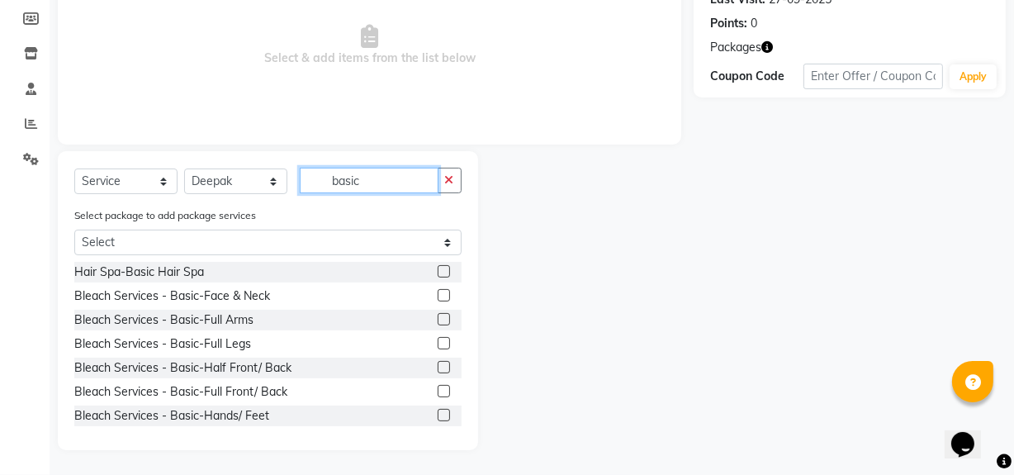
click at [347, 184] on input "basic" at bounding box center [369, 181] width 139 height 26
click at [379, 187] on input "sic" at bounding box center [369, 181] width 139 height 26
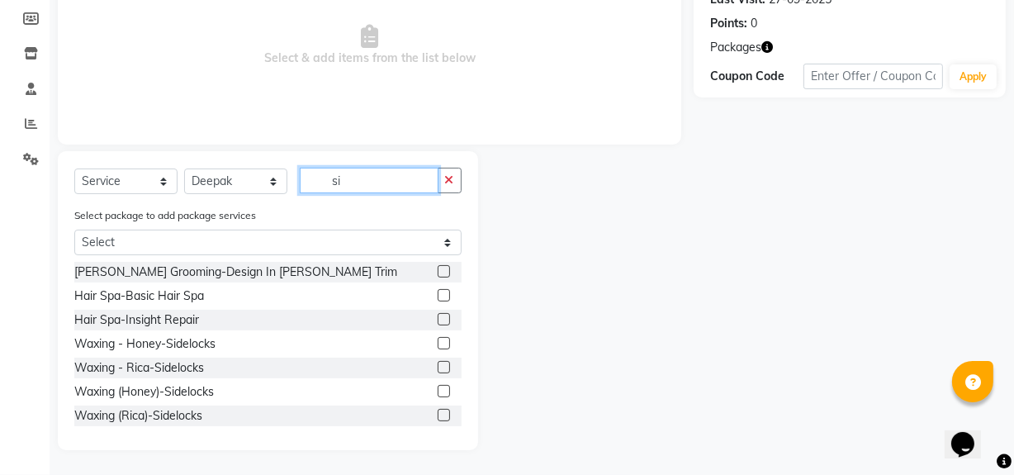
type input "s"
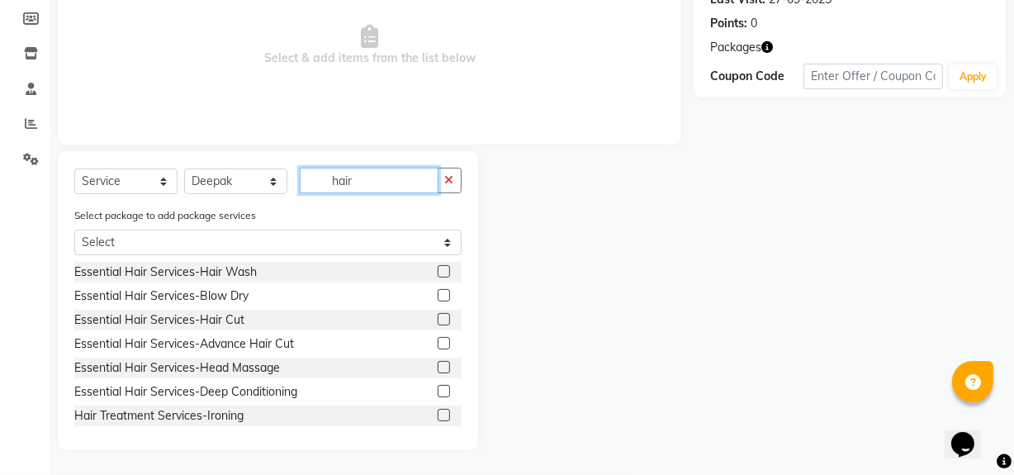
type input "hair"
click at [437, 269] on label at bounding box center [443, 271] width 12 height 12
click at [437, 269] on input "checkbox" at bounding box center [442, 272] width 11 height 11
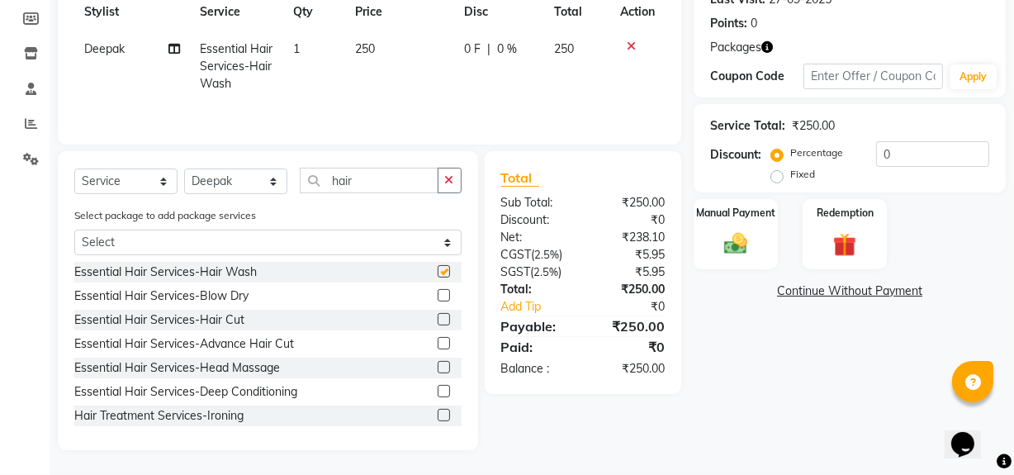
checkbox input "false"
click at [448, 181] on icon "button" at bounding box center [449, 180] width 9 height 12
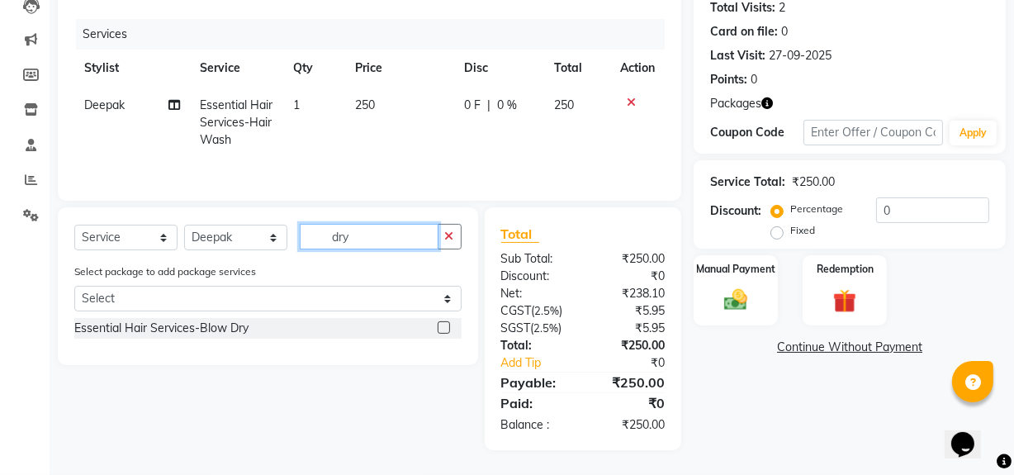
scroll to position [186, 0]
type input "dry"
click at [439, 320] on div at bounding box center [449, 328] width 24 height 21
click at [445, 327] on label at bounding box center [443, 327] width 12 height 12
click at [445, 327] on input "checkbox" at bounding box center [442, 328] width 11 height 11
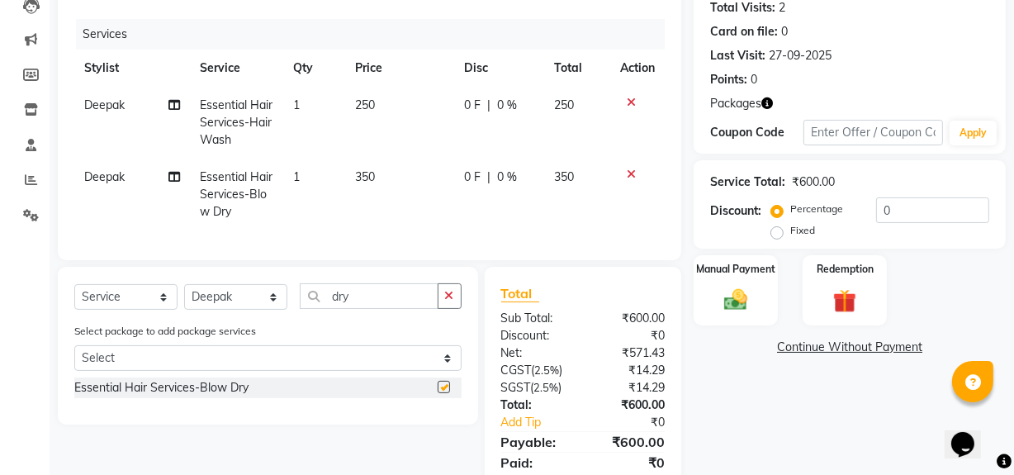
checkbox input "false"
click at [632, 98] on icon at bounding box center [631, 103] width 9 height 12
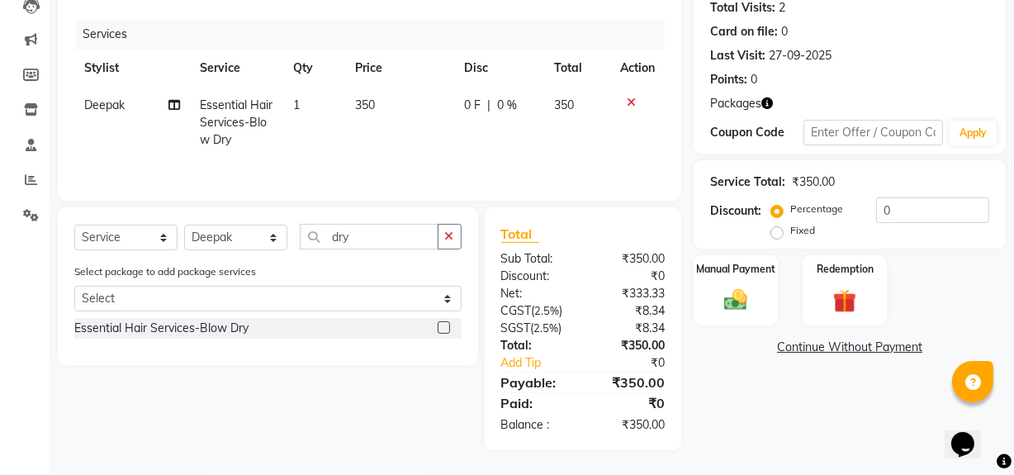
click at [622, 98] on div at bounding box center [637, 103] width 35 height 12
click at [627, 99] on icon at bounding box center [631, 103] width 9 height 12
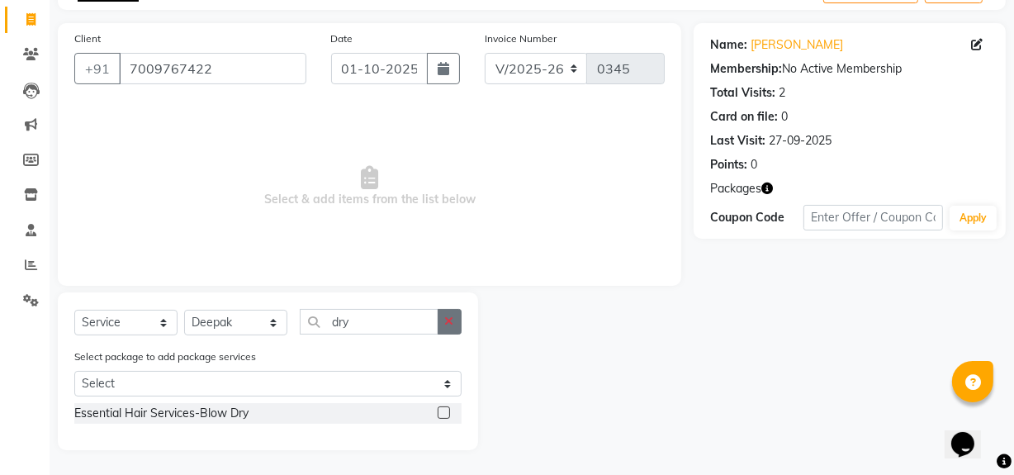
click at [452, 316] on icon "button" at bounding box center [449, 321] width 9 height 12
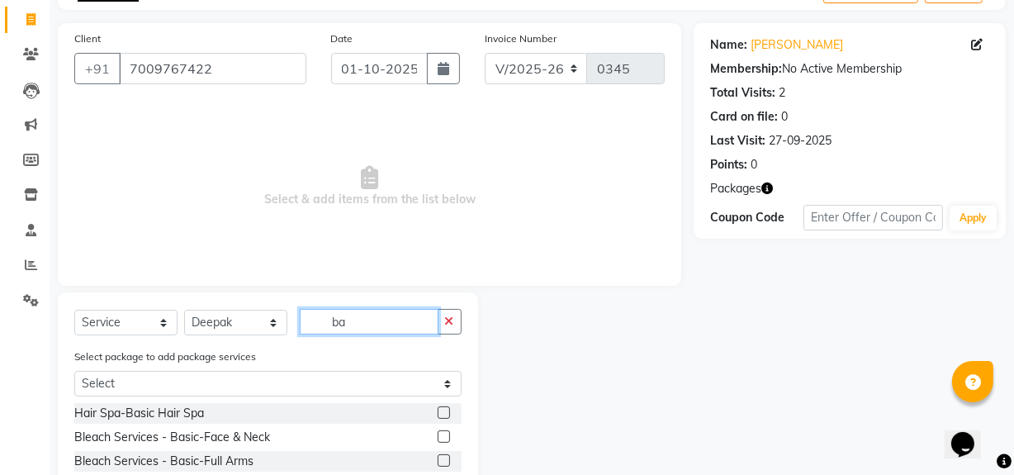
type input "b"
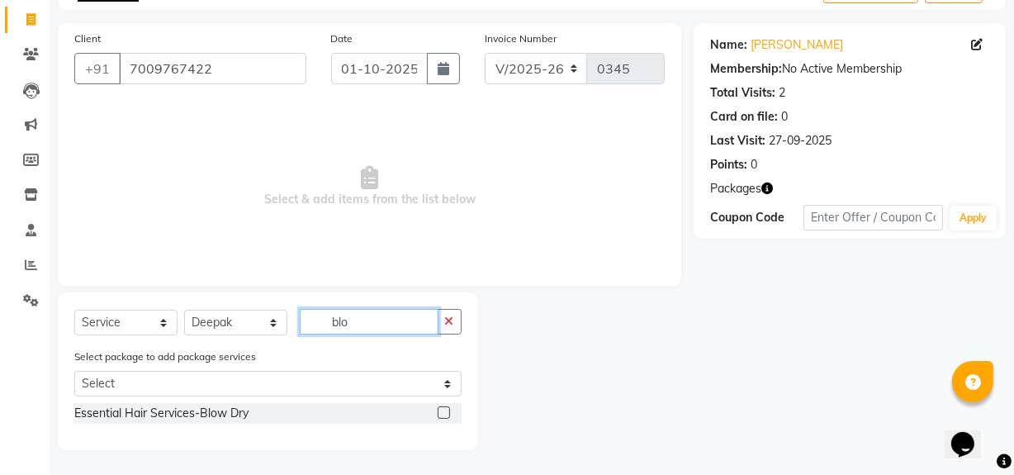
type input "blo"
click at [440, 411] on label at bounding box center [443, 412] width 12 height 12
click at [440, 411] on input "checkbox" at bounding box center [442, 413] width 11 height 11
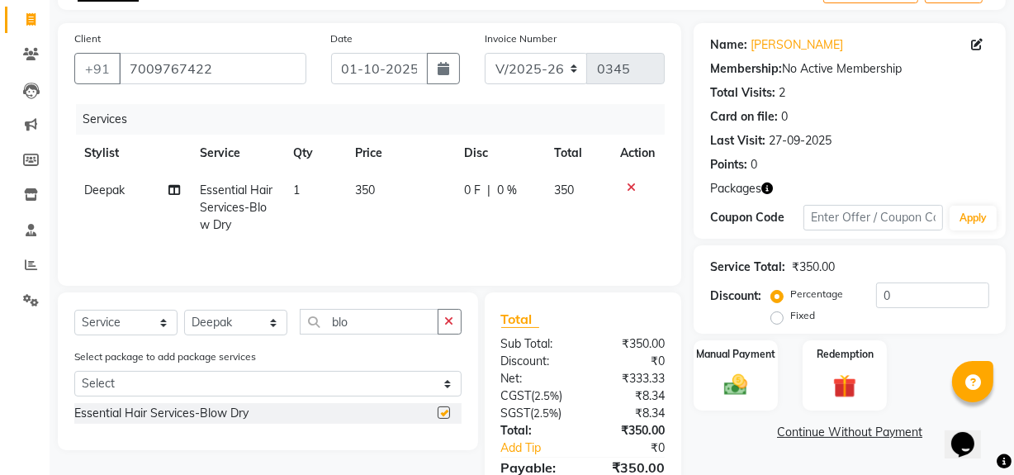
checkbox input "false"
click at [924, 287] on input "0" at bounding box center [932, 295] width 113 height 26
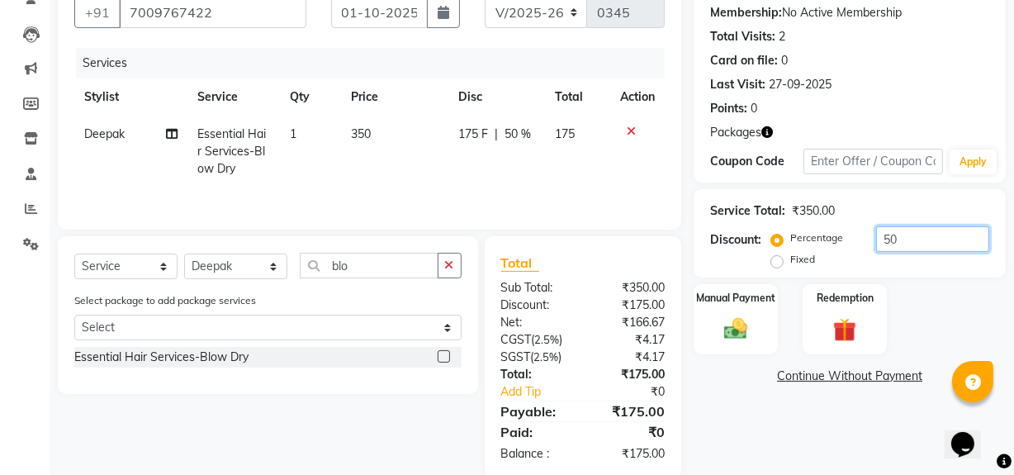
scroll to position [186, 0]
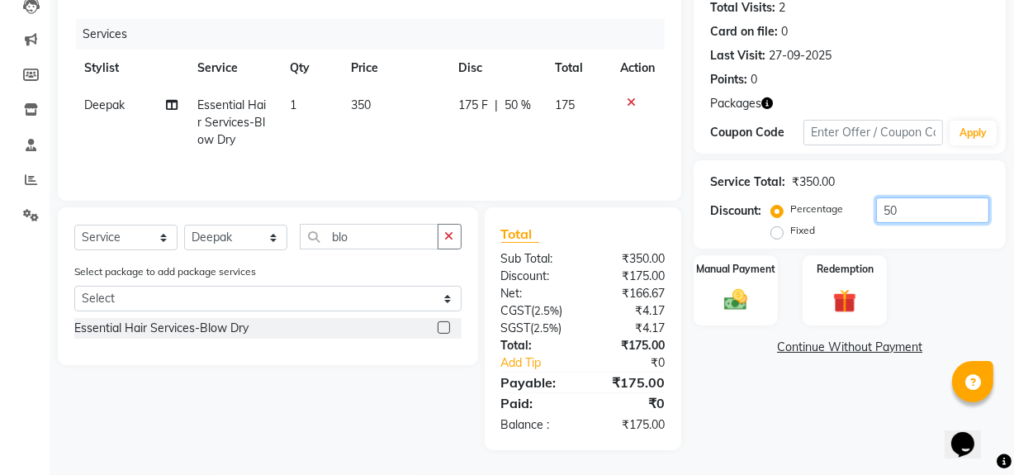
click at [908, 213] on input "50" at bounding box center [932, 210] width 113 height 26
type input "5"
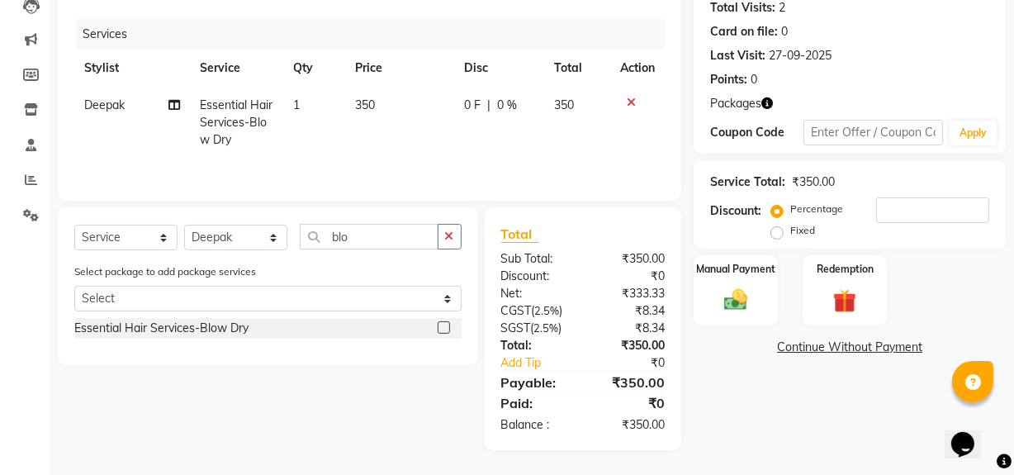
click at [384, 97] on td "350" at bounding box center [399, 123] width 109 height 72
select select "91080"
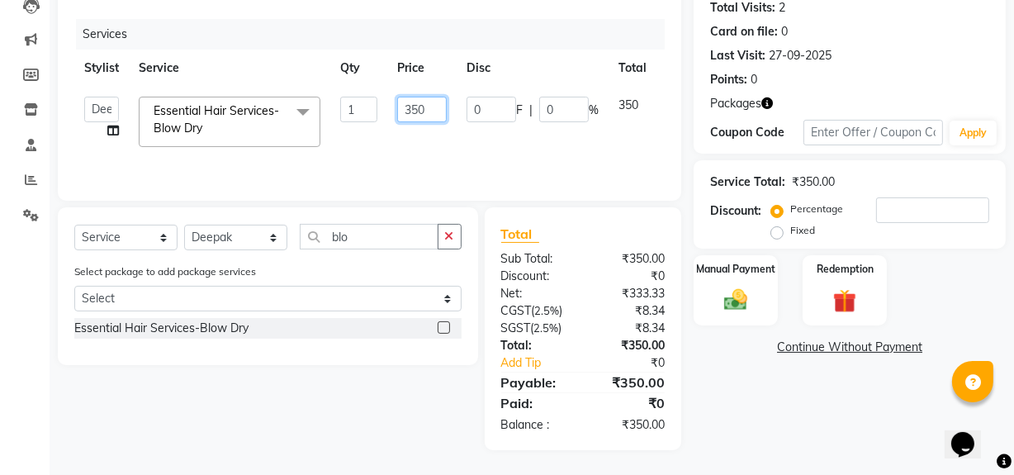
click at [428, 111] on input "350" at bounding box center [422, 110] width 50 height 26
type input "300"
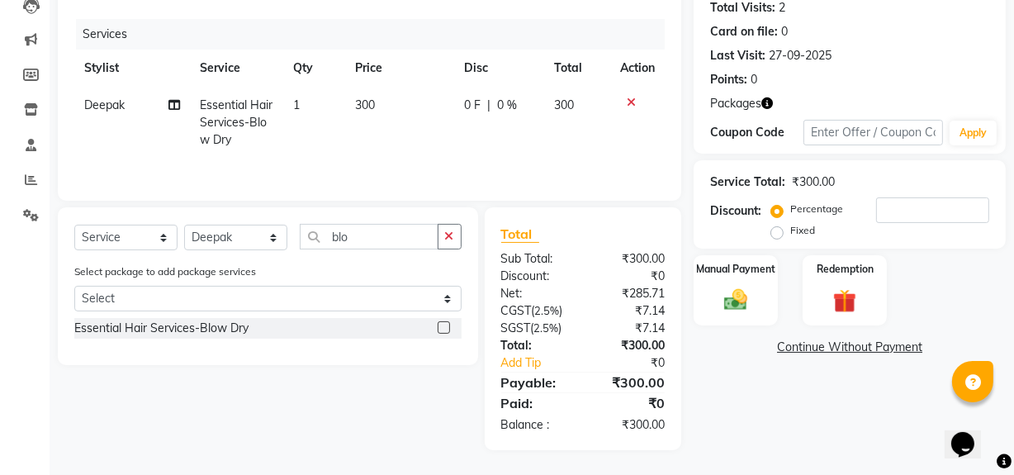
click at [790, 228] on label "Fixed" at bounding box center [802, 230] width 25 height 15
click at [775, 228] on input "Fixed" at bounding box center [780, 231] width 12 height 12
radio input "true"
click at [769, 298] on div "Manual Payment" at bounding box center [735, 289] width 87 height 73
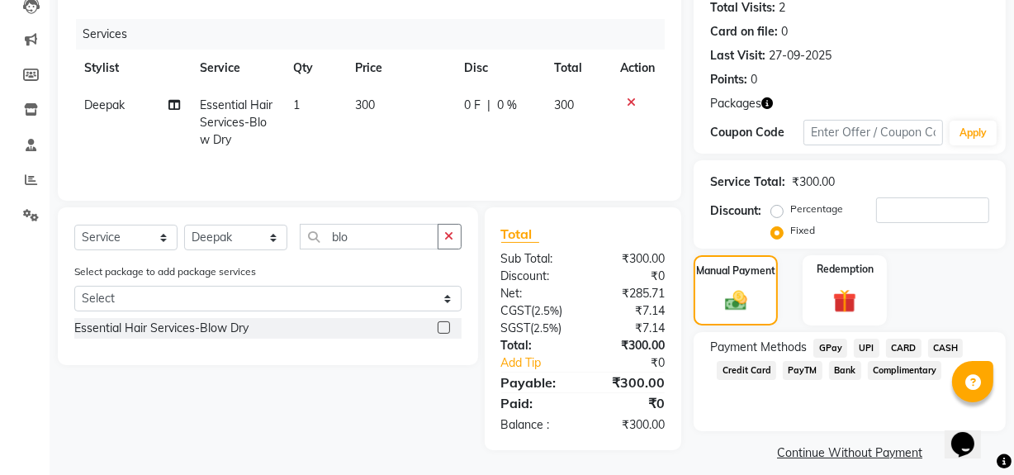
click at [934, 343] on span "CASH" at bounding box center [945, 347] width 35 height 19
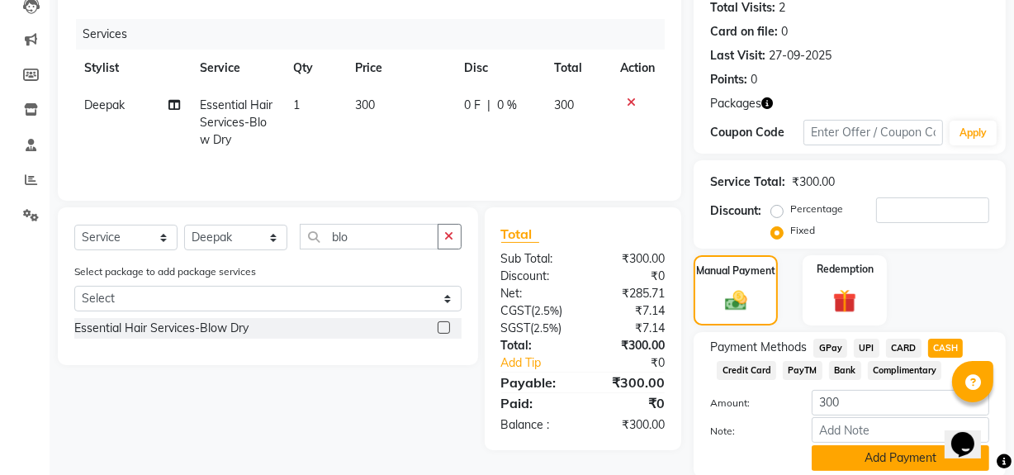
click at [878, 455] on button "Add Payment" at bounding box center [899, 458] width 177 height 26
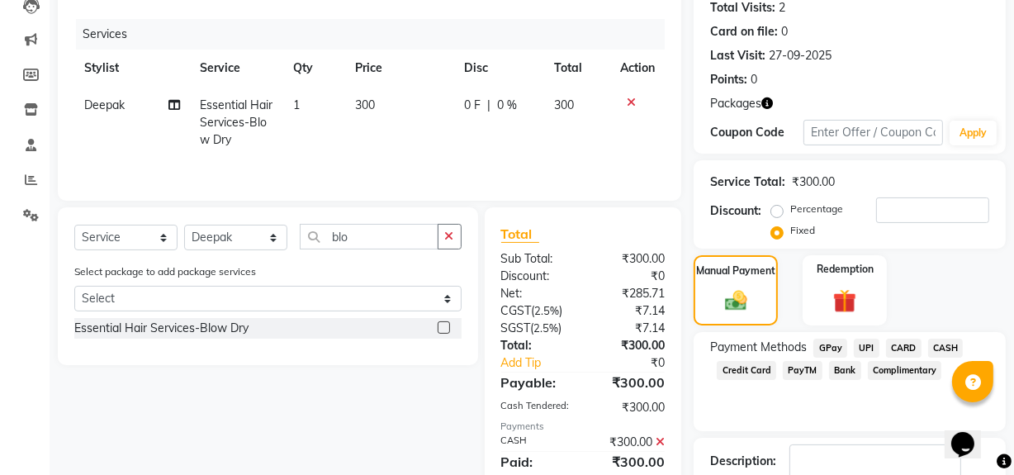
scroll to position [292, 0]
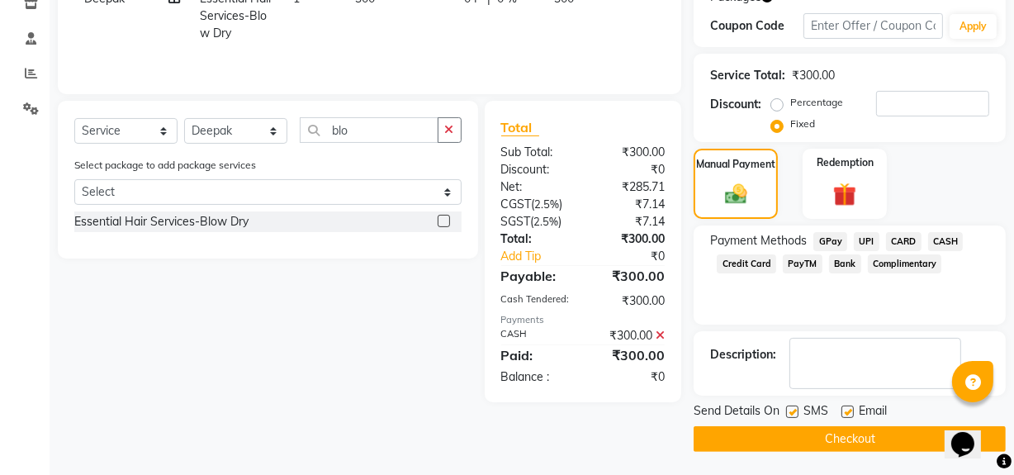
click at [833, 428] on button "Checkout" at bounding box center [849, 439] width 312 height 26
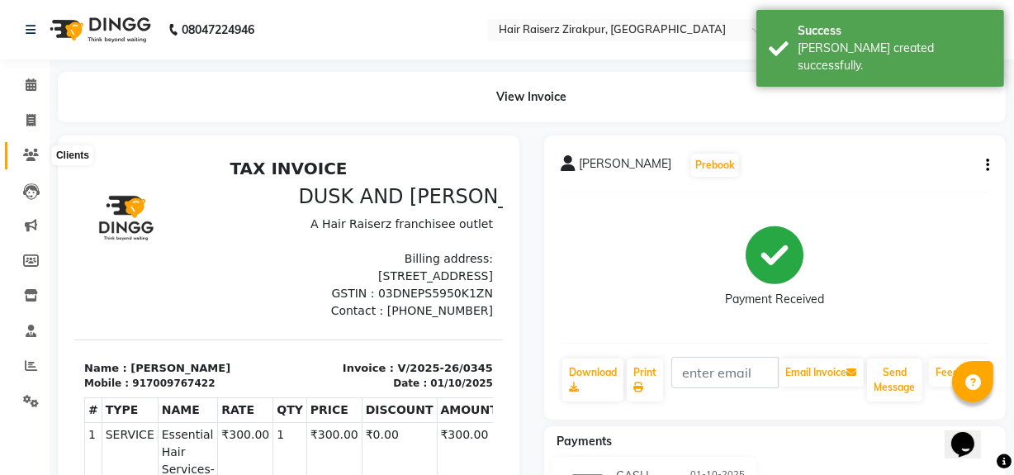
click at [42, 149] on span at bounding box center [31, 155] width 29 height 19
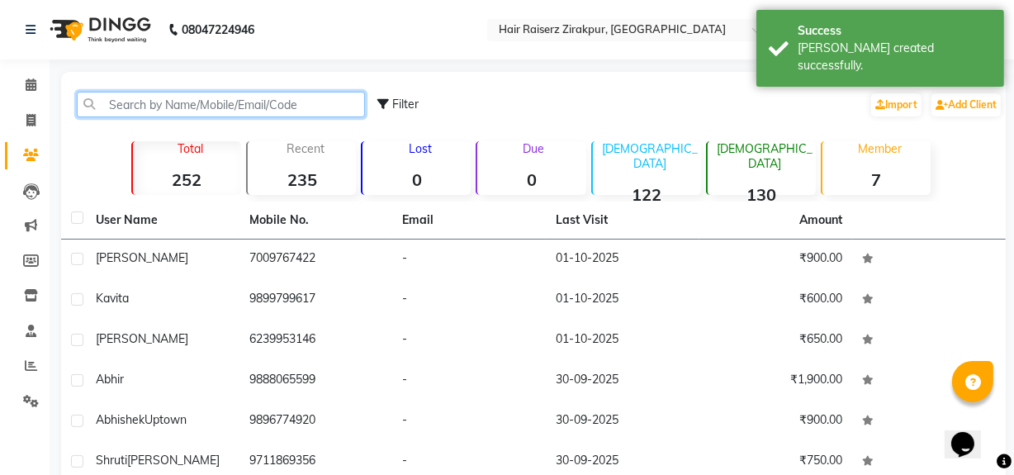
click at [158, 98] on input "text" at bounding box center [221, 105] width 288 height 26
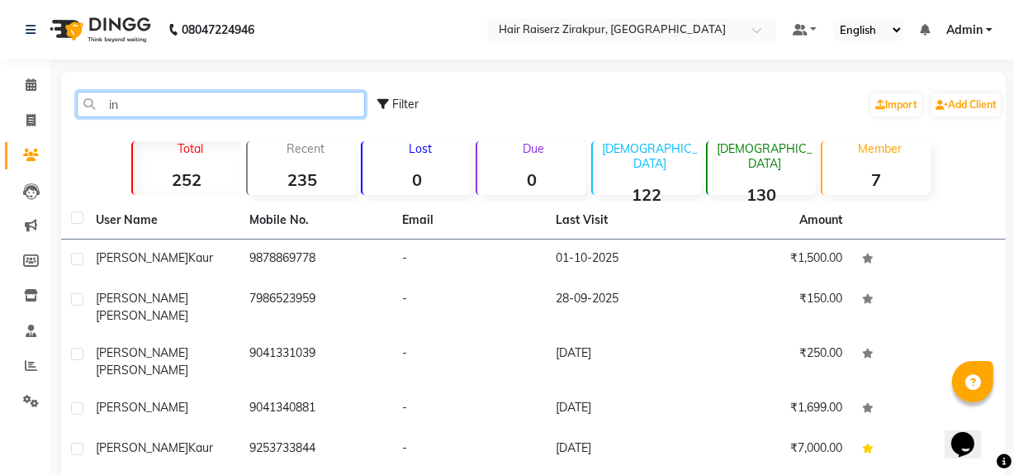
type input "i"
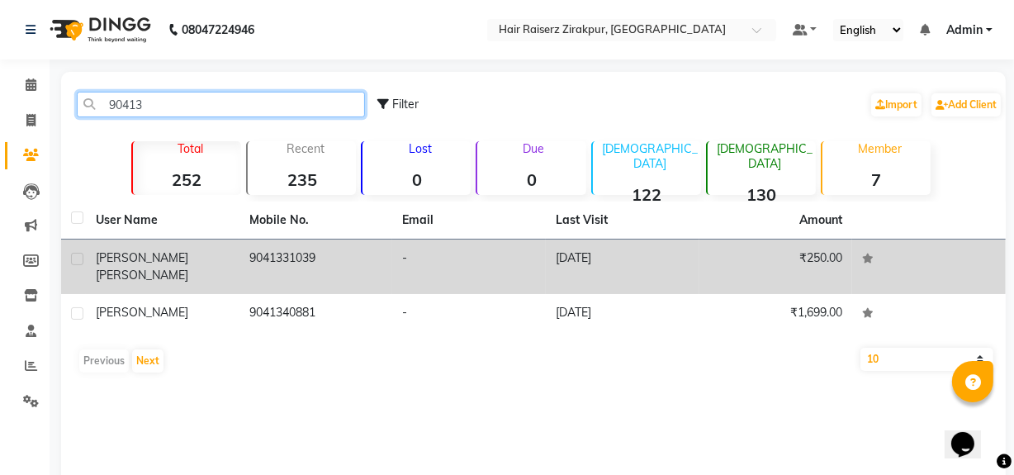
type input "90413"
click at [306, 250] on td "9041331039" at bounding box center [316, 266] width 154 height 54
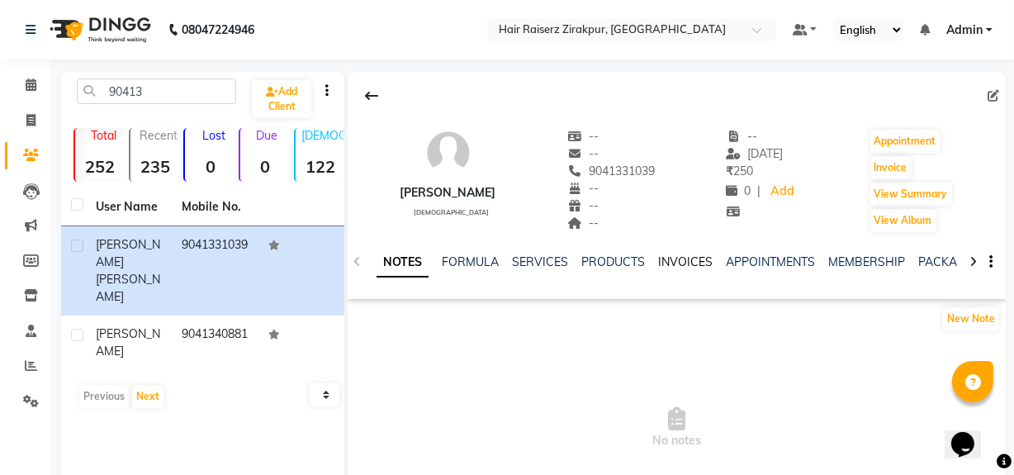
click at [679, 267] on link "INVOICES" at bounding box center [685, 261] width 54 height 15
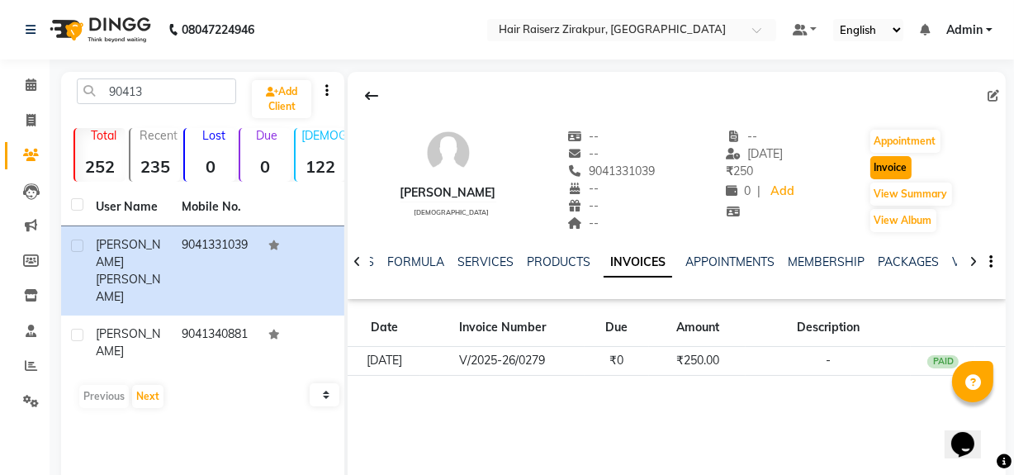
click at [909, 167] on button "Invoice" at bounding box center [890, 167] width 41 height 23
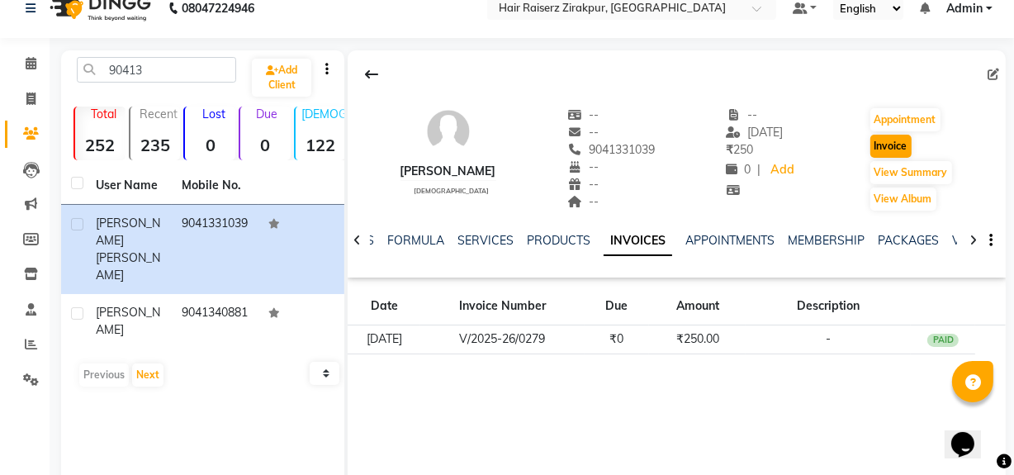
select select "8680"
select select "service"
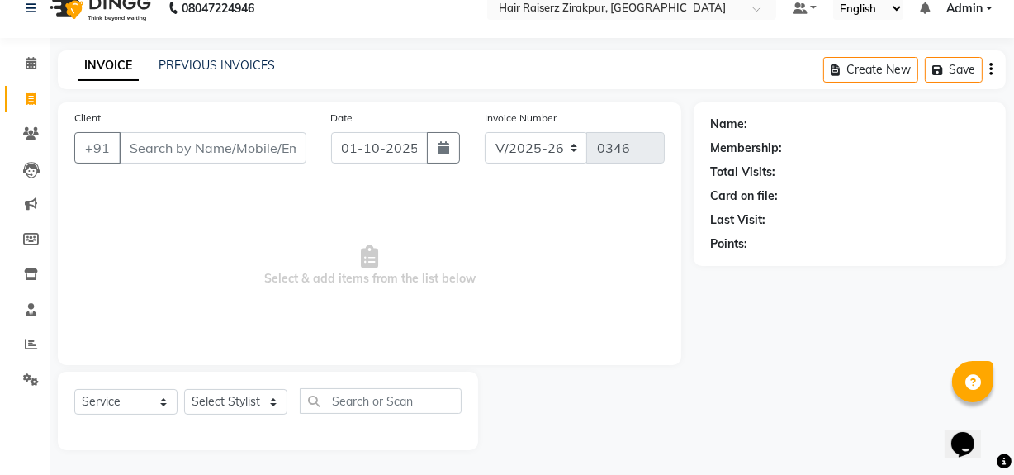
type input "9041331039"
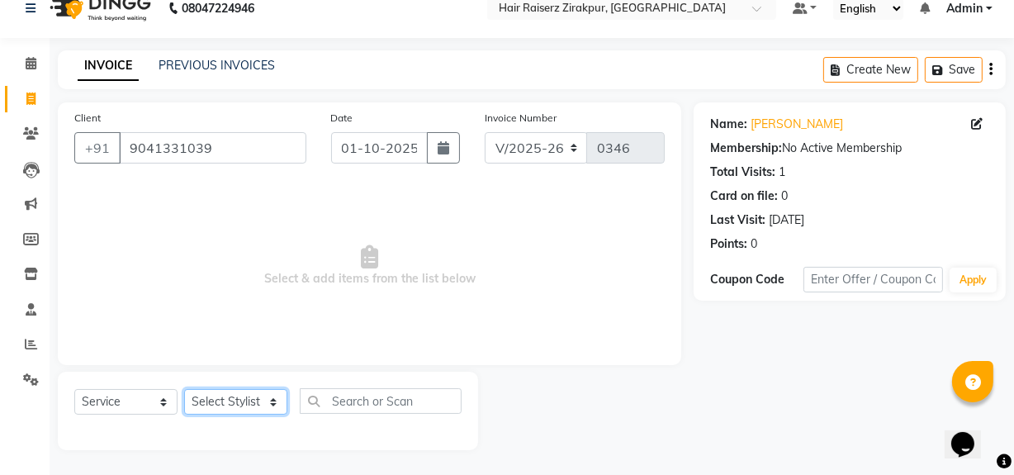
click at [272, 400] on select "Select Stylist [PERSON_NAME] Admin Akshay [PERSON_NAME] Deepak [PERSON_NAME] [P…" at bounding box center [235, 402] width 103 height 26
select select "88900"
click at [184, 389] on select "Select Stylist [PERSON_NAME] Admin Akshay [PERSON_NAME] Deepak [PERSON_NAME] [P…" at bounding box center [235, 402] width 103 height 26
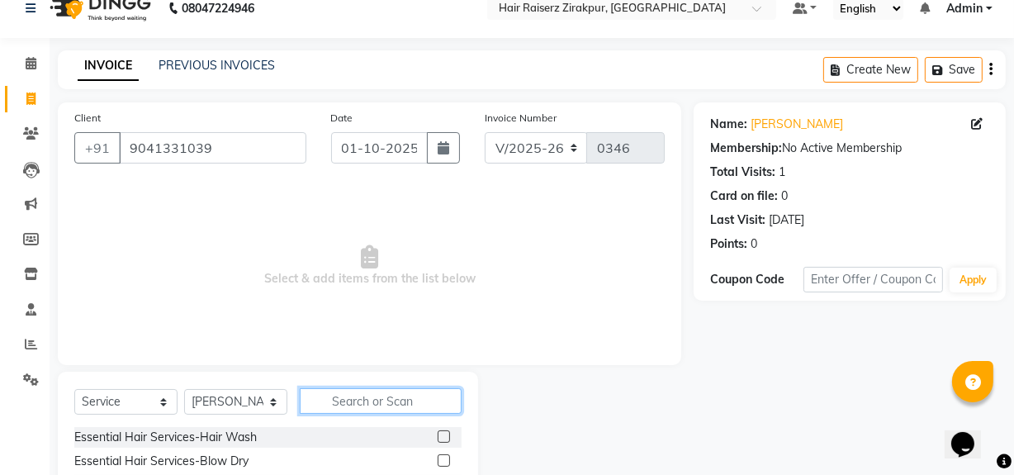
click at [381, 397] on input "text" at bounding box center [381, 401] width 162 height 26
click at [158, 400] on select "Select Service Product Membership Package Voucher Prepaid Gift Card" at bounding box center [125, 402] width 103 height 26
select select "package"
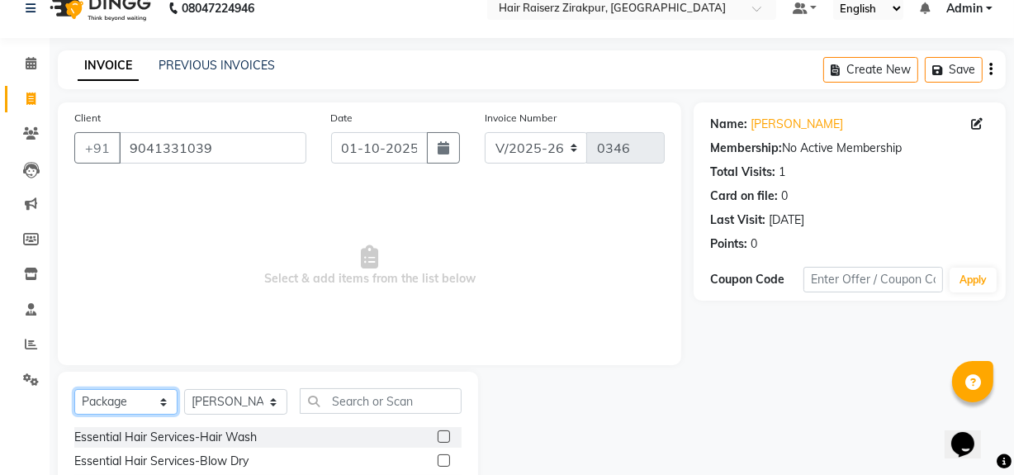
click at [74, 389] on select "Select Service Product Membership Package Voucher Prepaid Gift Card" at bounding box center [125, 402] width 103 height 26
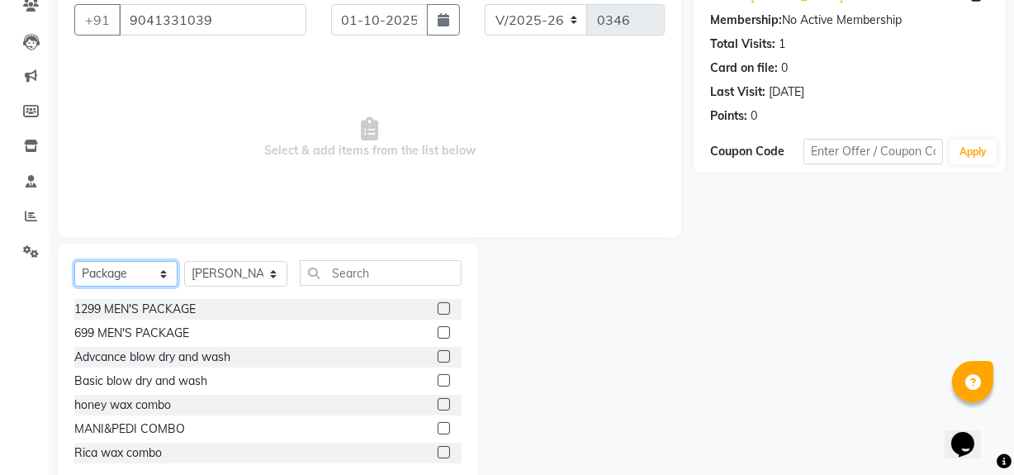
scroll to position [150, 0]
click at [437, 378] on label at bounding box center [443, 379] width 12 height 12
click at [437, 378] on input "checkbox" at bounding box center [442, 380] width 11 height 11
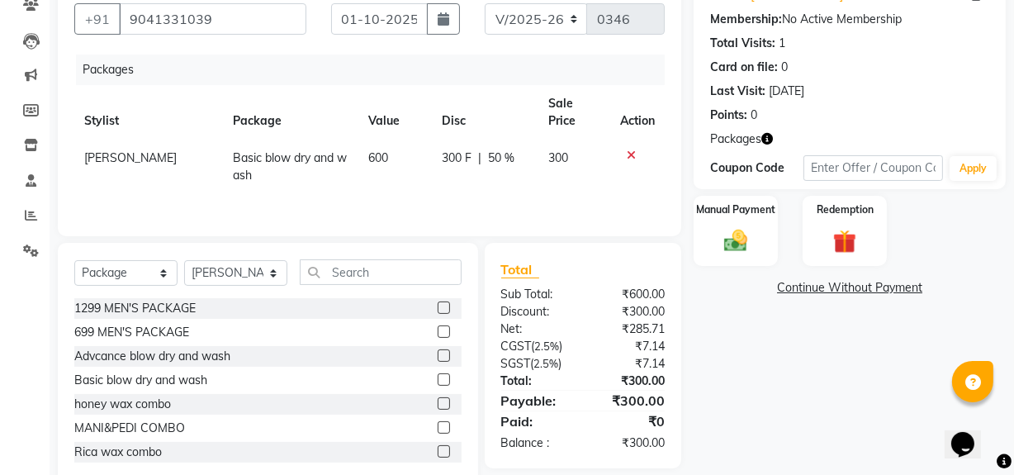
click at [437, 378] on label at bounding box center [443, 379] width 12 height 12
click at [437, 378] on input "checkbox" at bounding box center [442, 380] width 11 height 11
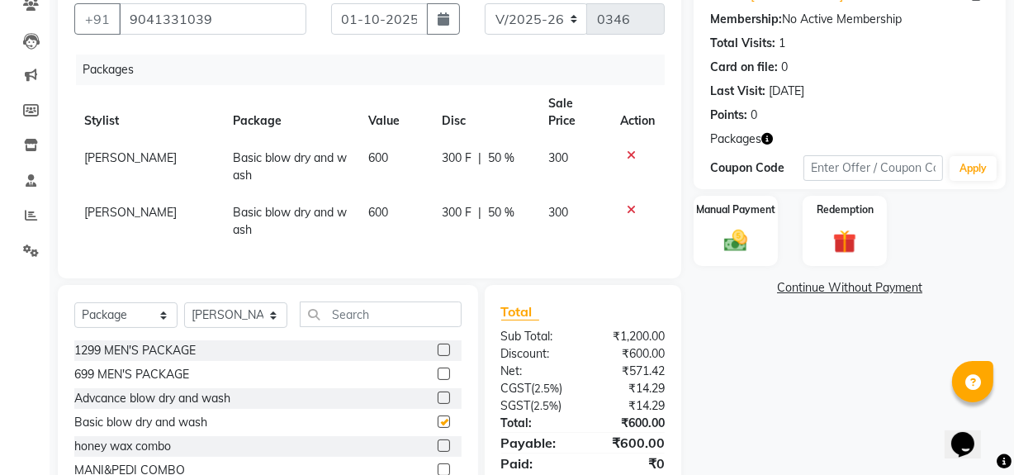
checkbox input "false"
click at [631, 154] on icon at bounding box center [631, 155] width 9 height 12
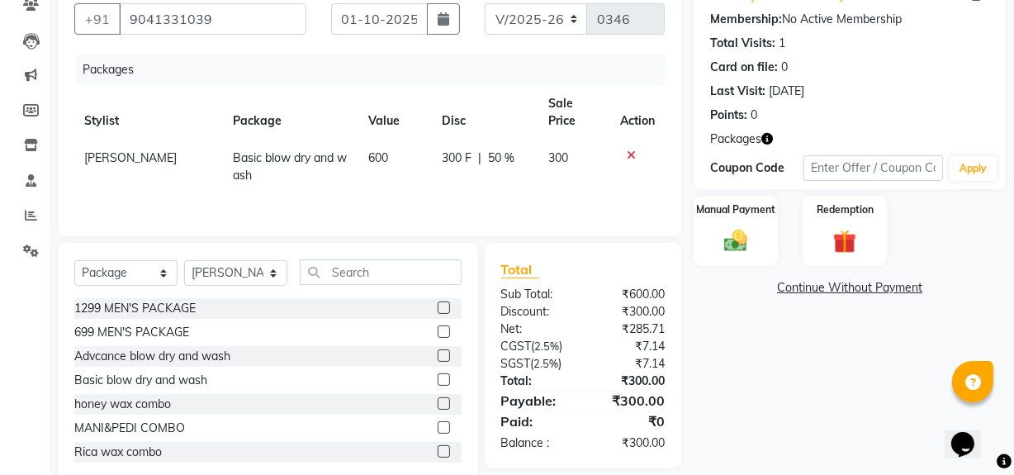
click at [631, 154] on icon at bounding box center [631, 155] width 9 height 12
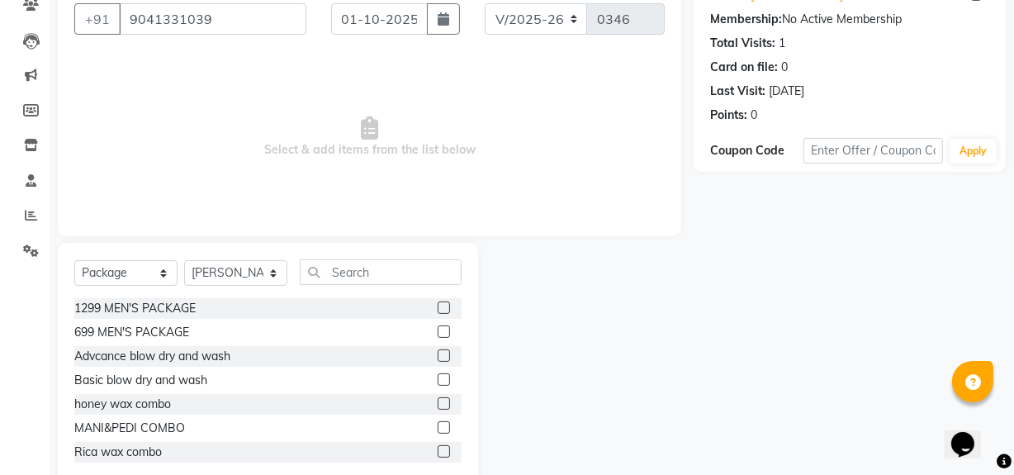
click at [631, 154] on span "Select & add items from the list below" at bounding box center [369, 136] width 590 height 165
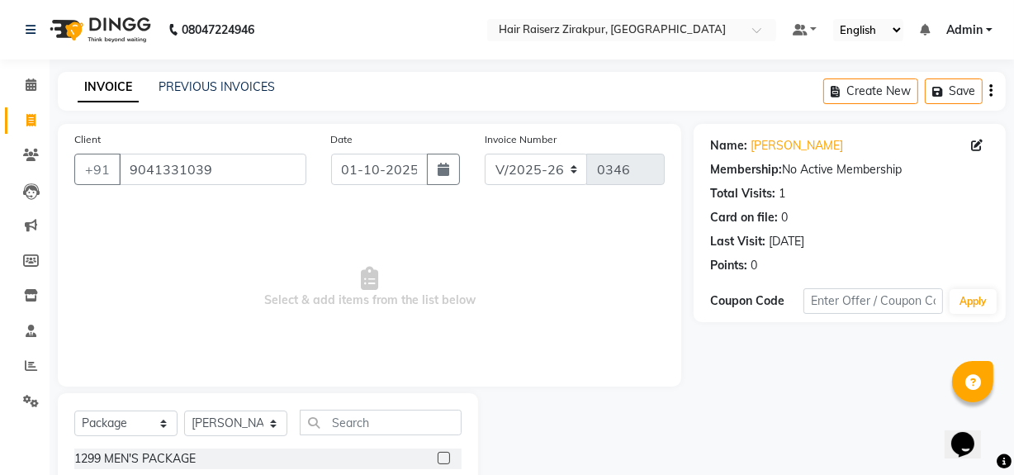
scroll to position [187, 0]
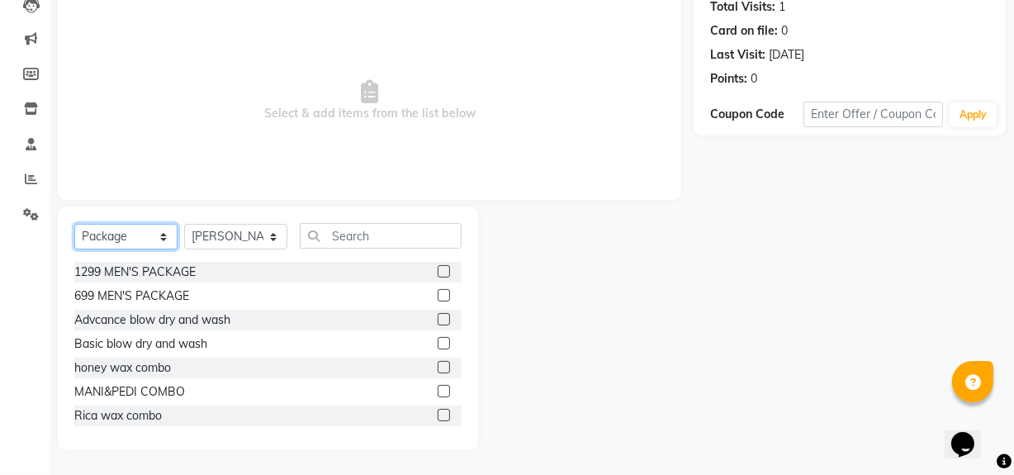
click at [168, 231] on select "Select Service Product Membership Package Voucher Prepaid Gift Card" at bounding box center [125, 237] width 103 height 26
select select "service"
click at [74, 224] on select "Select Service Product Membership Package Voucher Prepaid Gift Card" at bounding box center [125, 237] width 103 height 26
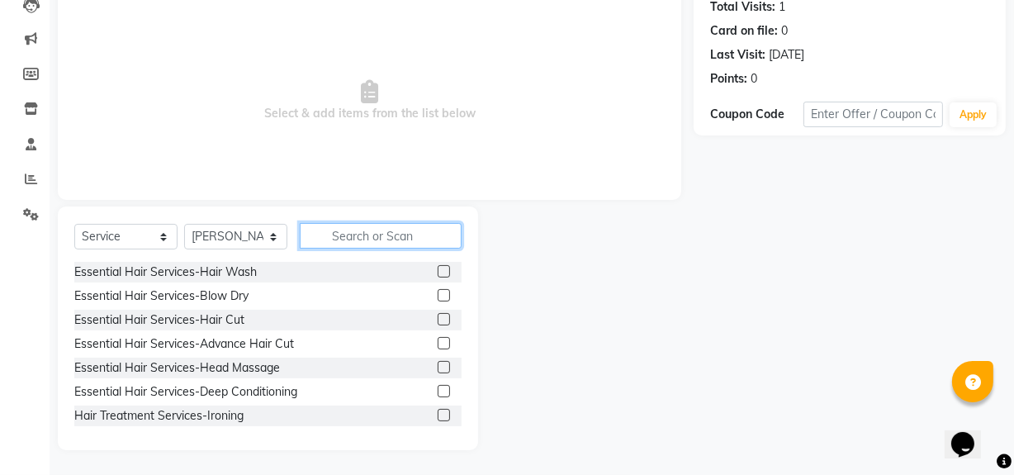
click at [381, 239] on input "text" at bounding box center [381, 236] width 162 height 26
type input "h"
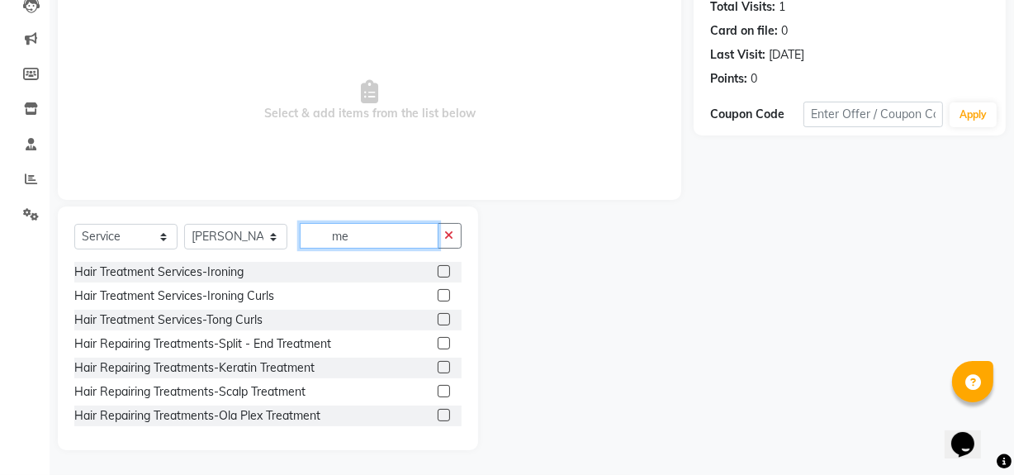
type input "m"
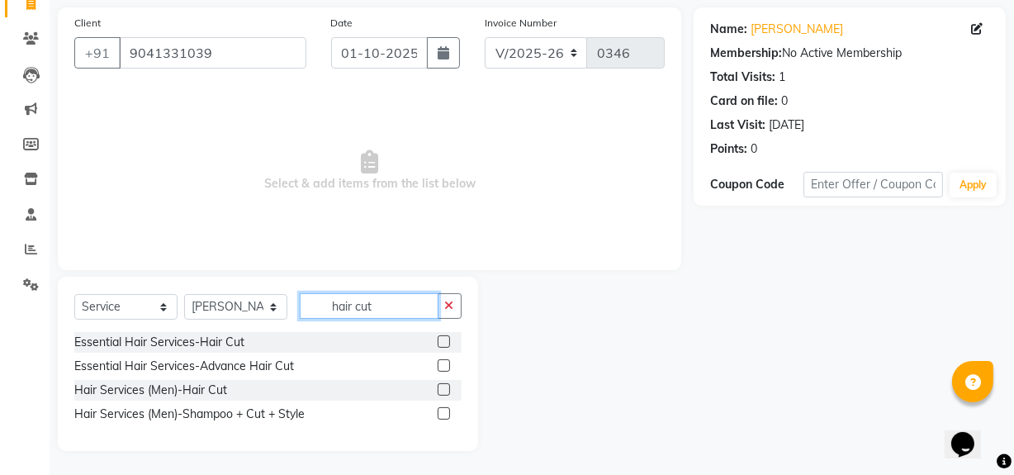
type input "hair cut"
click at [445, 390] on label at bounding box center [443, 389] width 12 height 12
click at [445, 390] on input "checkbox" at bounding box center [442, 390] width 11 height 11
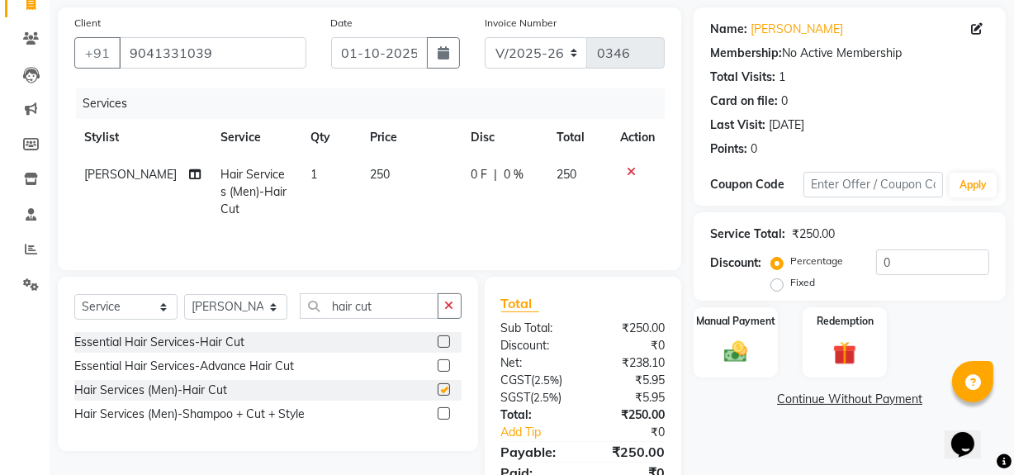
checkbox input "false"
click at [790, 288] on label "Fixed" at bounding box center [802, 282] width 25 height 15
click at [778, 288] on input "Fixed" at bounding box center [780, 283] width 12 height 12
radio input "true"
click at [713, 351] on div "Manual Payment" at bounding box center [735, 341] width 87 height 73
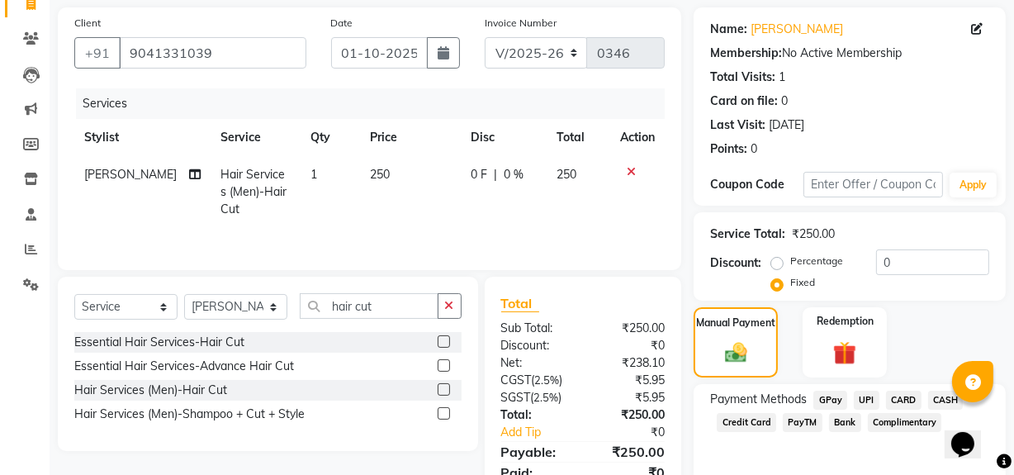
click at [941, 400] on span "CASH" at bounding box center [945, 399] width 35 height 19
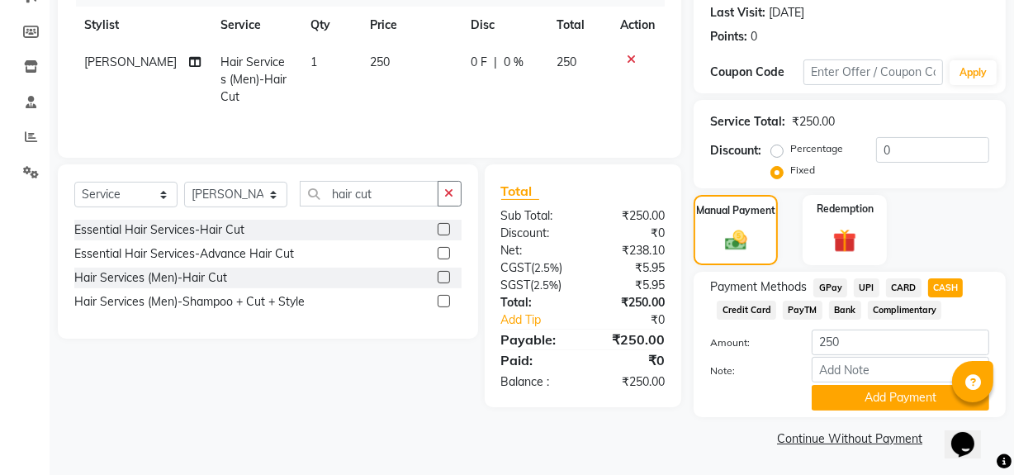
click at [941, 400] on button "Add Payment" at bounding box center [899, 398] width 177 height 26
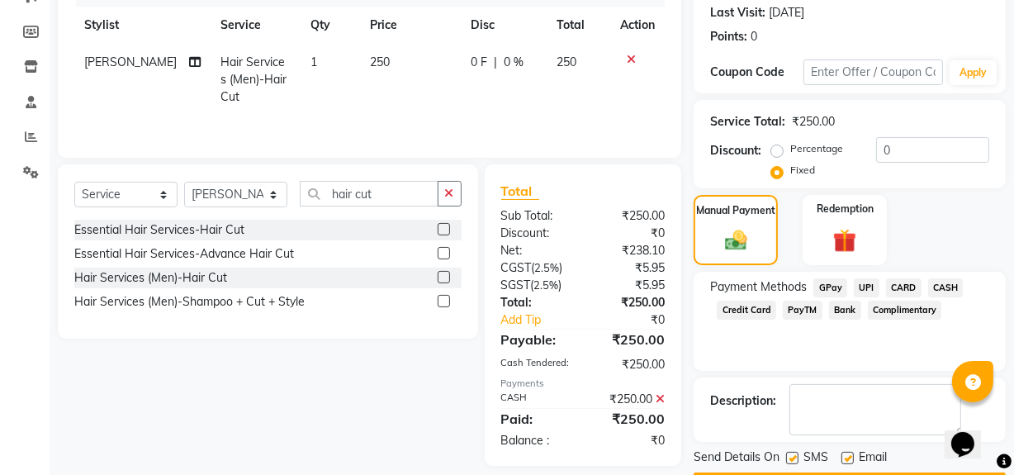
scroll to position [275, 0]
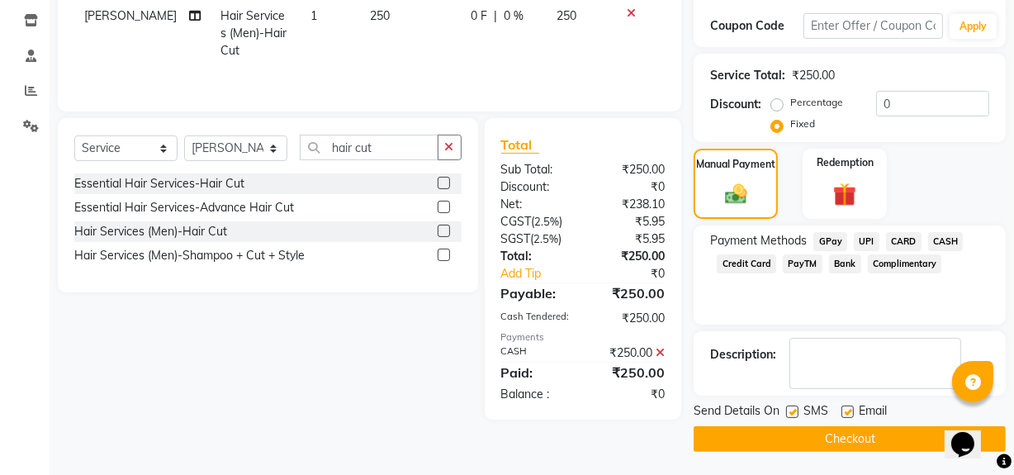
click at [860, 444] on button "Checkout" at bounding box center [849, 439] width 312 height 26
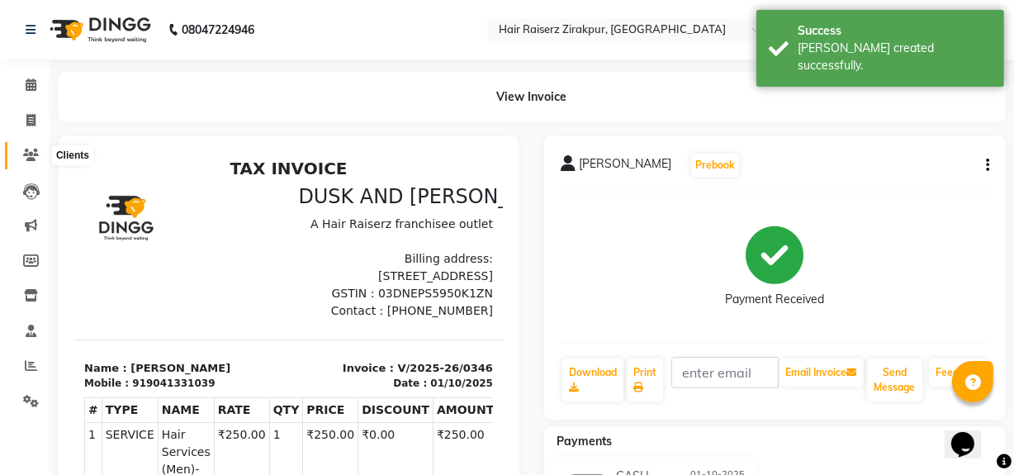
click at [21, 156] on span at bounding box center [31, 155] width 29 height 19
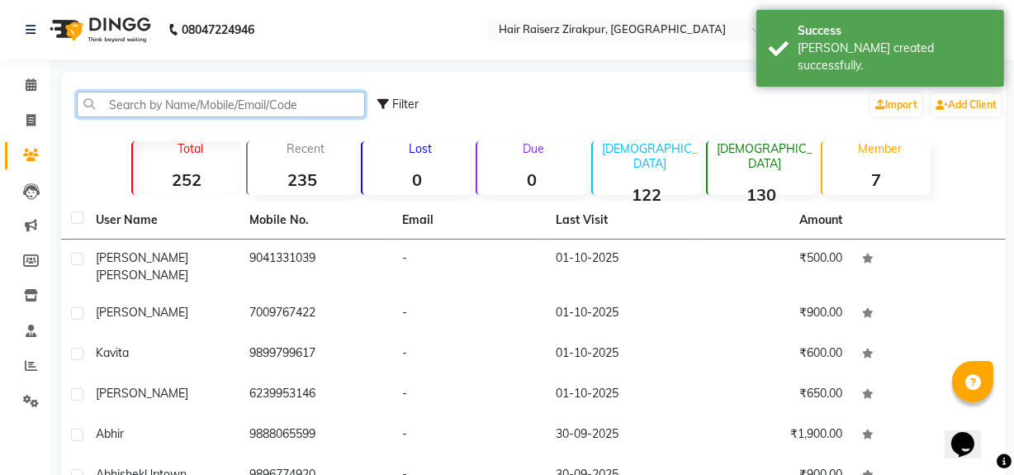
click at [181, 99] on input "text" at bounding box center [221, 105] width 288 height 26
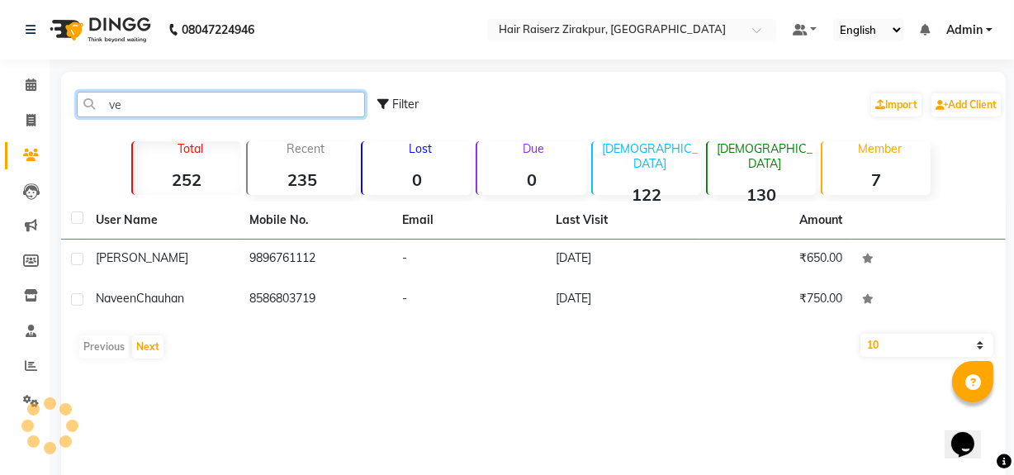
type input "v"
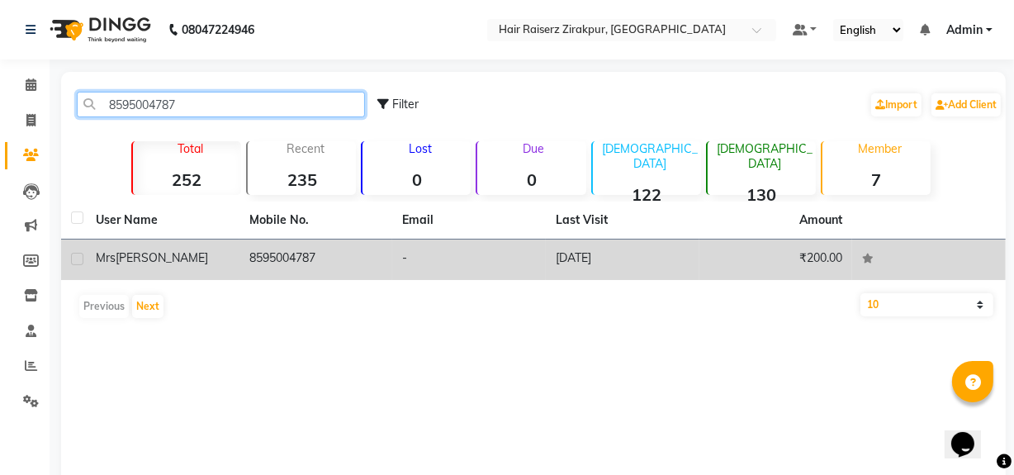
type input "8595004787"
click at [215, 250] on div "[PERSON_NAME]" at bounding box center [163, 257] width 134 height 17
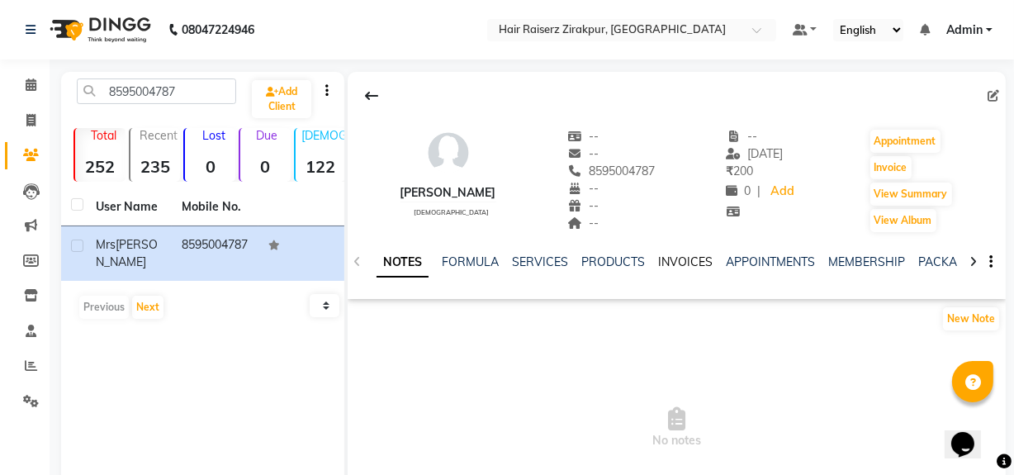
click at [686, 256] on link "INVOICES" at bounding box center [685, 261] width 54 height 15
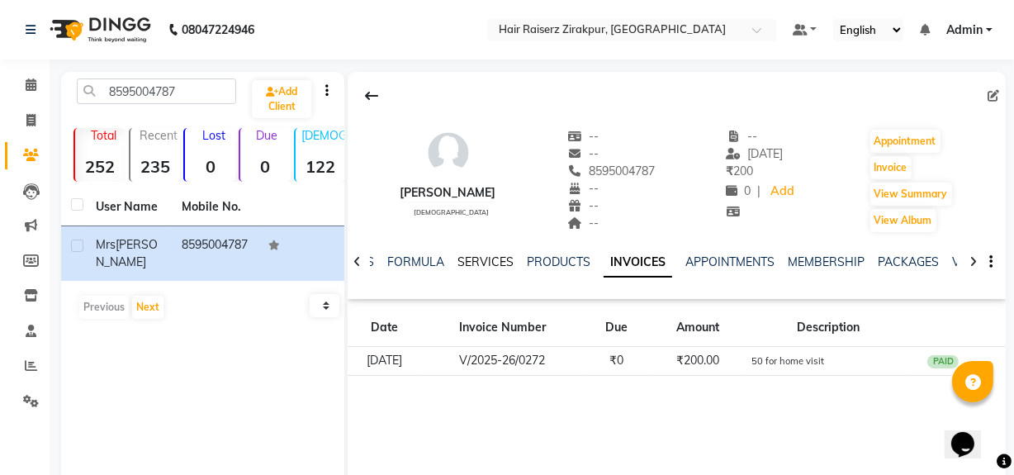
click at [480, 256] on link "SERVICES" at bounding box center [485, 261] width 56 height 15
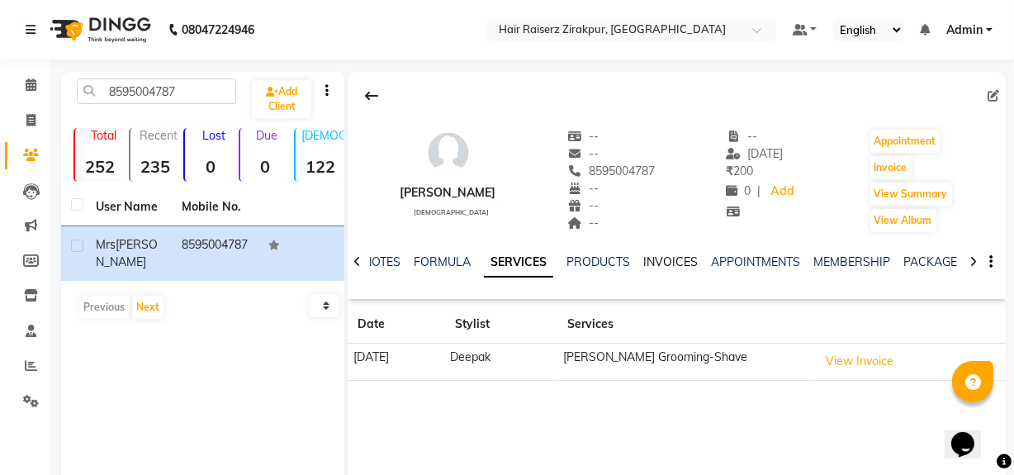
click at [670, 265] on link "INVOICES" at bounding box center [670, 261] width 54 height 15
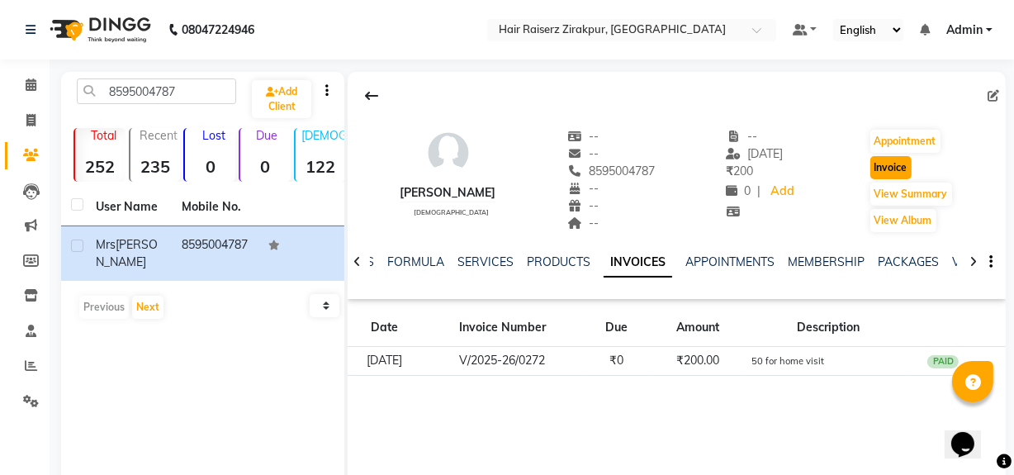
click at [901, 171] on button "Invoice" at bounding box center [890, 167] width 41 height 23
select select "service"
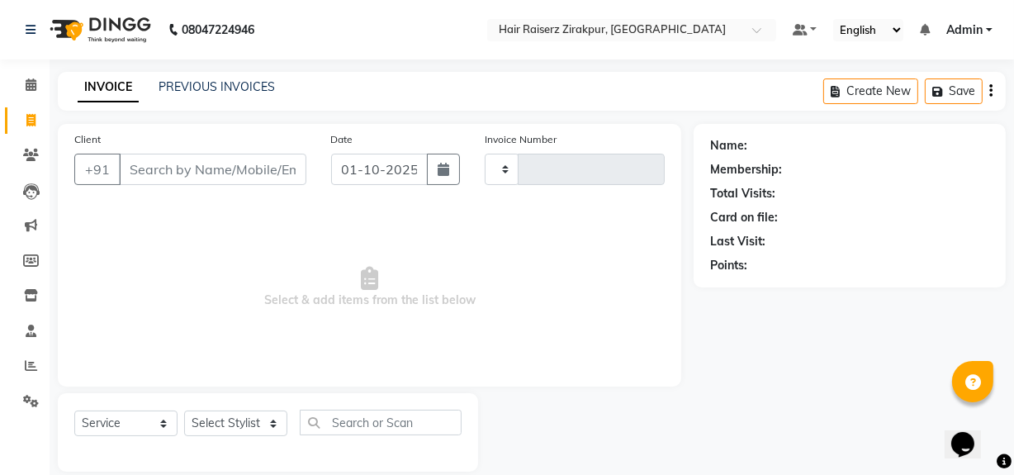
scroll to position [21, 0]
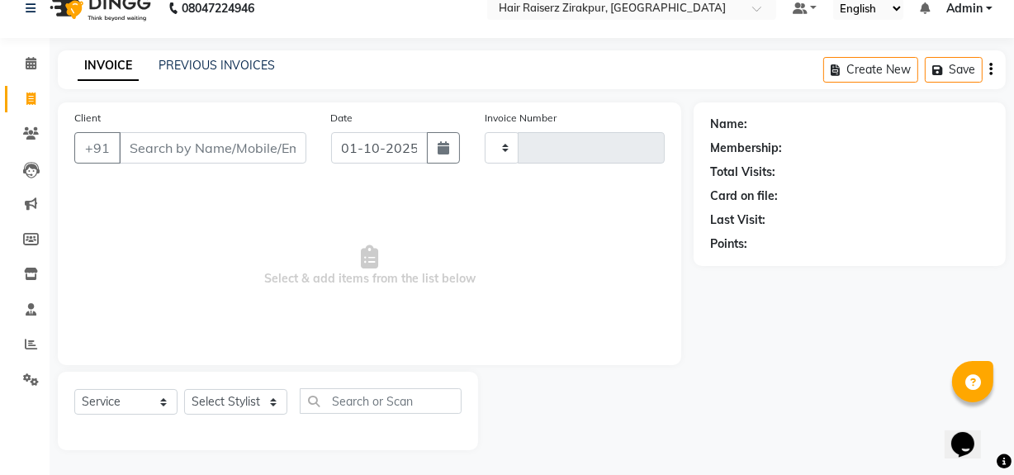
type input "0347"
select select "8680"
type input "8595004787"
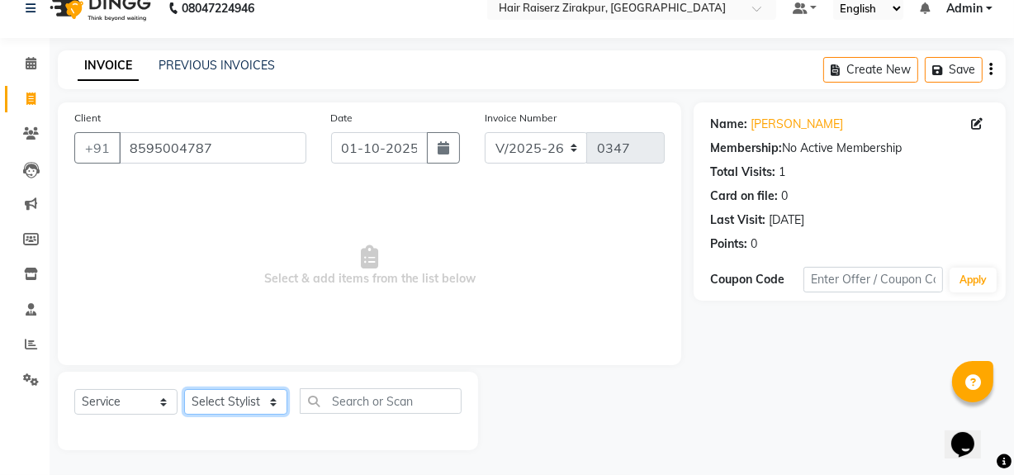
click at [269, 400] on select "Select Stylist [PERSON_NAME] Admin Akshay [PERSON_NAME] Deepak [PERSON_NAME] [P…" at bounding box center [235, 402] width 103 height 26
select select "88994"
click at [184, 389] on select "Select Stylist [PERSON_NAME] Admin Akshay [PERSON_NAME] Deepak [PERSON_NAME] [P…" at bounding box center [235, 402] width 103 height 26
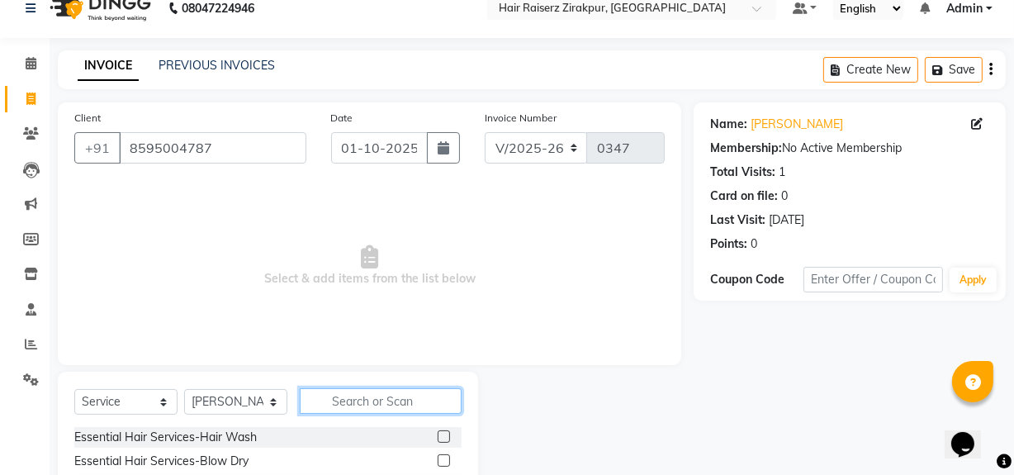
click at [343, 403] on input "text" at bounding box center [381, 401] width 162 height 26
type input "o"
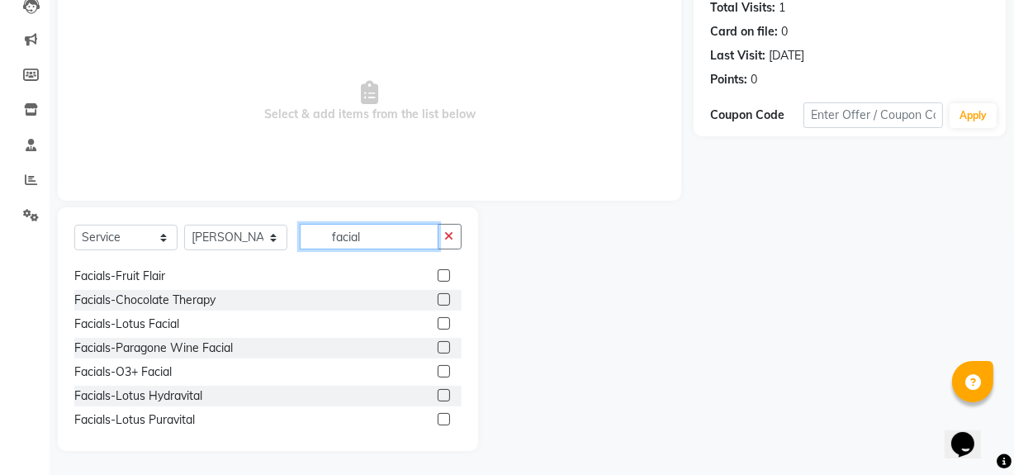
scroll to position [50, 0]
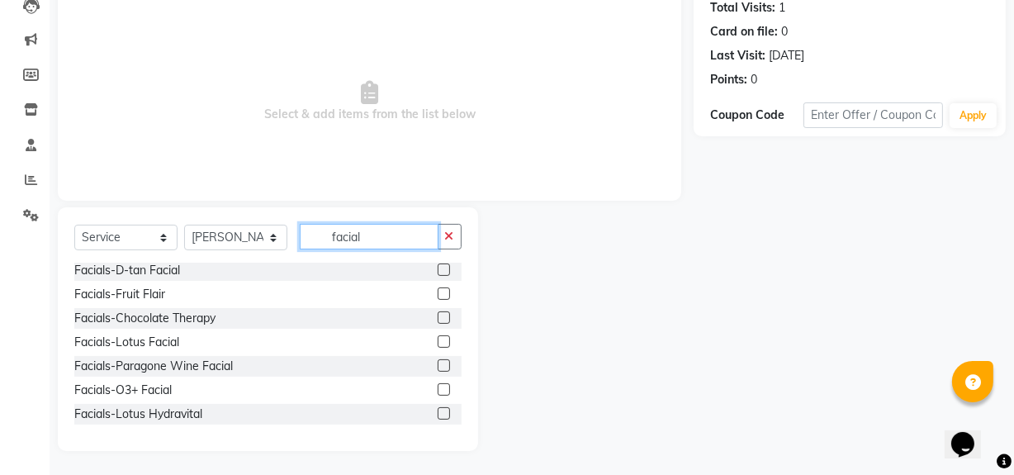
type input "facial"
click at [437, 390] on label at bounding box center [443, 389] width 12 height 12
click at [437, 390] on input "checkbox" at bounding box center [442, 390] width 11 height 11
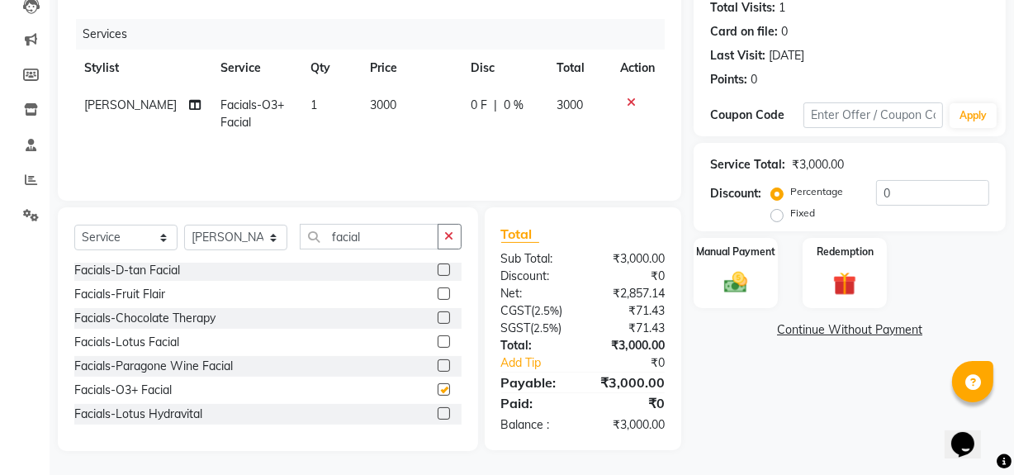
checkbox input "false"
click at [453, 239] on icon "button" at bounding box center [449, 236] width 9 height 12
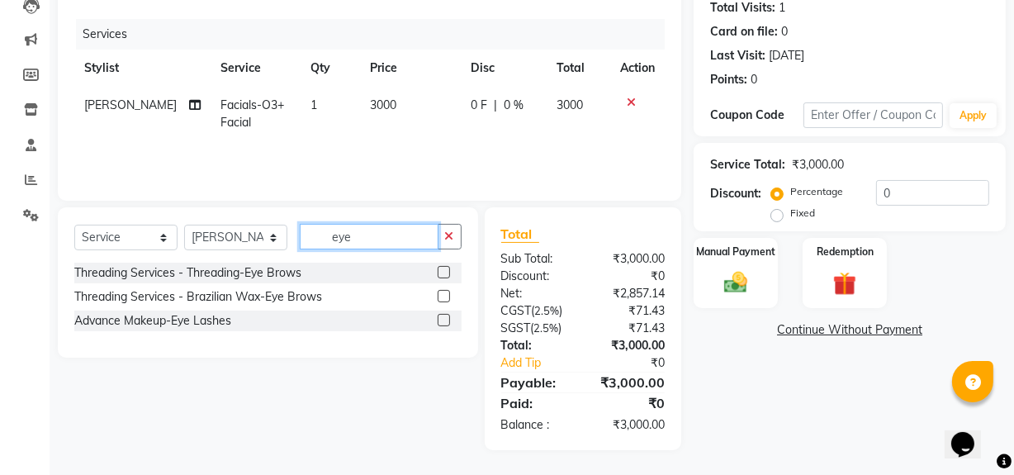
scroll to position [0, 0]
type input "eye"
click at [447, 266] on label at bounding box center [443, 272] width 12 height 12
click at [447, 267] on input "checkbox" at bounding box center [442, 272] width 11 height 11
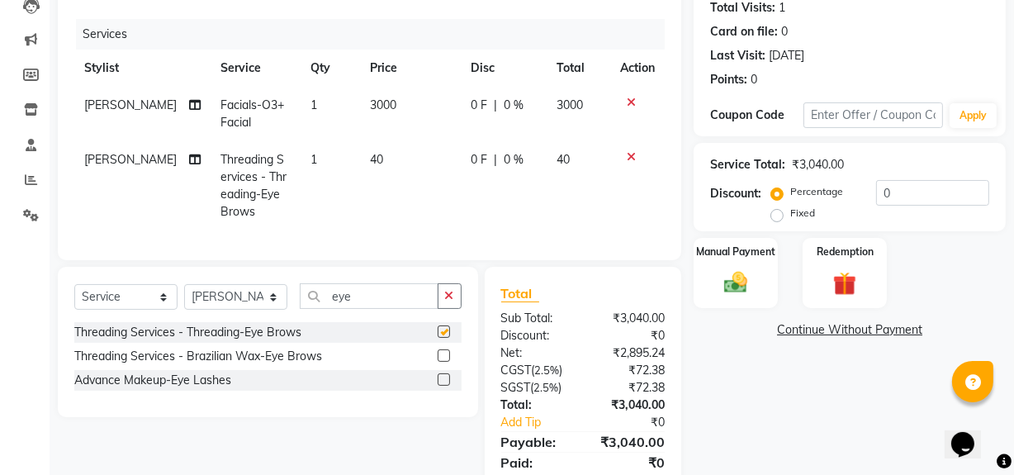
checkbox input "false"
click at [385, 309] on input "eye" at bounding box center [369, 296] width 139 height 26
type input "e"
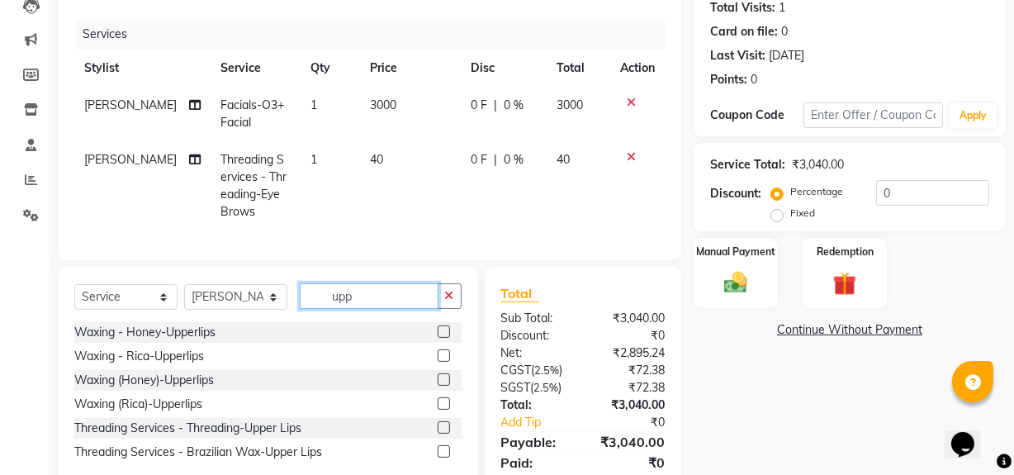
type input "upp"
click at [447, 433] on label at bounding box center [443, 427] width 12 height 12
click at [447, 433] on input "checkbox" at bounding box center [442, 428] width 11 height 11
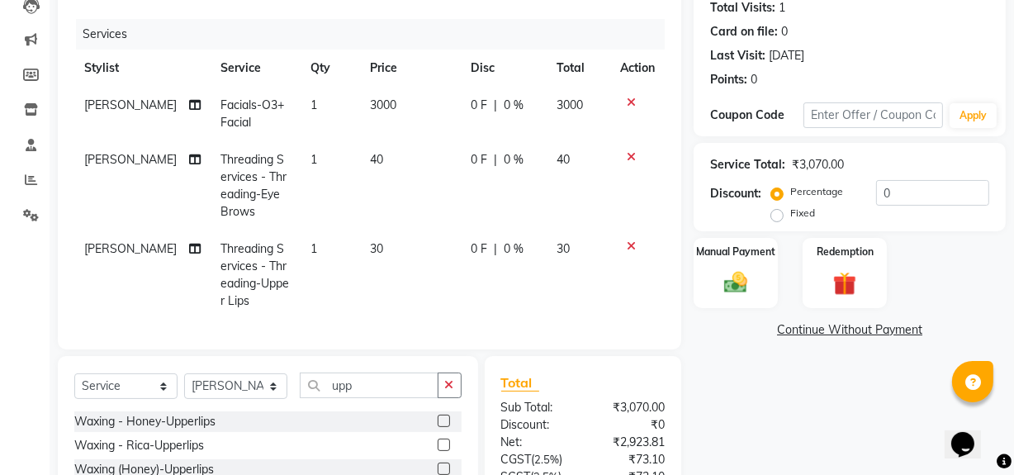
checkbox input "false"
click at [370, 162] on span "40" at bounding box center [376, 159] width 13 height 15
select select "88994"
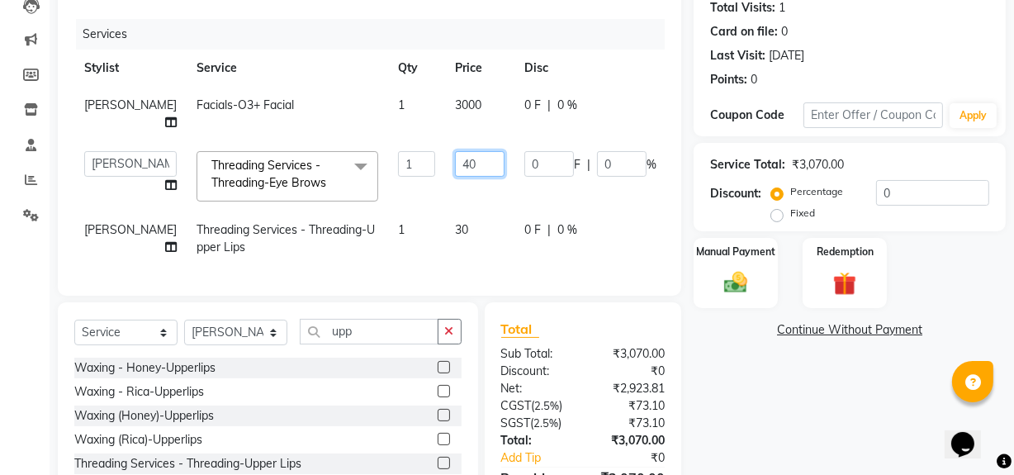
click at [455, 177] on input "40" at bounding box center [480, 164] width 50 height 26
type input "50"
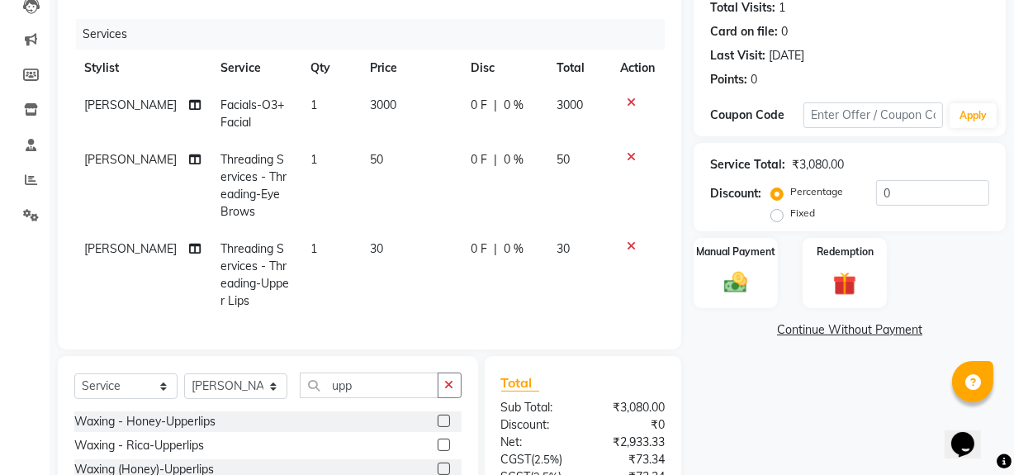
click at [421, 241] on td "30" at bounding box center [411, 274] width 102 height 89
select select "88994"
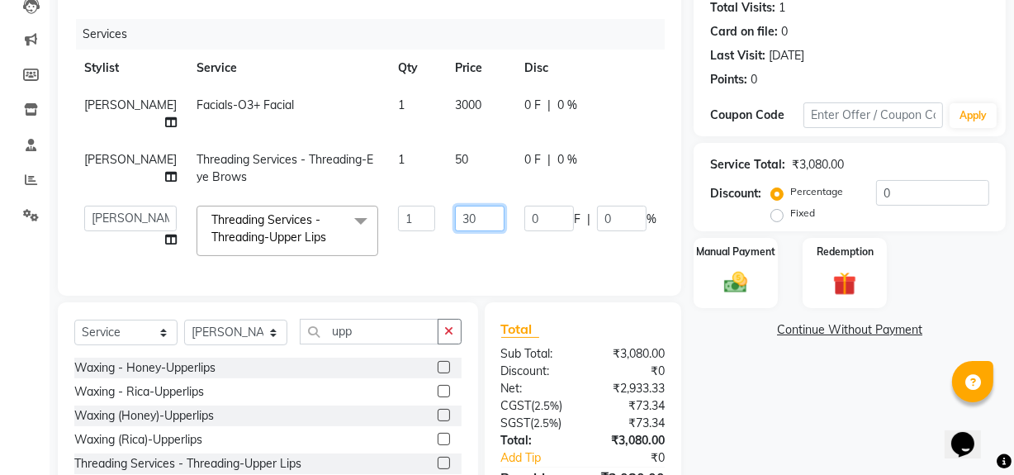
click at [455, 231] on input "30" at bounding box center [480, 219] width 50 height 26
type input "50"
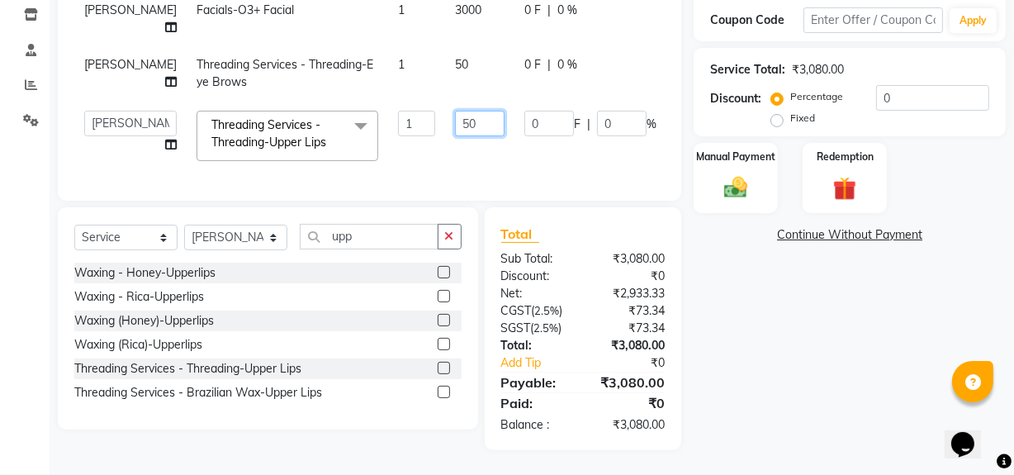
scroll to position [282, 0]
click at [910, 97] on input "0" at bounding box center [932, 98] width 113 height 26
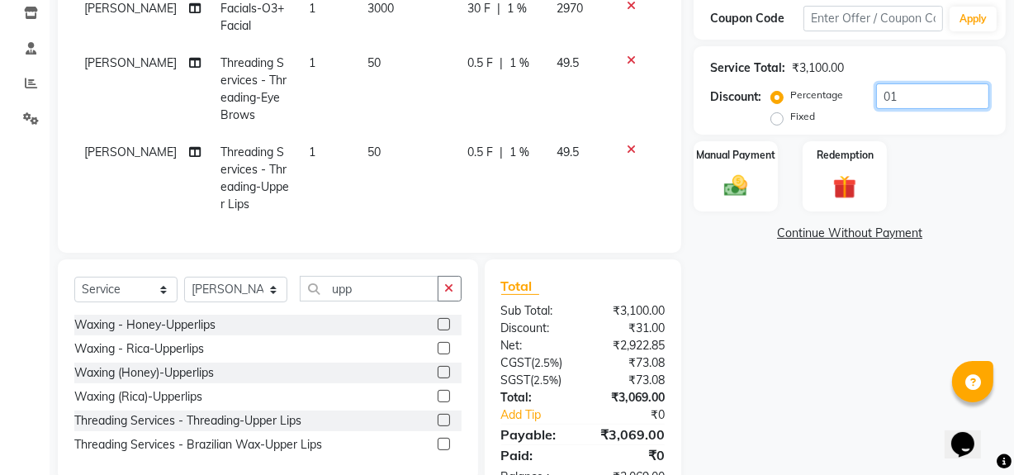
type input "01"
click at [790, 115] on label "Fixed" at bounding box center [802, 116] width 25 height 15
click at [783, 115] on input "Fixed" at bounding box center [780, 117] width 12 height 12
radio input "true"
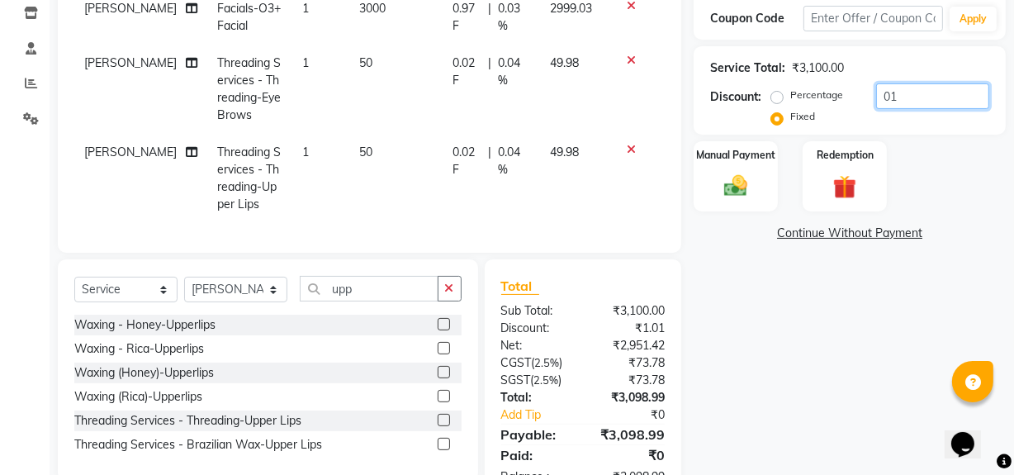
click at [896, 97] on input "01" at bounding box center [932, 96] width 113 height 26
type input "0"
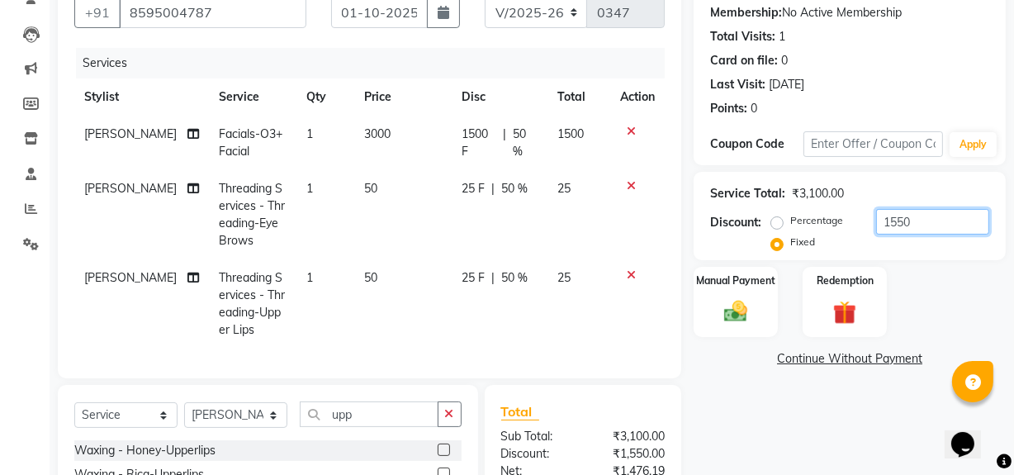
scroll to position [145, 0]
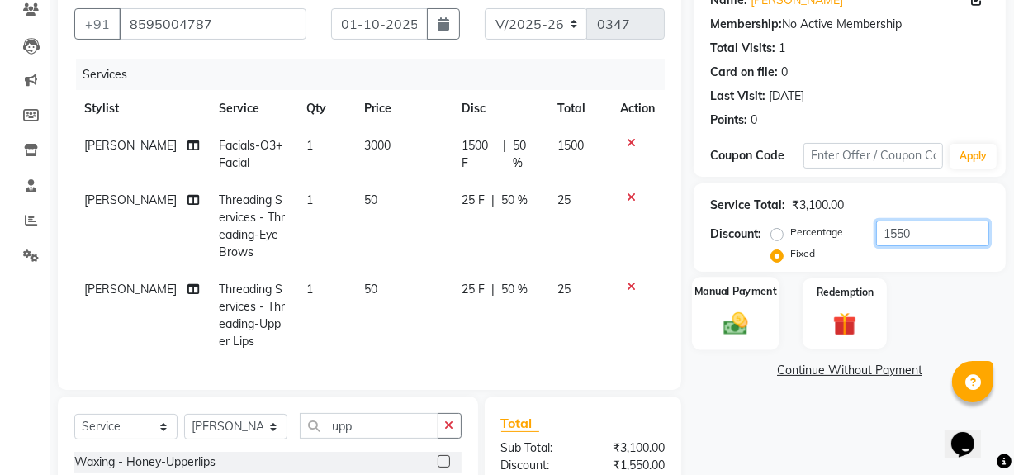
type input "1550"
click at [745, 315] on img at bounding box center [736, 323] width 40 height 28
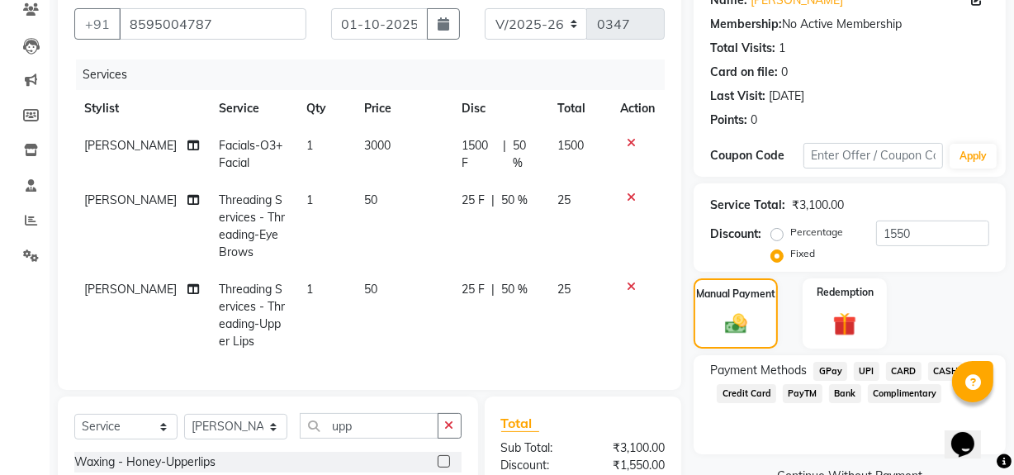
click at [949, 363] on span "CASH" at bounding box center [945, 371] width 35 height 19
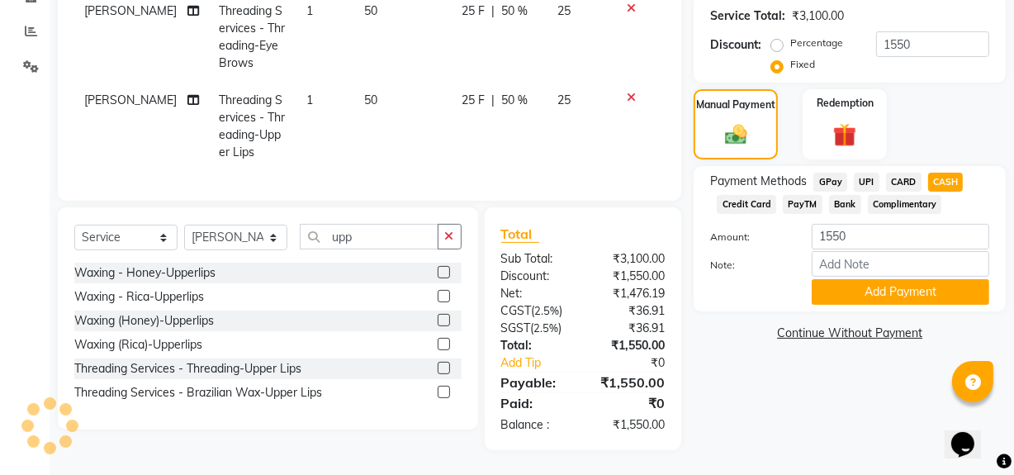
scroll to position [346, 0]
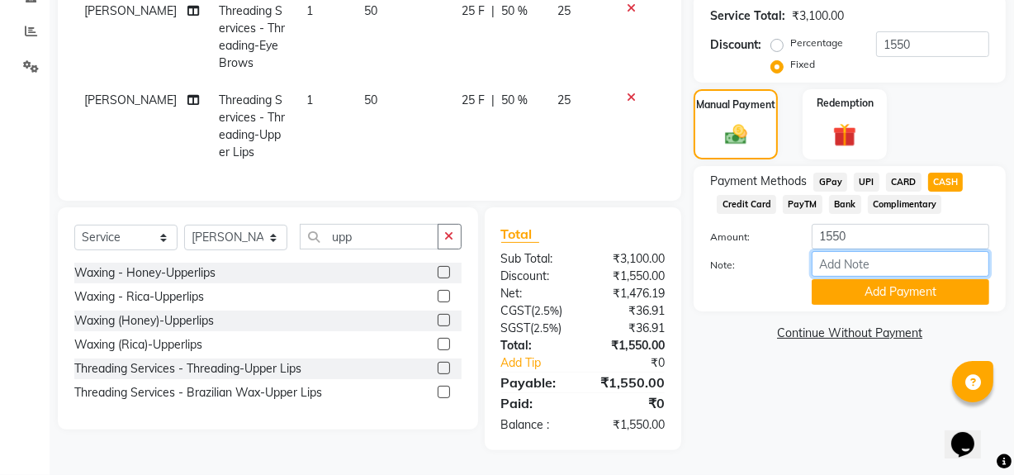
click at [895, 251] on input "Note:" at bounding box center [899, 264] width 177 height 26
click at [858, 282] on button "Add Payment" at bounding box center [899, 292] width 177 height 26
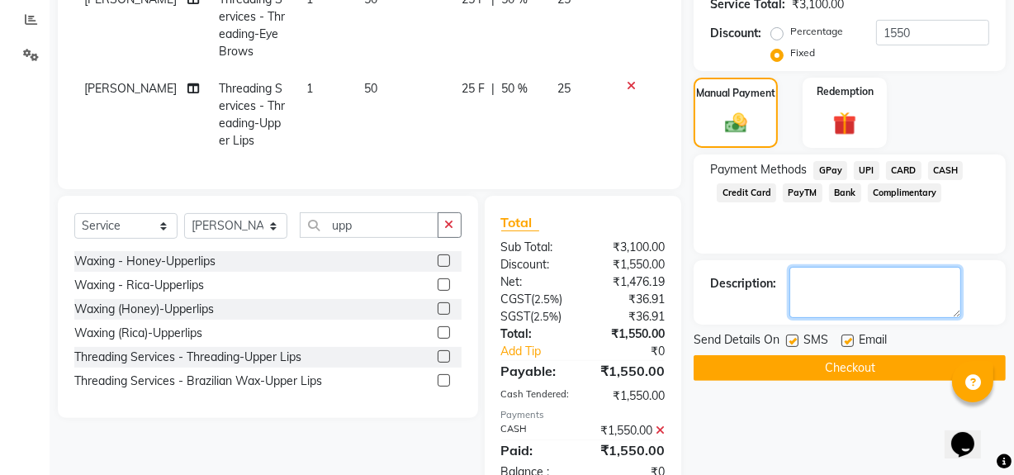
click at [858, 282] on textarea at bounding box center [875, 292] width 172 height 51
type textarea "50 % off on facial ( ozone) and 50 rs discount"
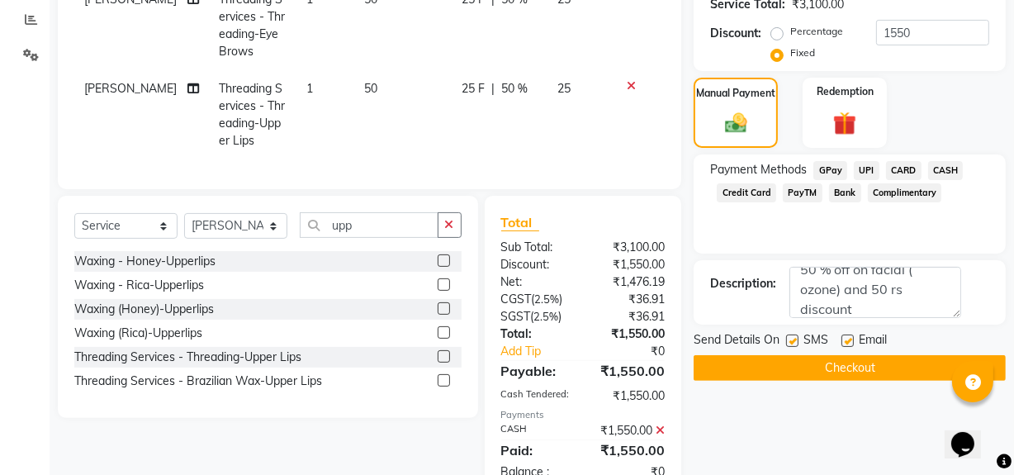
click at [867, 360] on button "Checkout" at bounding box center [849, 368] width 312 height 26
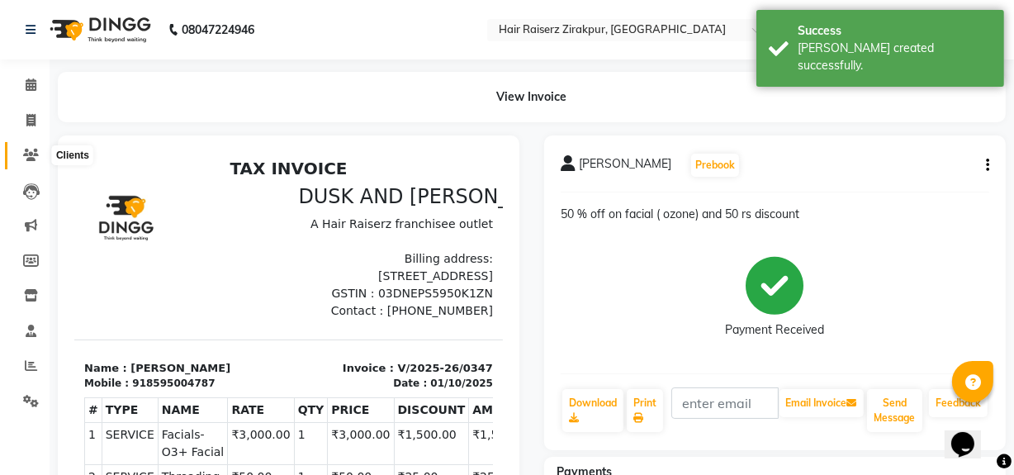
click at [41, 148] on span at bounding box center [31, 155] width 29 height 19
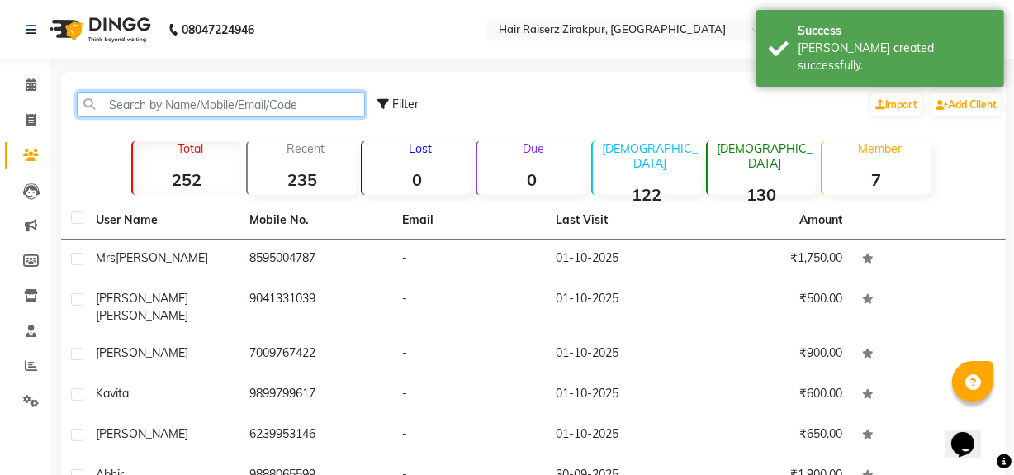
click at [183, 107] on input "text" at bounding box center [221, 105] width 288 height 26
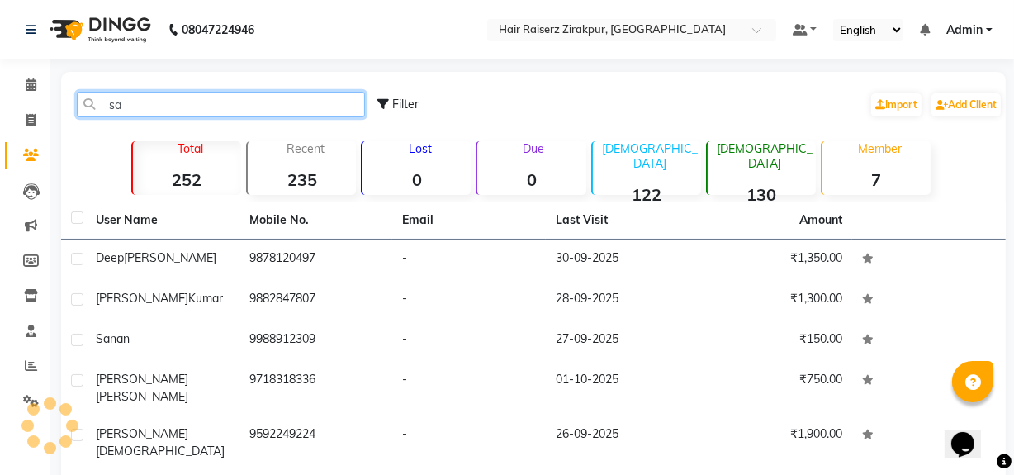
type input "s"
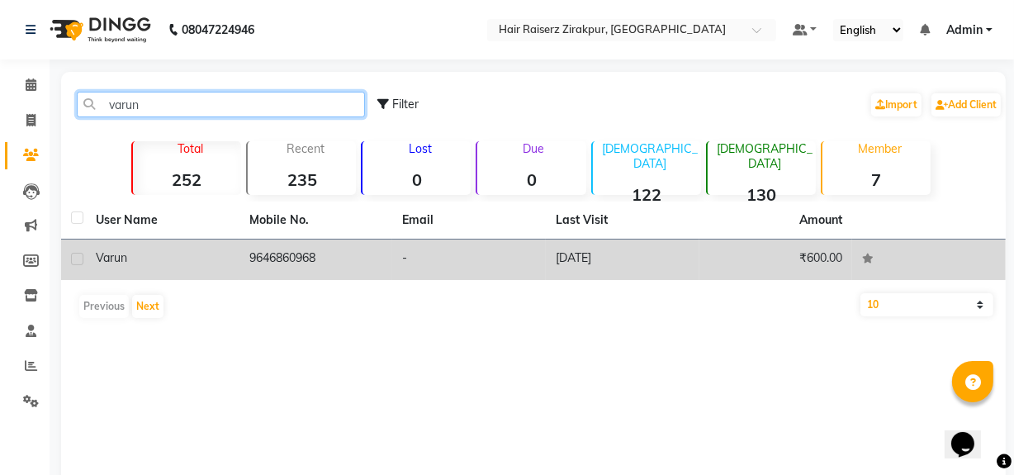
type input "varun"
click at [153, 262] on div "Varun" at bounding box center [163, 257] width 134 height 17
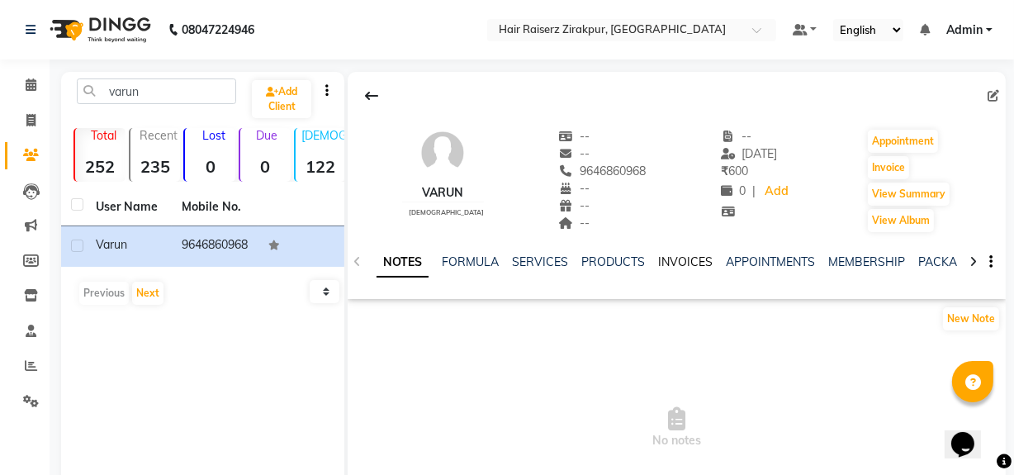
click at [684, 257] on link "INVOICES" at bounding box center [685, 261] width 54 height 15
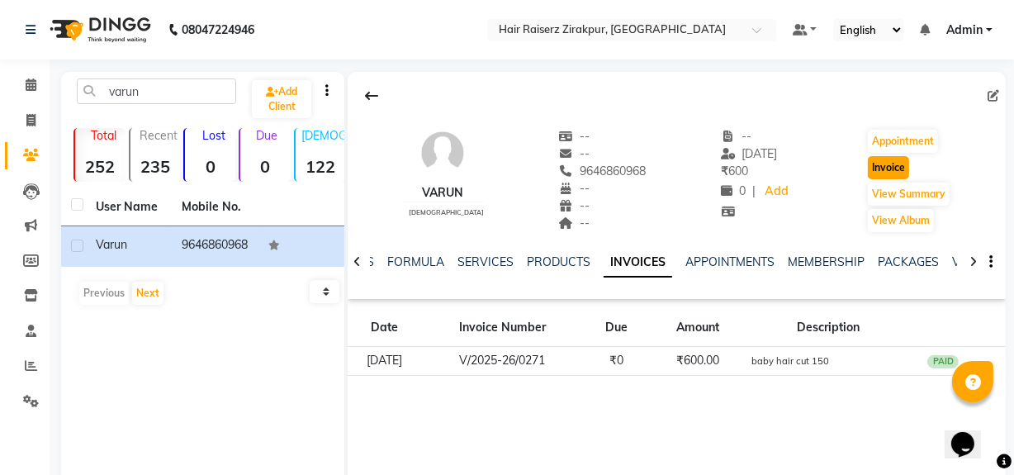
click at [898, 156] on button "Invoice" at bounding box center [888, 167] width 41 height 23
select select "service"
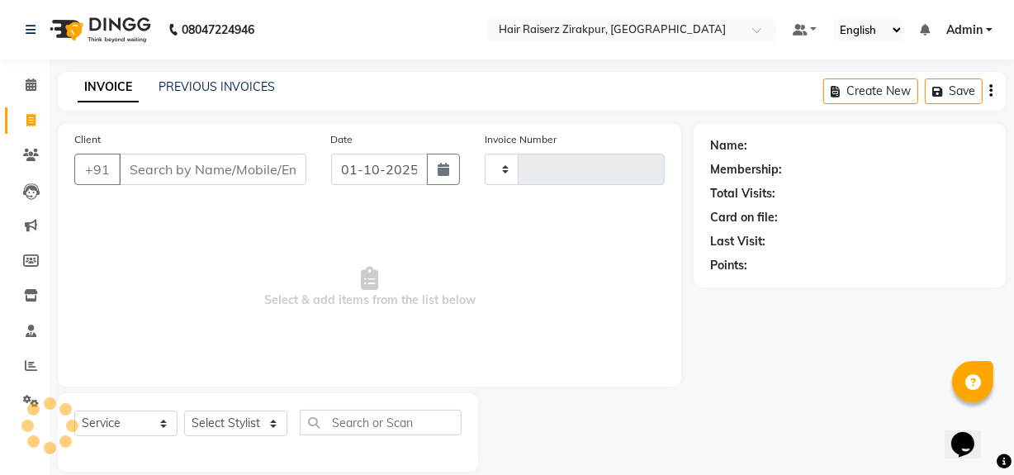
scroll to position [21, 0]
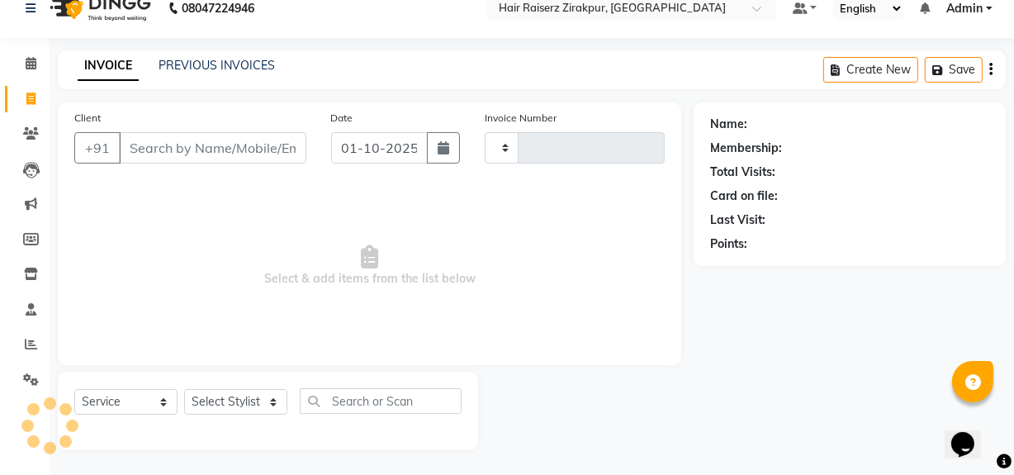
type input "0348"
select select "8680"
click at [276, 401] on select "Select Stylist" at bounding box center [235, 402] width 103 height 26
type input "9646860968"
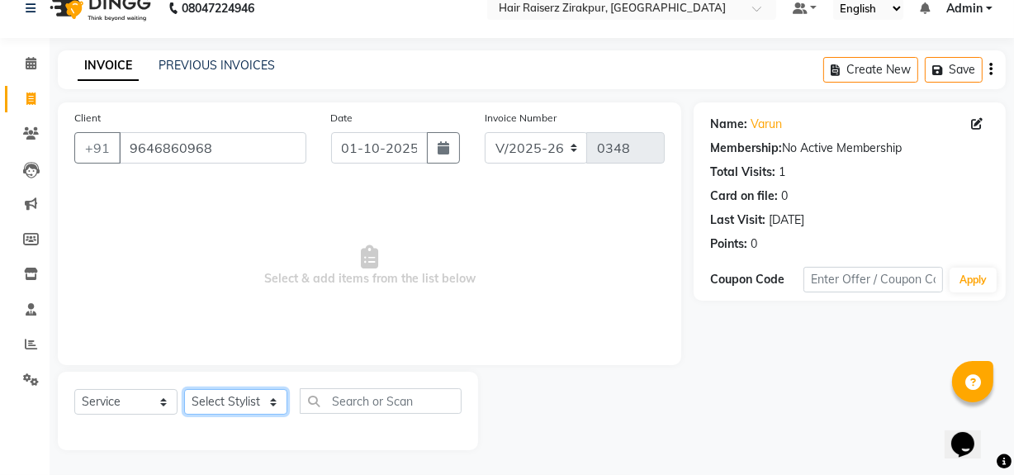
select select "88900"
click at [184, 389] on select "Select Stylist [PERSON_NAME] Admin Akshay [PERSON_NAME] Deepak [PERSON_NAME] [P…" at bounding box center [235, 402] width 103 height 26
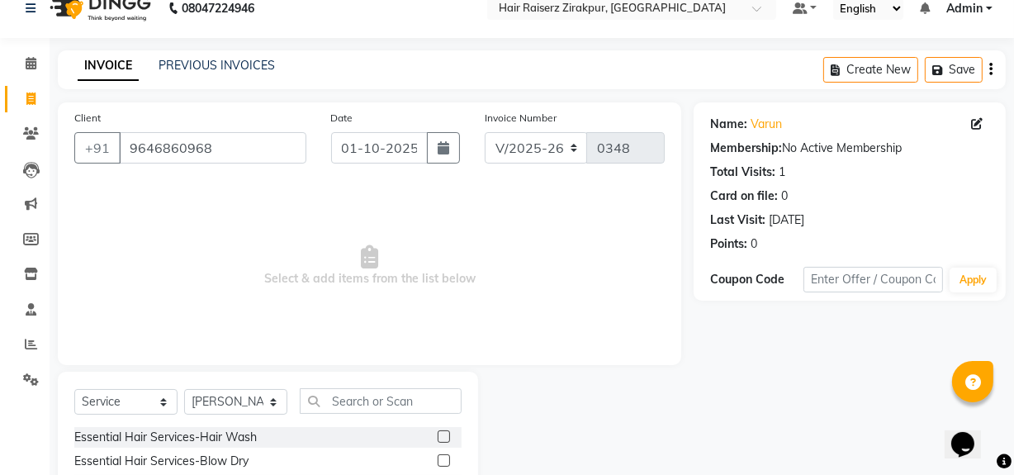
click at [272, 220] on span "Select & add items from the list below" at bounding box center [369, 265] width 590 height 165
click at [367, 408] on input "text" at bounding box center [381, 401] width 162 height 26
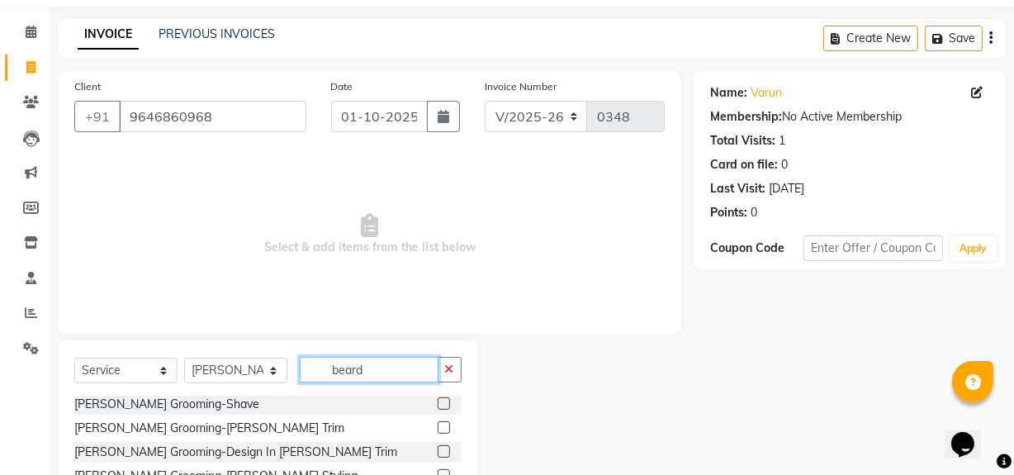
scroll to position [187, 0]
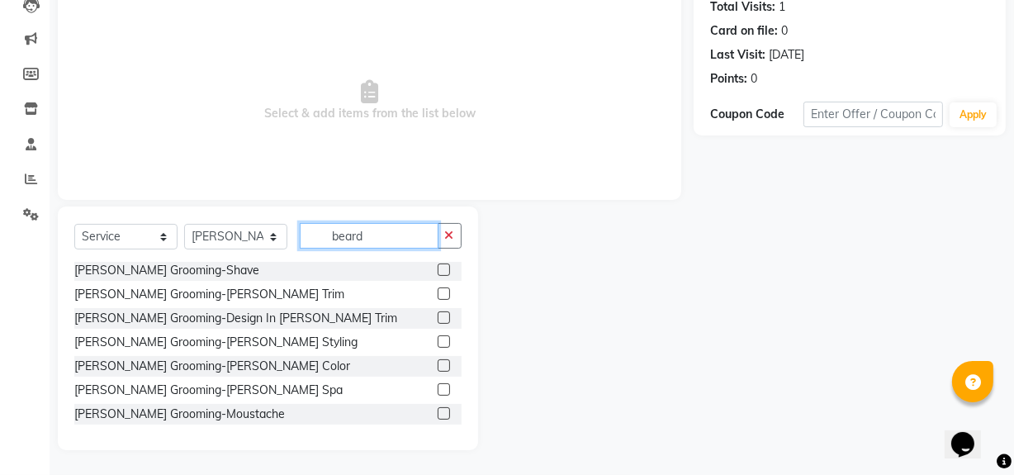
type input "beard"
click at [437, 291] on label at bounding box center [443, 293] width 12 height 12
click at [437, 291] on input "checkbox" at bounding box center [442, 294] width 11 height 11
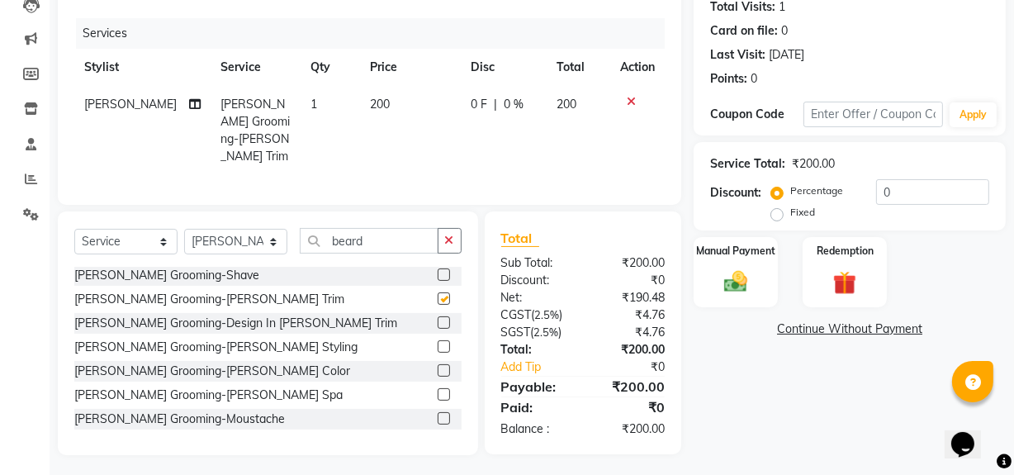
checkbox input "false"
click at [735, 253] on label "Manual Payment" at bounding box center [735, 250] width 83 height 16
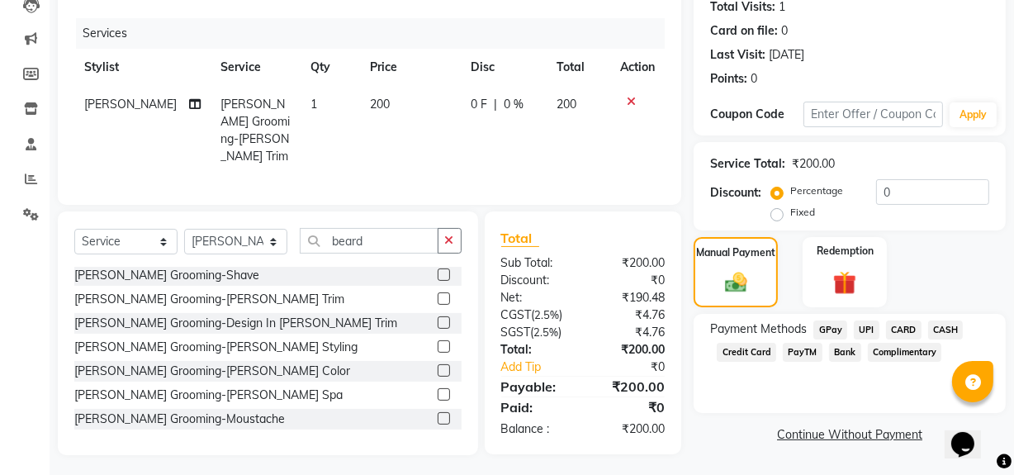
click at [790, 211] on label "Fixed" at bounding box center [802, 212] width 25 height 15
click at [776, 211] on input "Fixed" at bounding box center [780, 212] width 12 height 12
radio input "true"
click at [865, 329] on span "UPI" at bounding box center [867, 329] width 26 height 19
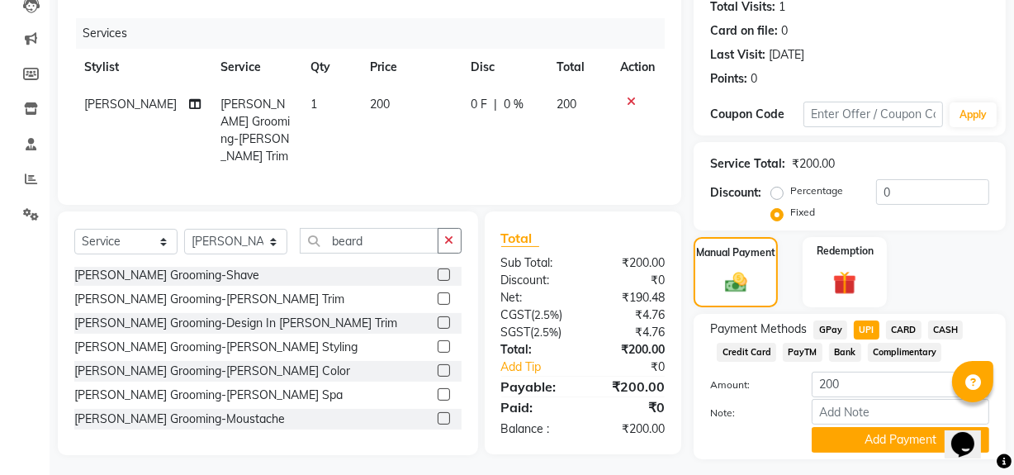
scroll to position [229, 0]
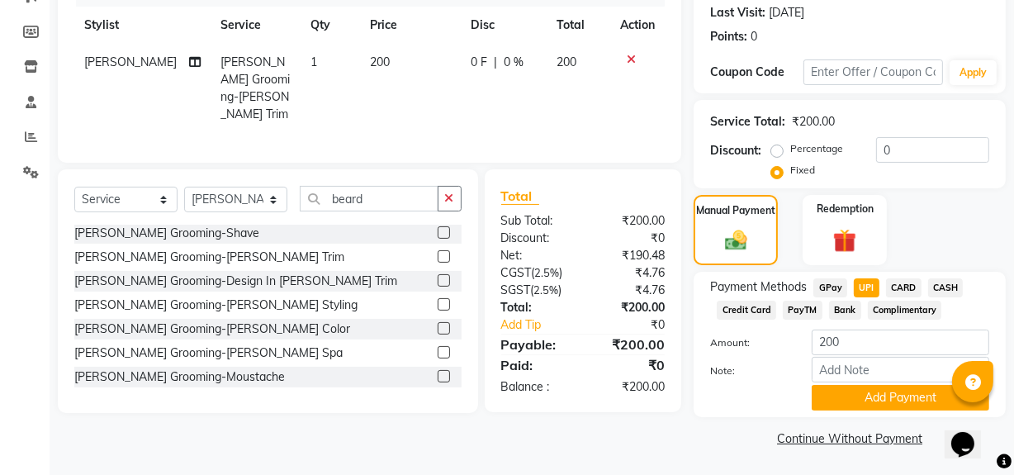
click at [834, 405] on button "Add Payment" at bounding box center [899, 398] width 177 height 26
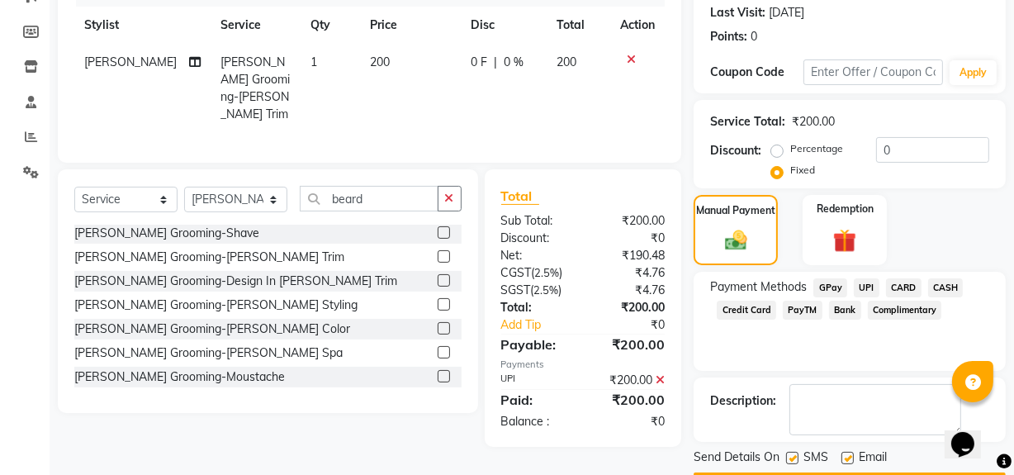
scroll to position [275, 0]
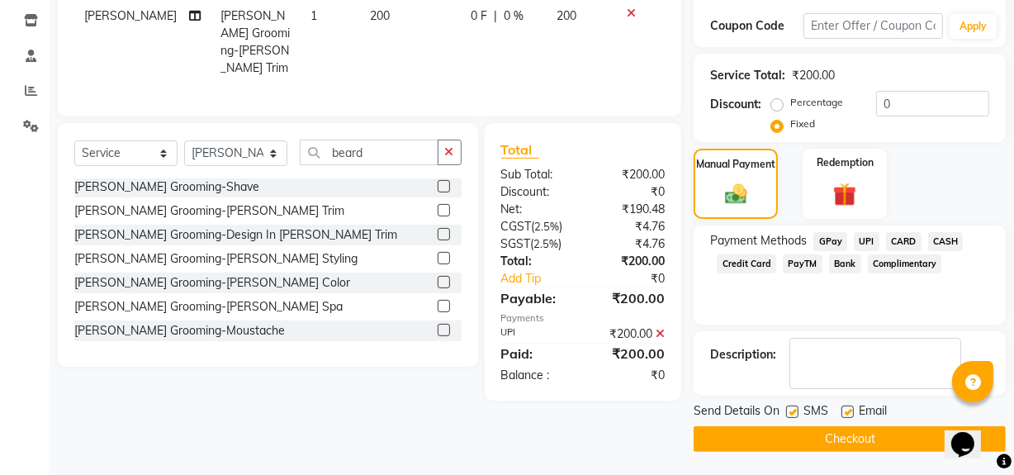
click at [841, 429] on button "Checkout" at bounding box center [849, 439] width 312 height 26
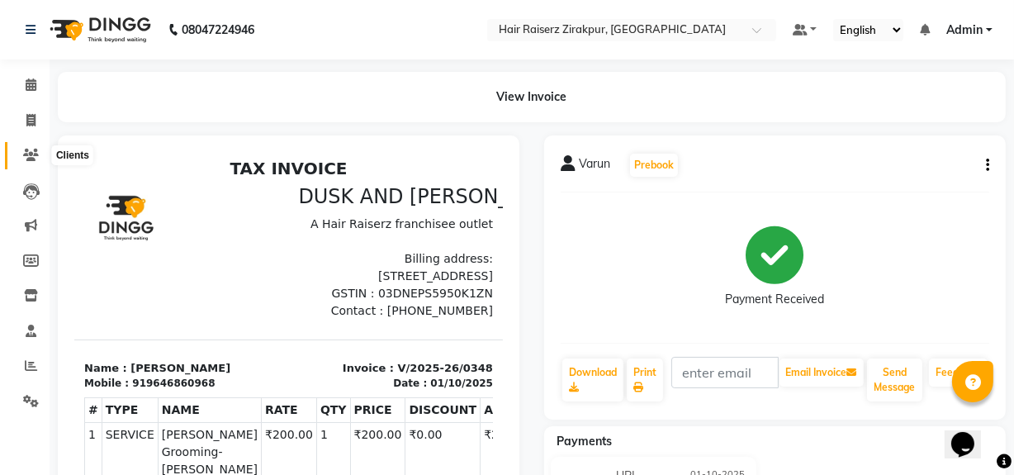
click at [30, 156] on icon at bounding box center [31, 155] width 16 height 12
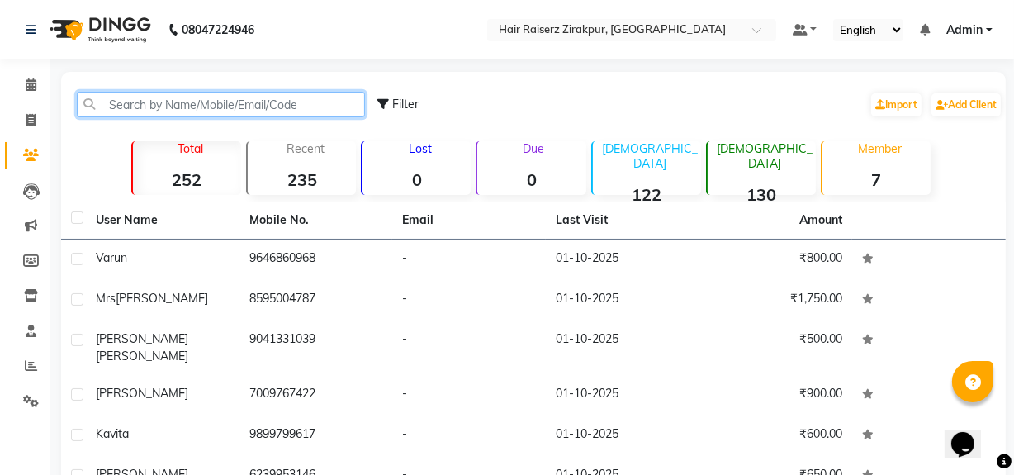
click at [205, 108] on input "text" at bounding box center [221, 105] width 288 height 26
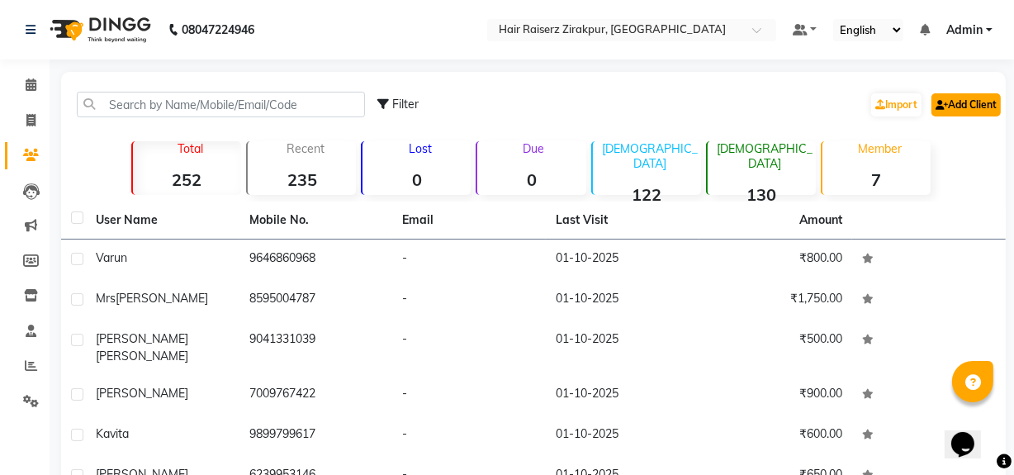
click at [958, 98] on link "Add Client" at bounding box center [965, 104] width 69 height 23
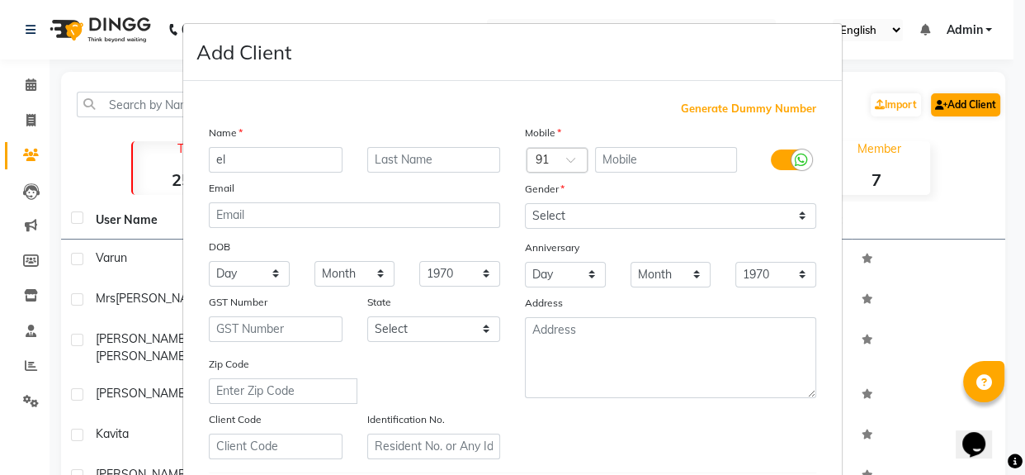
type input "e"
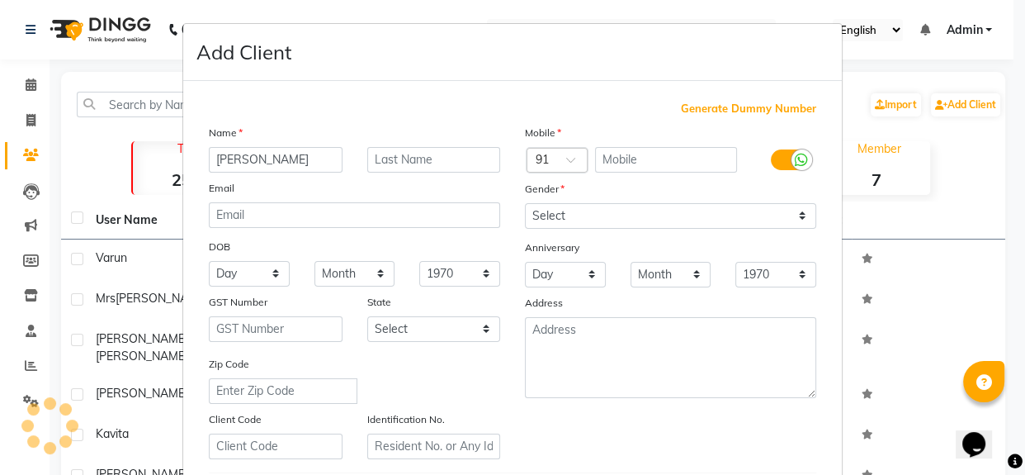
type input "[PERSON_NAME]"
click at [682, 149] on input "text" at bounding box center [666, 160] width 143 height 26
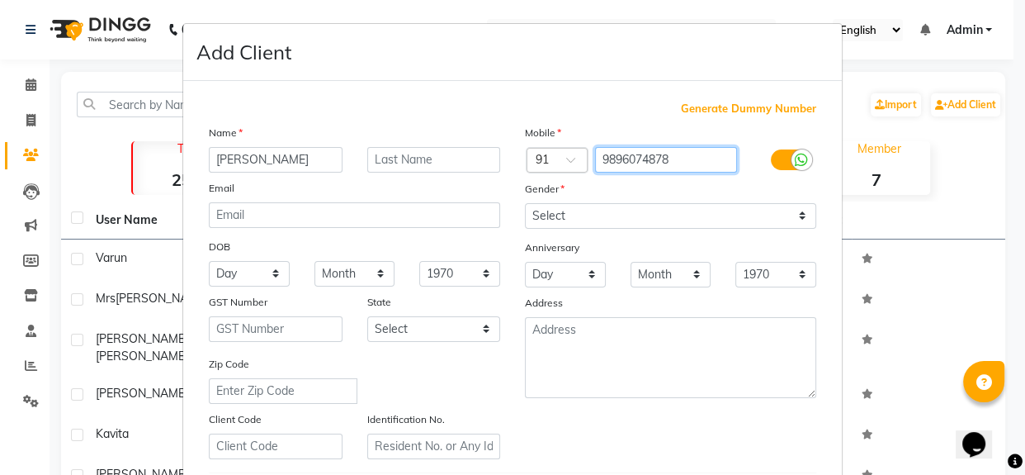
type input "9896074878"
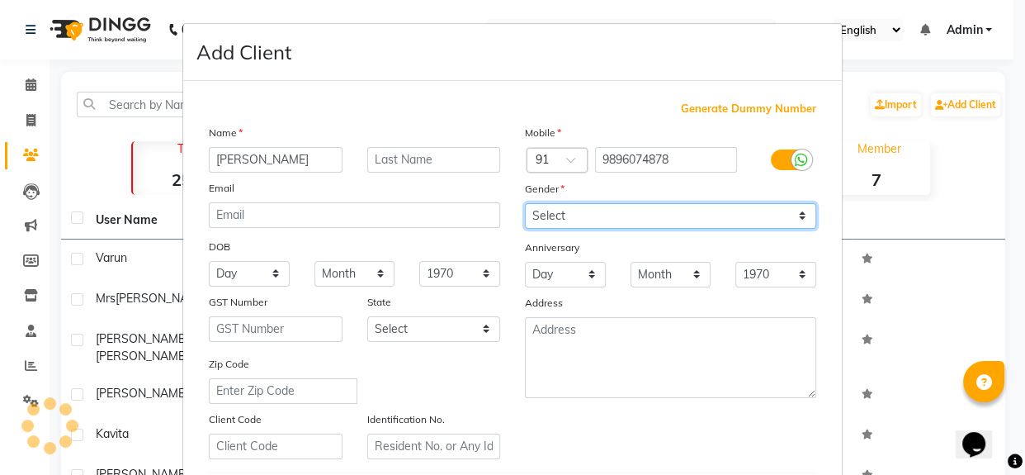
click at [800, 210] on select "Select [DEMOGRAPHIC_DATA] [DEMOGRAPHIC_DATA] Other Prefer Not To Say" at bounding box center [670, 216] width 291 height 26
select select "[DEMOGRAPHIC_DATA]"
click at [525, 203] on select "Select [DEMOGRAPHIC_DATA] [DEMOGRAPHIC_DATA] Other Prefer Not To Say" at bounding box center [670, 216] width 291 height 26
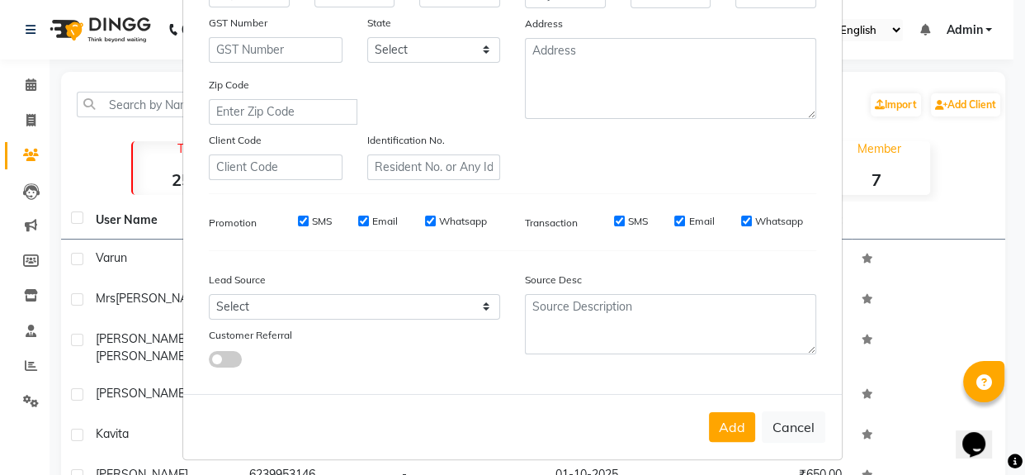
scroll to position [291, 0]
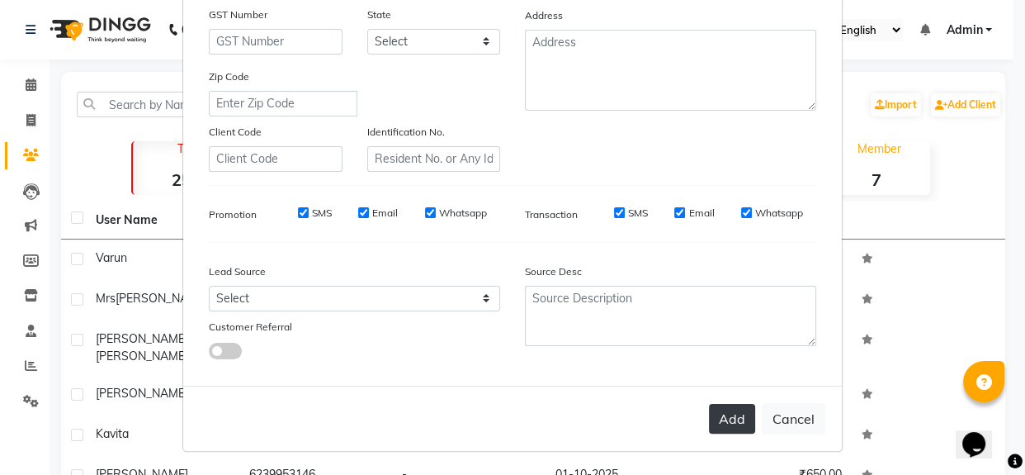
click at [729, 409] on button "Add" at bounding box center [732, 419] width 46 height 30
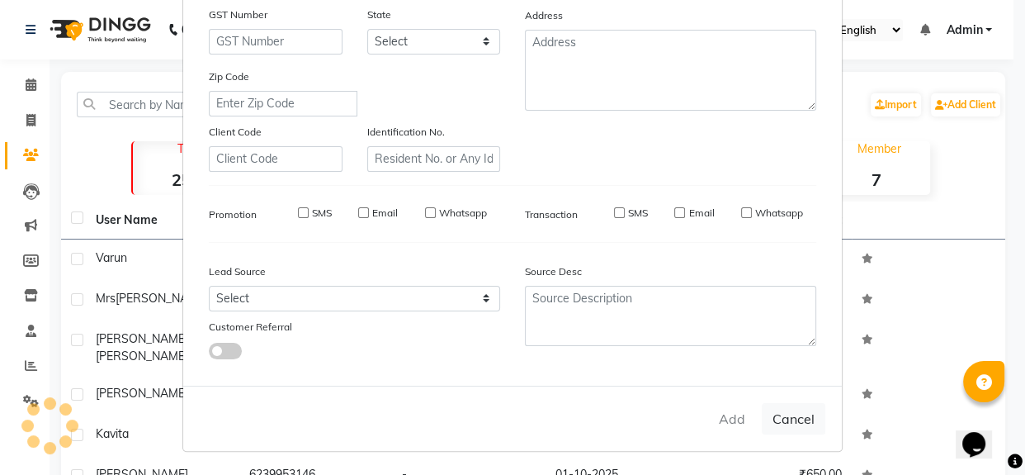
select select
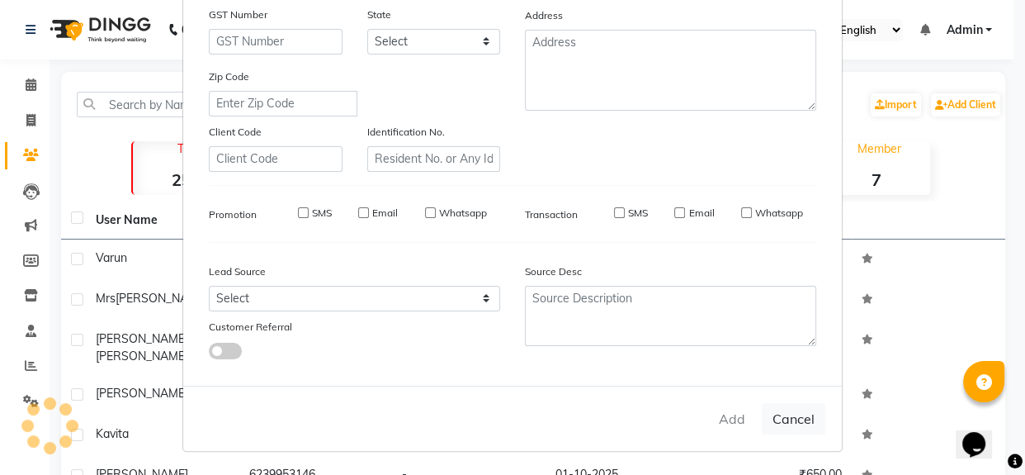
select select
checkbox input "false"
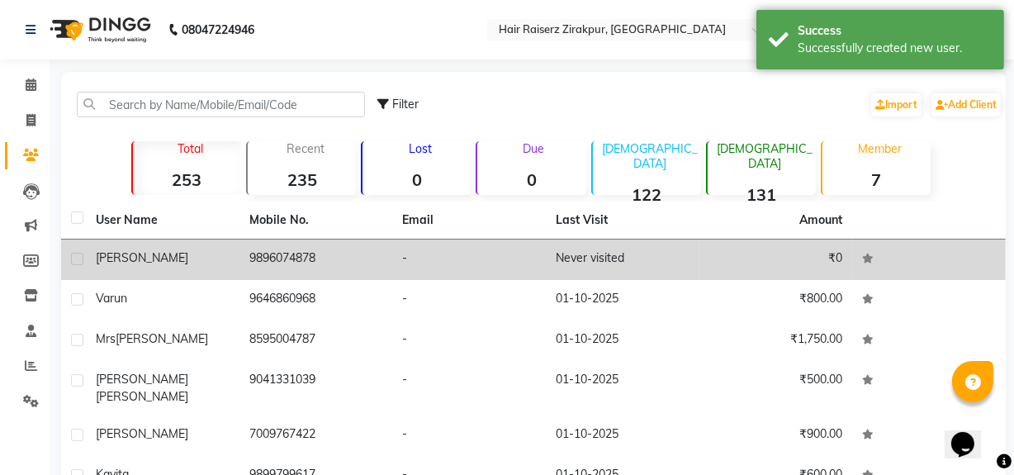
click at [488, 262] on td "-" at bounding box center [469, 259] width 154 height 40
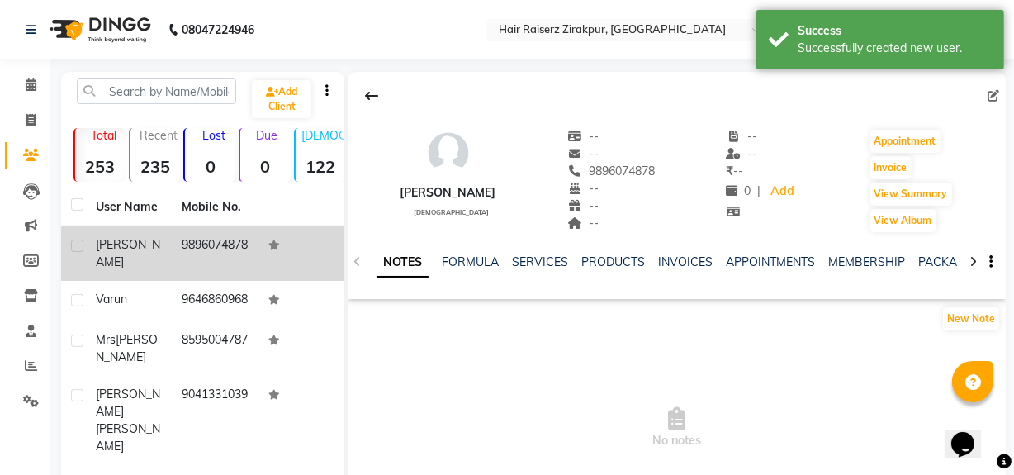
click at [753, 220] on div at bounding box center [761, 211] width 70 height 17
click at [767, 191] on link "Add" at bounding box center [781, 191] width 29 height 23
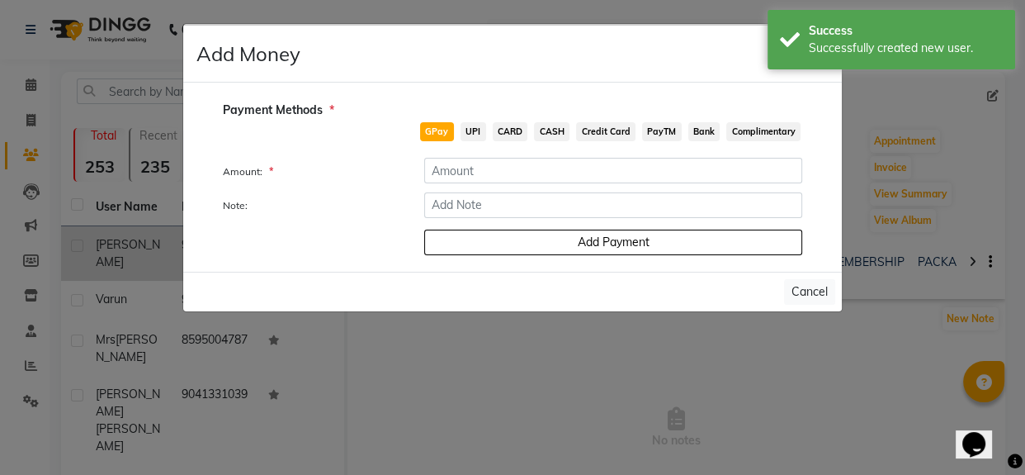
click at [627, 452] on ngb-modal-window "Add Money × Payment Methods * GPay UPI CARD CASH Credit Card PayTM Bank Complim…" at bounding box center [512, 237] width 1025 height 475
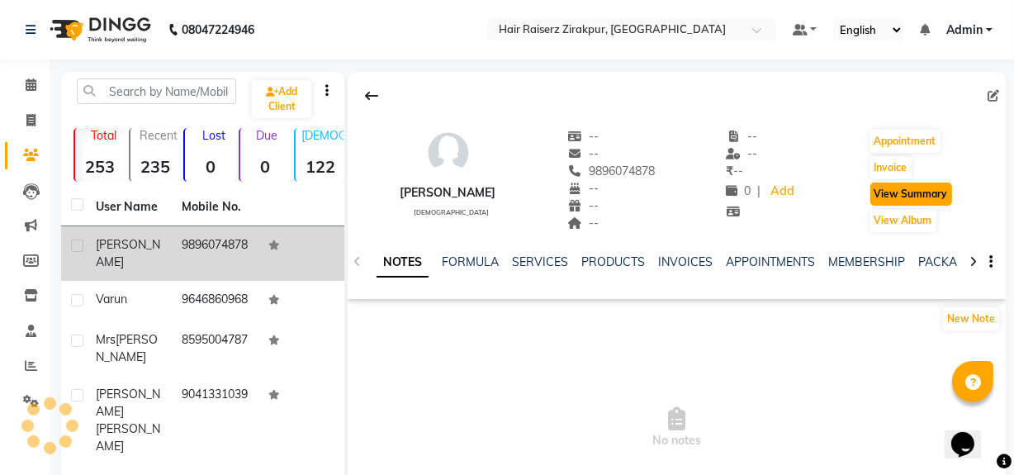
click at [899, 196] on button "View Summary" at bounding box center [911, 193] width 82 height 23
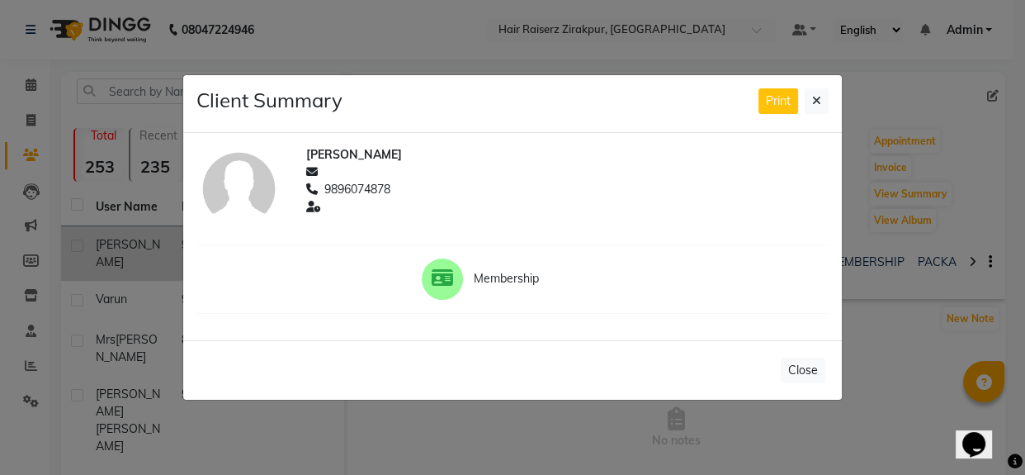
click at [1014, 117] on ngb-modal-window "Client Summary Print [PERSON_NAME] 9896074878 Membership Close" at bounding box center [512, 237] width 1025 height 475
click at [816, 104] on icon at bounding box center [816, 101] width 9 height 12
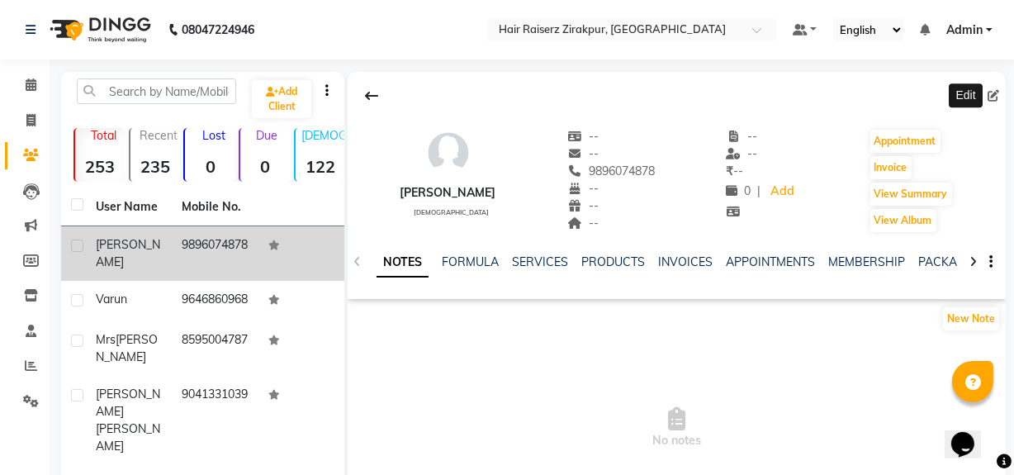
click at [995, 90] on icon at bounding box center [993, 96] width 12 height 12
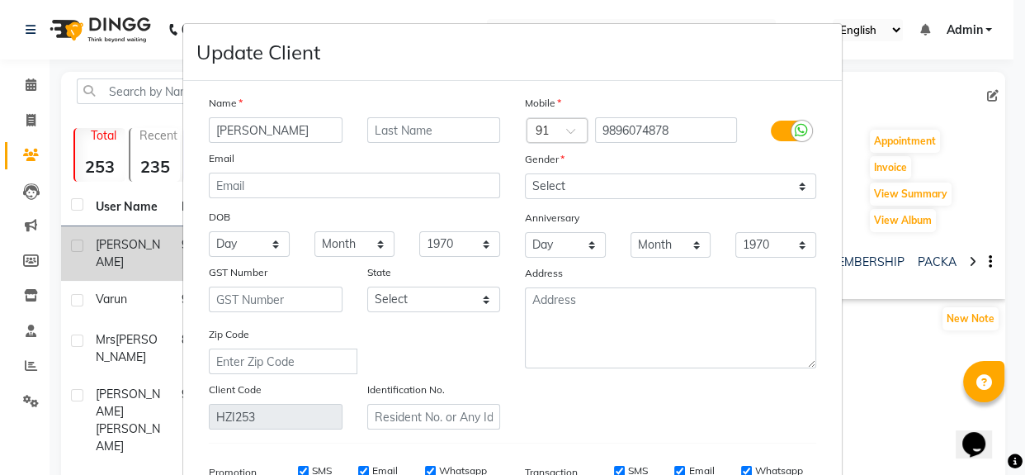
click at [960, 99] on ngb-modal-window "Update Client Name [PERSON_NAME] Email DOB Day 01 02 03 04 05 06 07 08 09 10 11…" at bounding box center [512, 237] width 1025 height 475
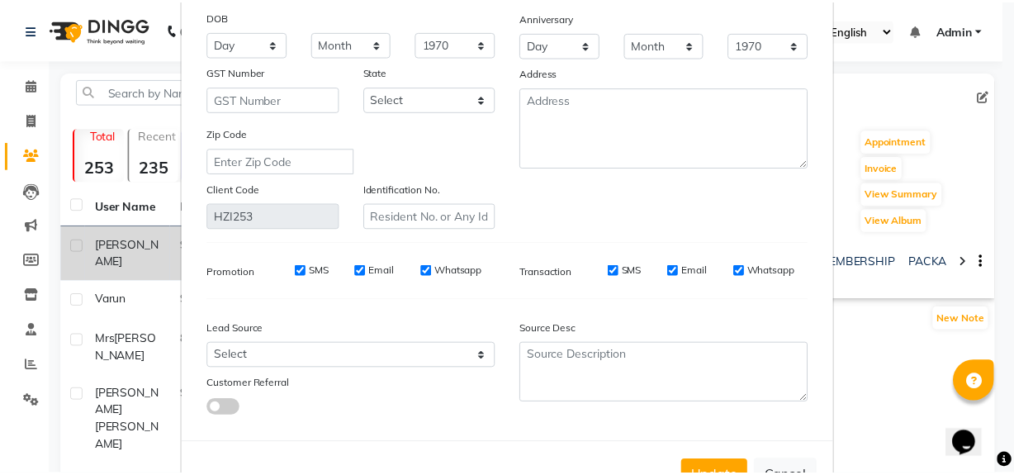
scroll to position [262, 0]
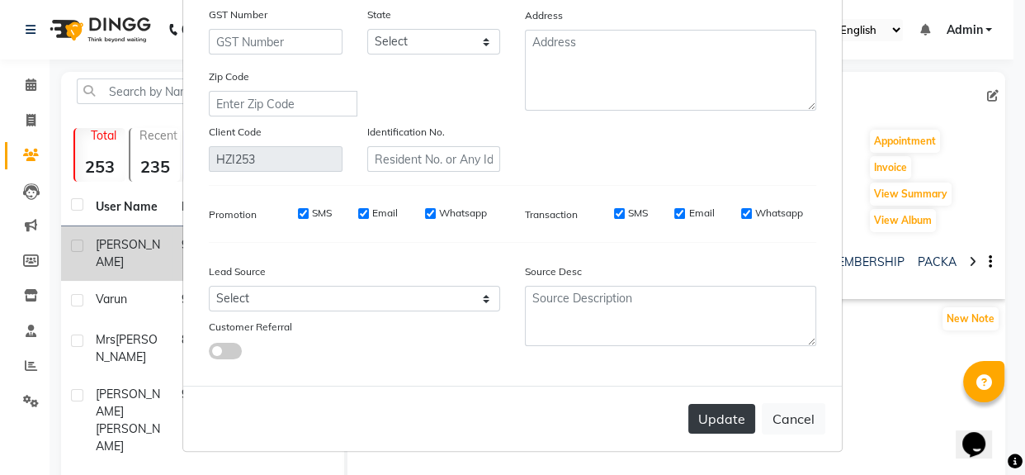
click at [702, 407] on button "Update" at bounding box center [721, 419] width 67 height 30
